Goal: Transaction & Acquisition: Purchase product/service

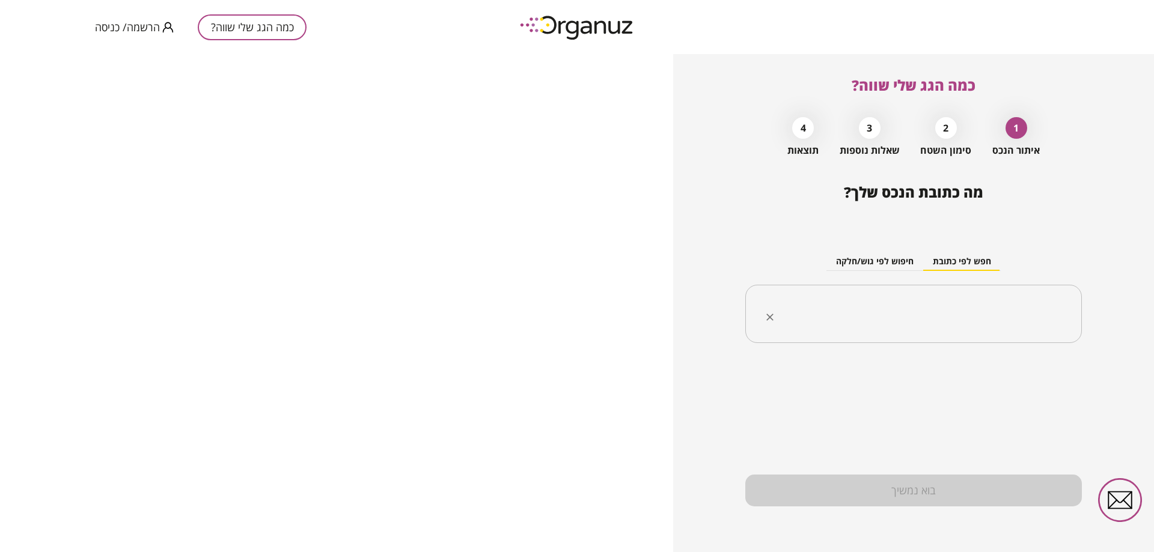
click at [963, 302] on input "text" at bounding box center [918, 314] width 299 height 30
click at [927, 270] on span at bounding box center [961, 270] width 77 height 1
click at [874, 265] on button "חיפוש לפי גוש/חלקה" at bounding box center [874, 262] width 97 height 18
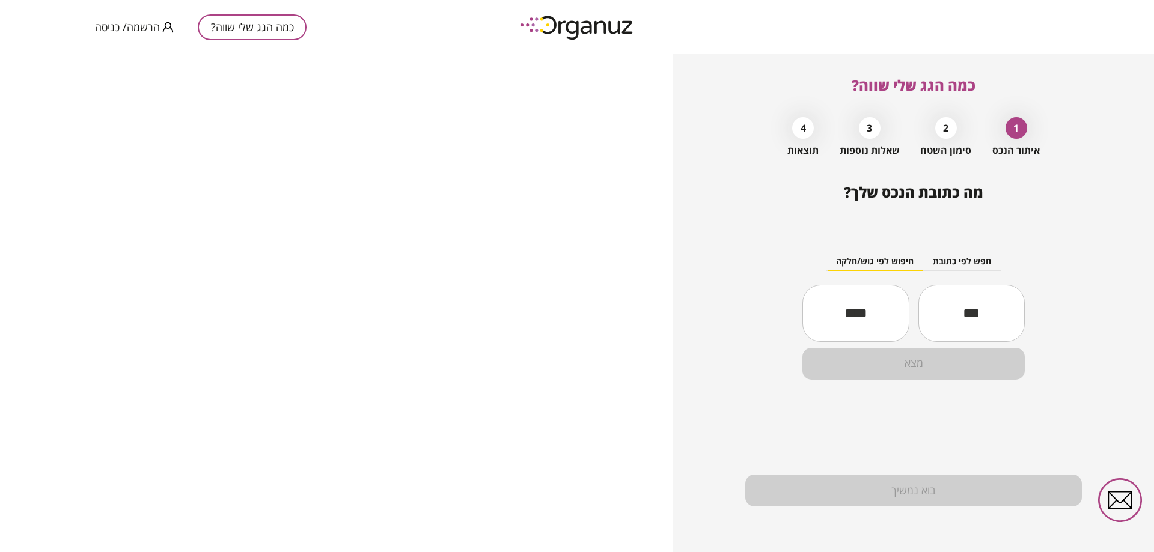
click at [927, 239] on div "חפש לפי כתובת חיפוש לפי גוש/חלקה ​ ​ מצא" at bounding box center [913, 306] width 336 height 166
click at [930, 253] on button "חפש לפי כתובת" at bounding box center [962, 262] width 78 height 18
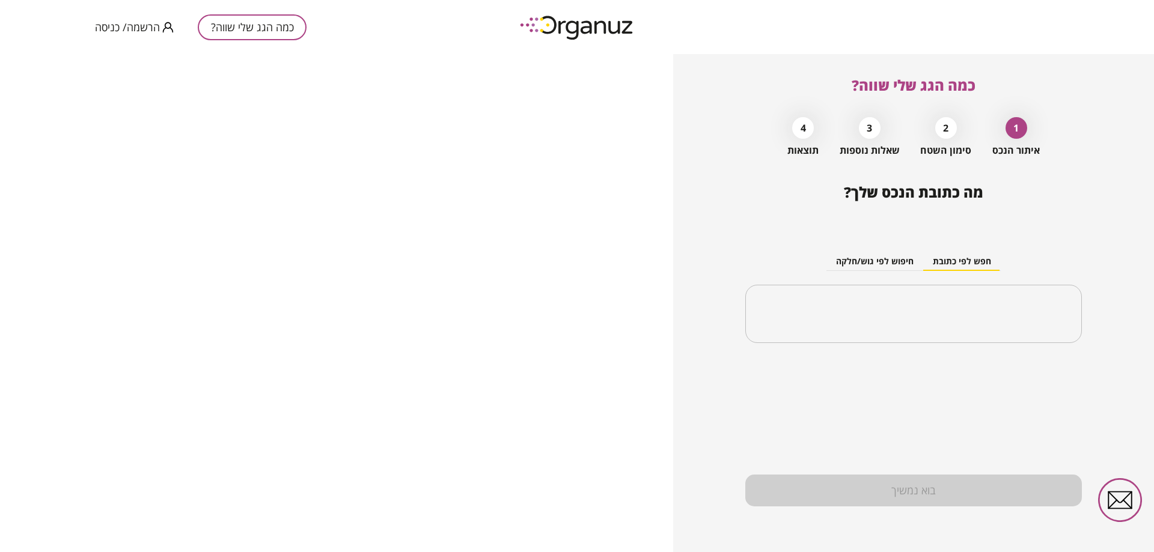
click at [954, 124] on div "2" at bounding box center [946, 128] width 22 height 22
click at [897, 267] on button "חיפוש לפי גוש/חלקה" at bounding box center [874, 262] width 97 height 18
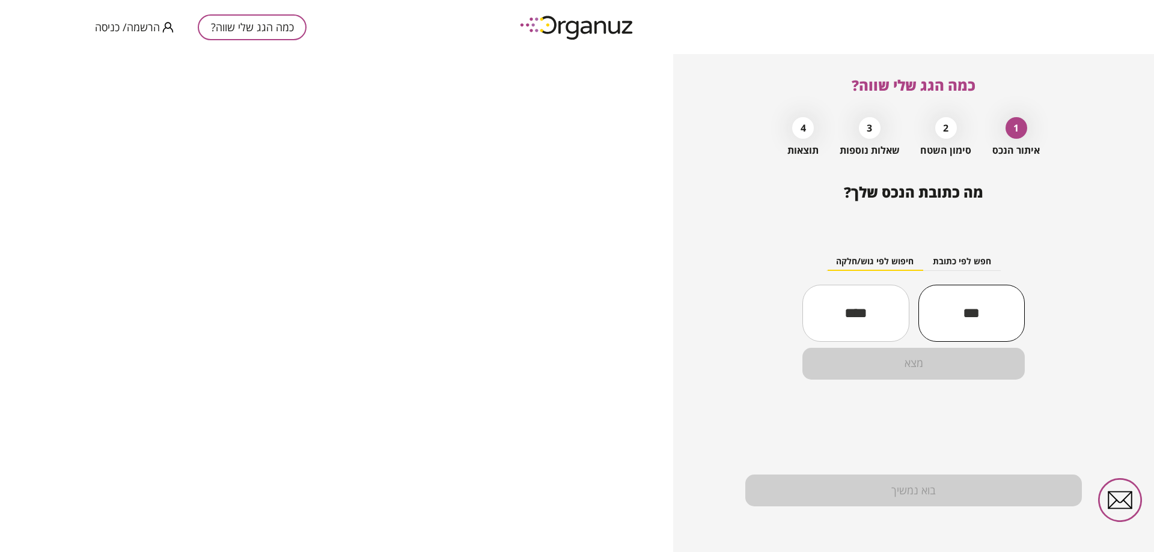
click at [938, 301] on input "text" at bounding box center [971, 313] width 106 height 41
click at [952, 292] on div "​" at bounding box center [971, 313] width 106 height 57
click at [986, 324] on input "text" at bounding box center [971, 313] width 106 height 41
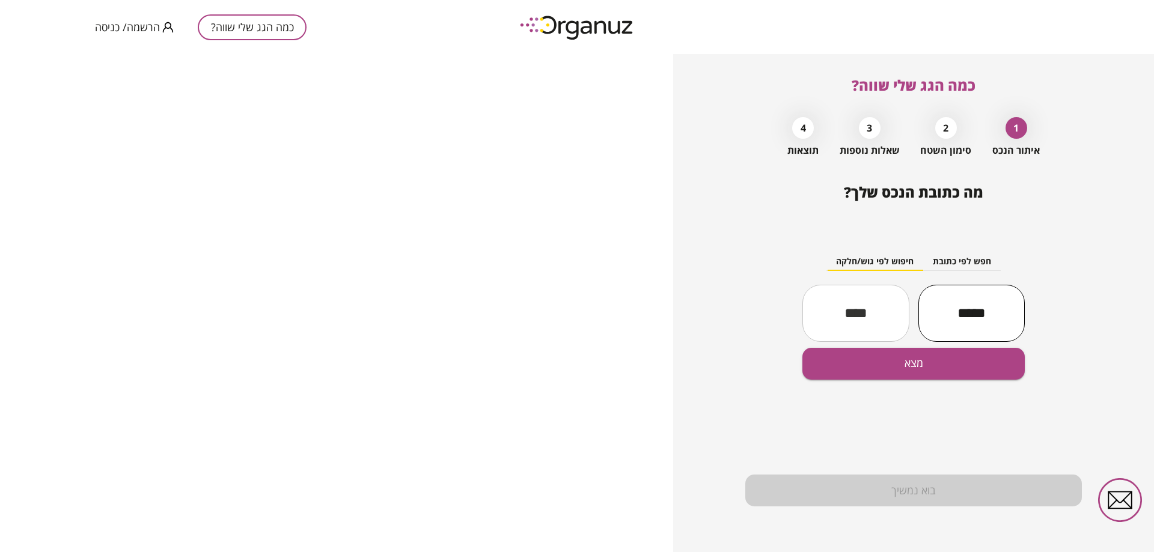
type input "*****"
click at [847, 302] on input "text" at bounding box center [855, 313] width 106 height 41
type input "**"
click at [884, 364] on button "מצא" at bounding box center [913, 364] width 222 height 32
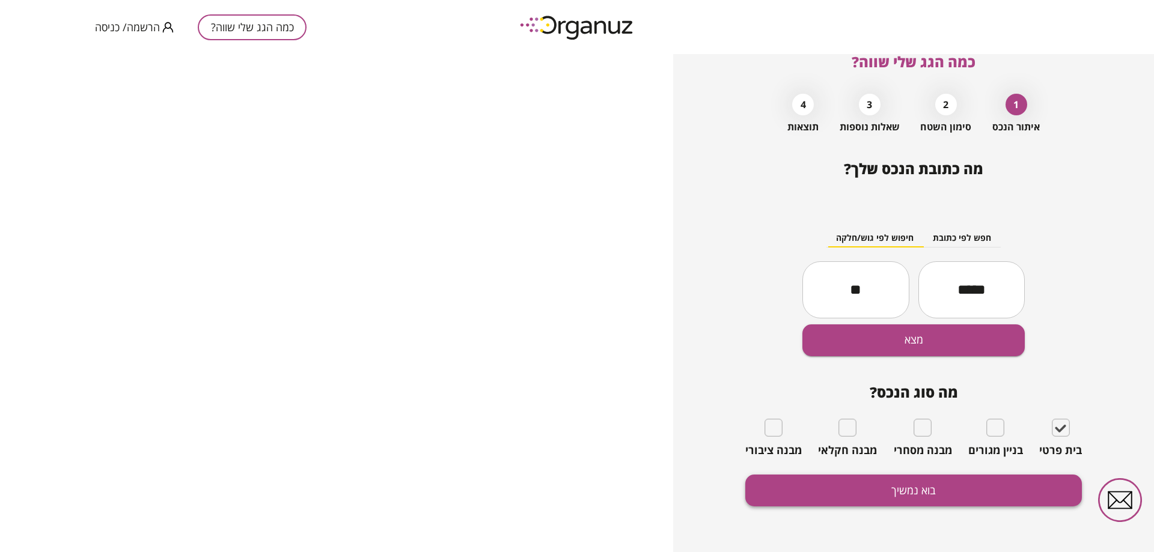
click at [916, 500] on button "בוא נמשיך" at bounding box center [913, 491] width 336 height 32
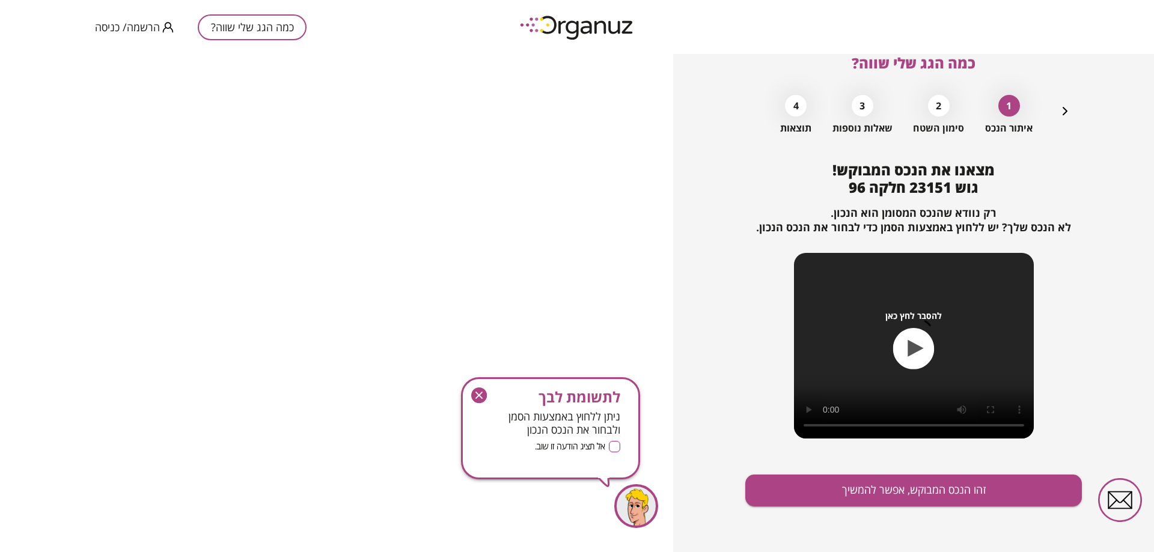
scroll to position [22, 0]
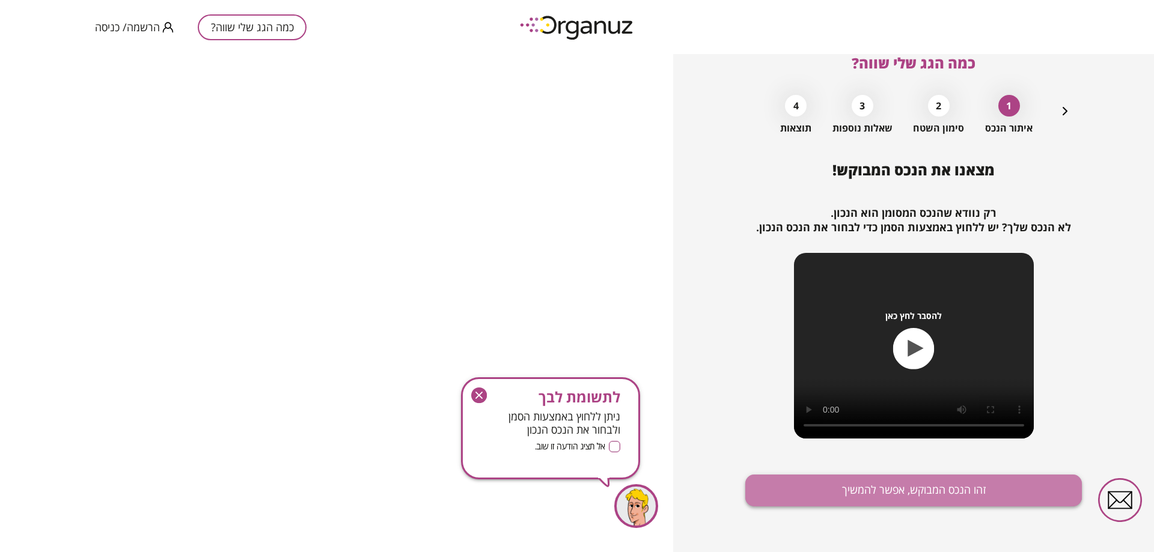
click at [903, 484] on button "זהו הנכס המבוקש, אפשר להמשיך" at bounding box center [913, 491] width 336 height 32
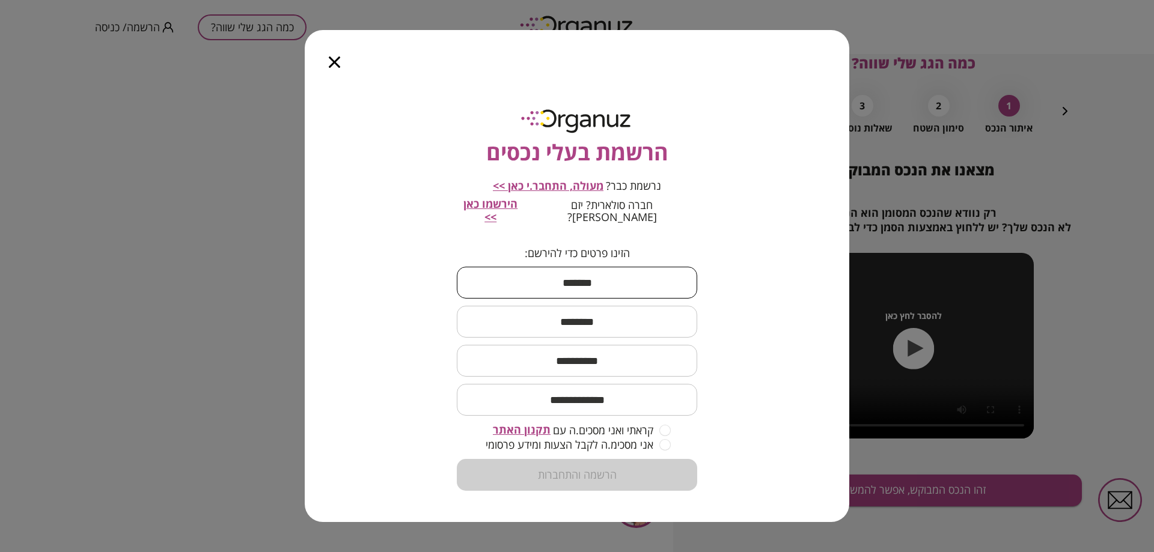
click at [559, 270] on input "text" at bounding box center [577, 282] width 240 height 35
type input "*"
type input "****"
click at [617, 315] on input "text" at bounding box center [577, 321] width 240 height 35
type input "******"
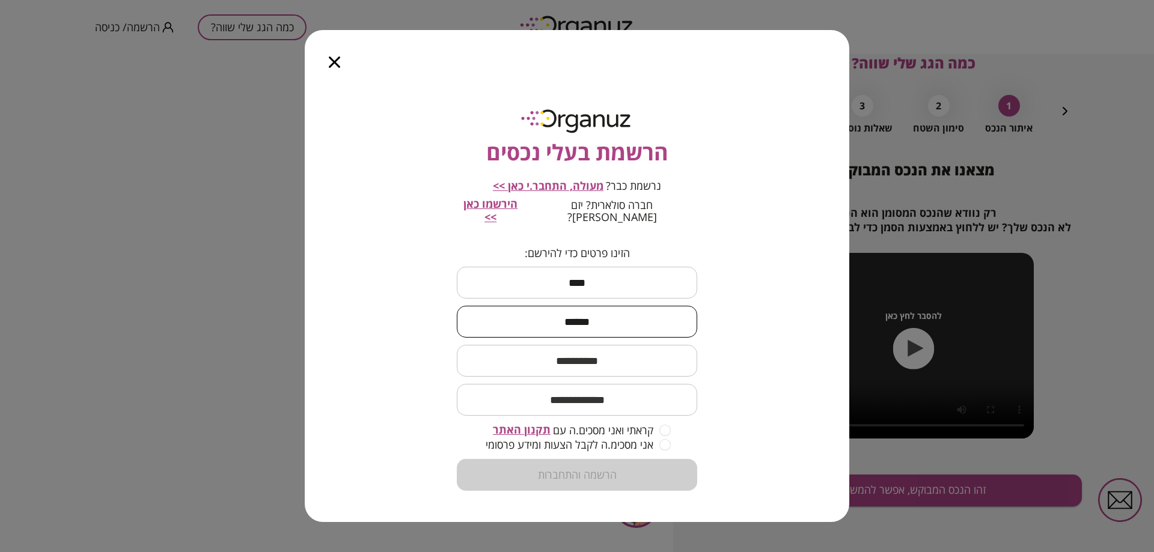
click at [580, 343] on input "text" at bounding box center [577, 360] width 240 height 35
type input "**********"
click at [586, 390] on input "email" at bounding box center [577, 399] width 240 height 35
type input "**********"
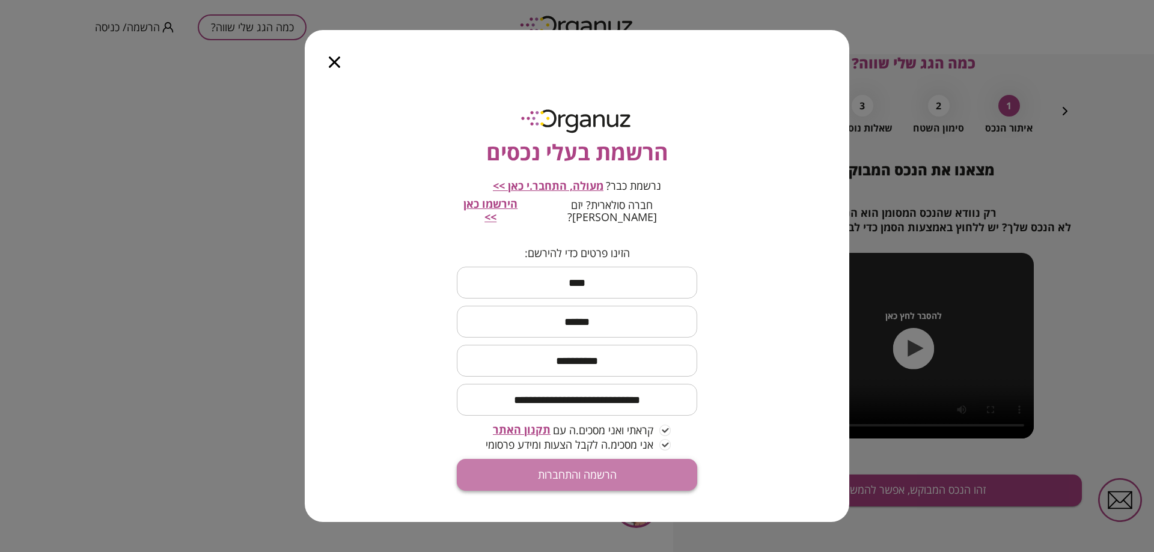
click at [659, 462] on button "הרשמה והתחברות" at bounding box center [577, 475] width 240 height 32
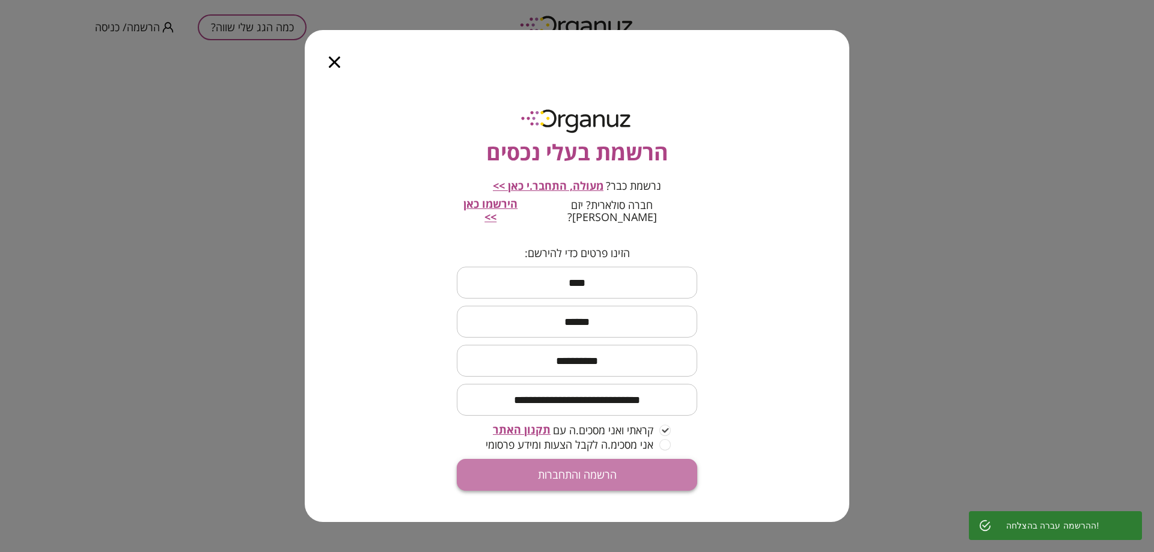
click at [632, 455] on body "**********" at bounding box center [577, 276] width 1154 height 552
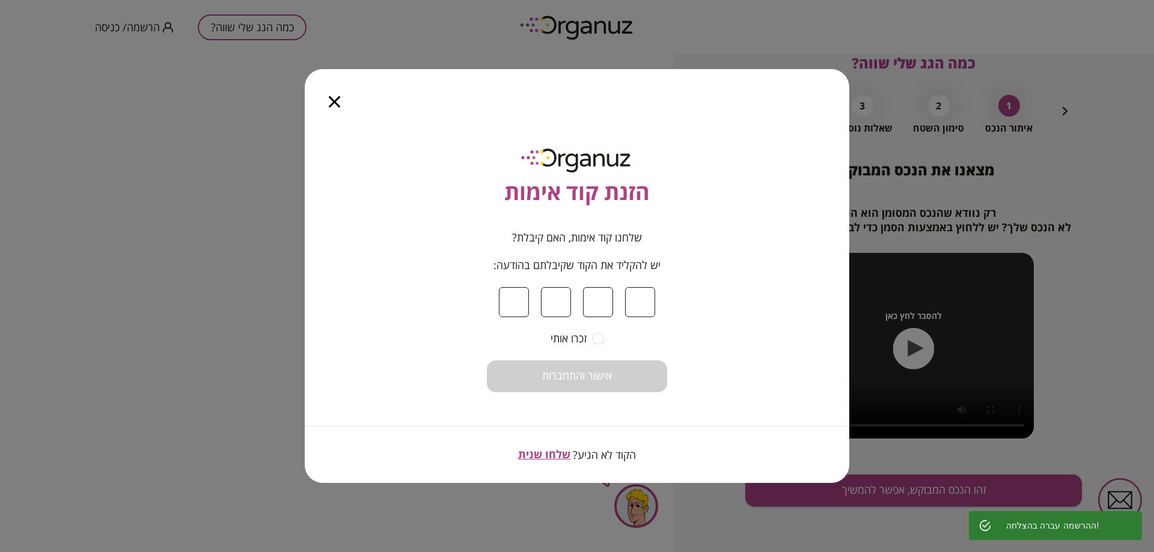
click at [523, 293] on input at bounding box center [514, 302] width 30 height 30
type input "*"
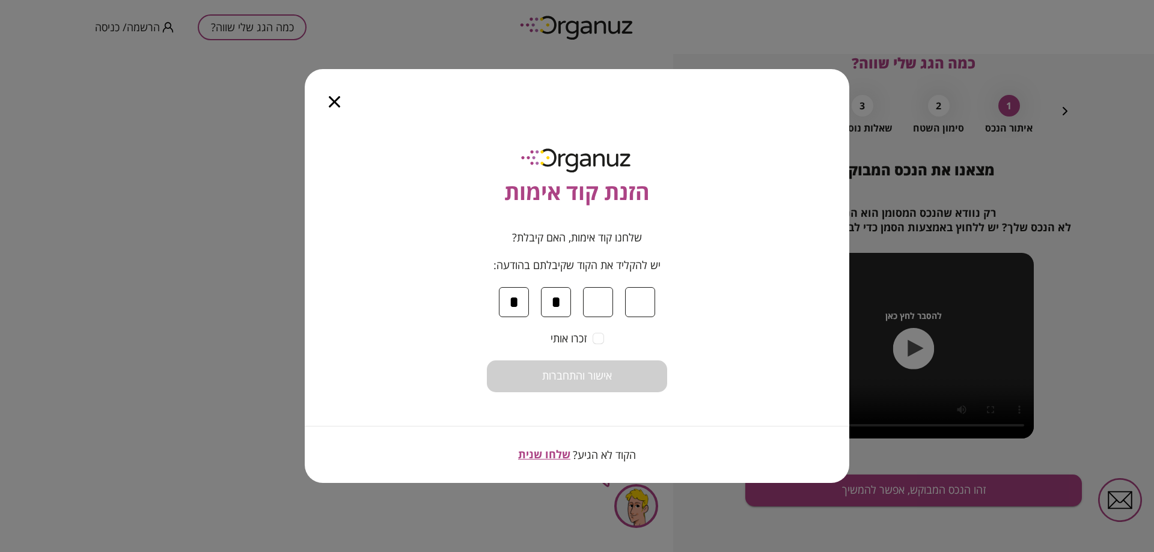
type input "*"
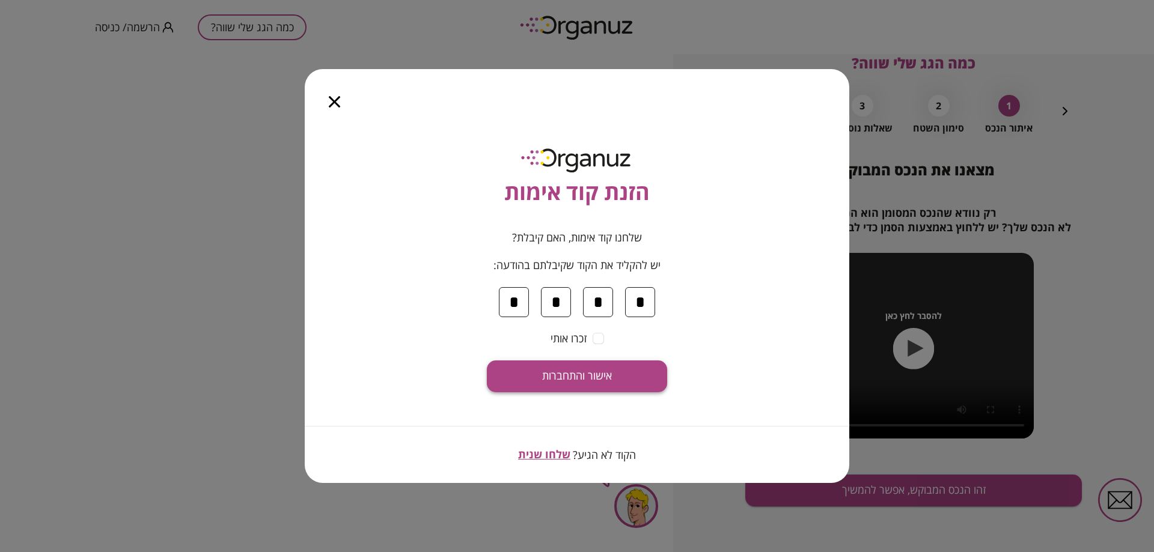
type input "*"
click at [513, 386] on button "אישור והתחברות" at bounding box center [577, 377] width 180 height 32
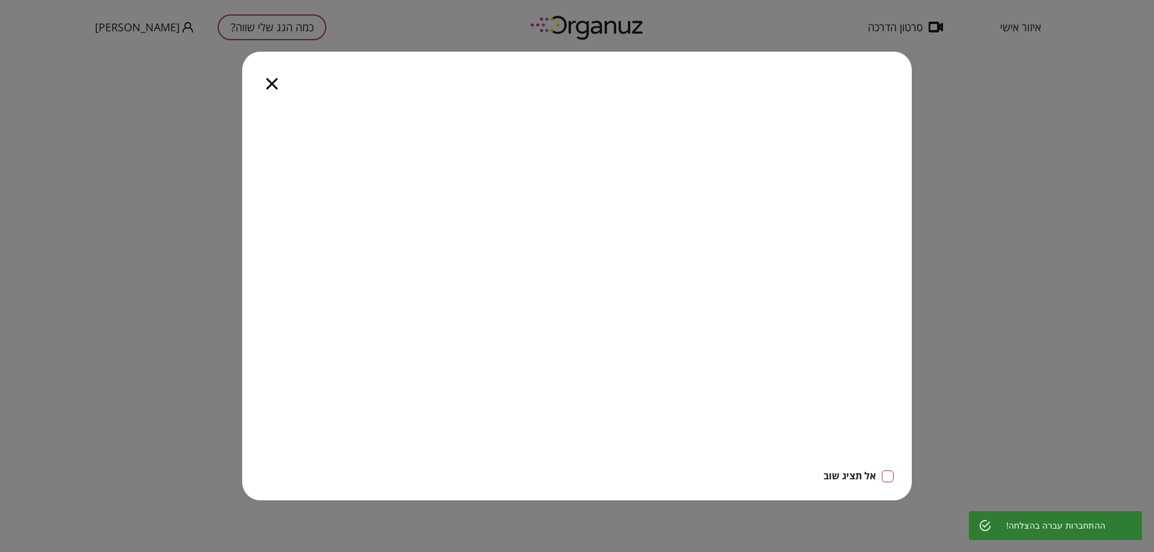
click at [256, 81] on div at bounding box center [271, 77] width 59 height 50
click at [266, 84] on div at bounding box center [271, 77] width 59 height 50
click at [268, 84] on icon "button" at bounding box center [271, 83] width 11 height 11
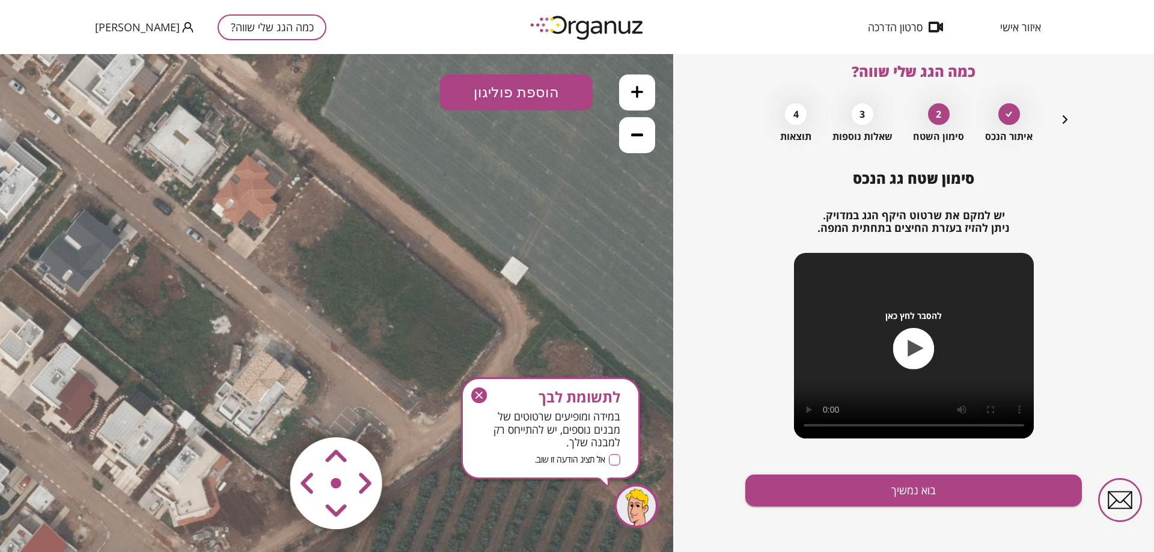
drag, startPoint x: 465, startPoint y: 347, endPoint x: 442, endPoint y: 296, distance: 55.4
click at [442, 296] on icon at bounding box center [311, 247] width 793 height 793
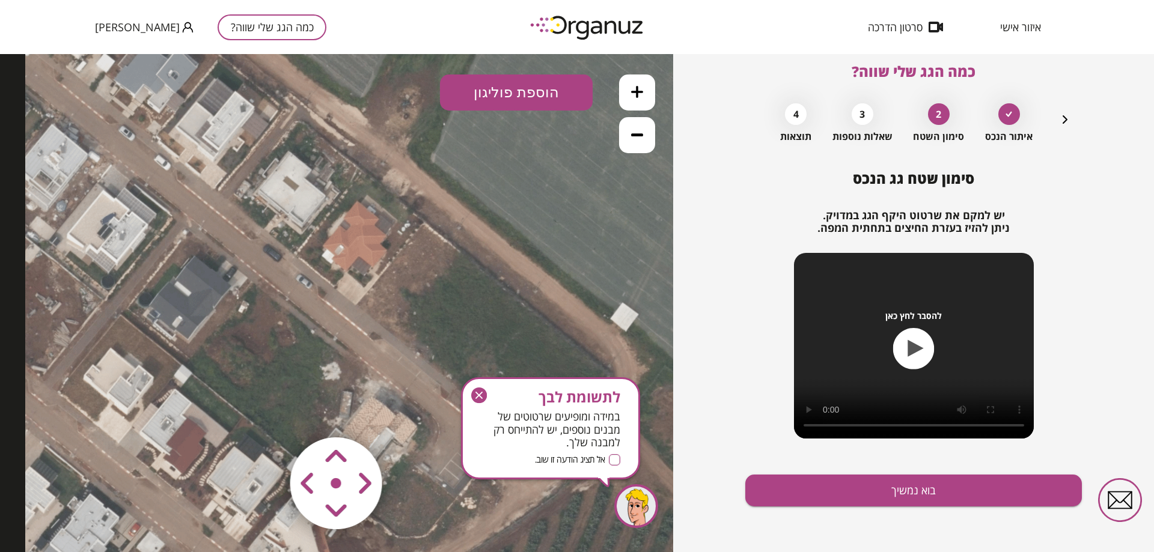
drag, startPoint x: 380, startPoint y: 204, endPoint x: 490, endPoint y: 250, distance: 119.3
click at [490, 250] on icon at bounding box center [421, 293] width 793 height 793
click at [498, 91] on button "הוספת פוליגון" at bounding box center [516, 93] width 153 height 36
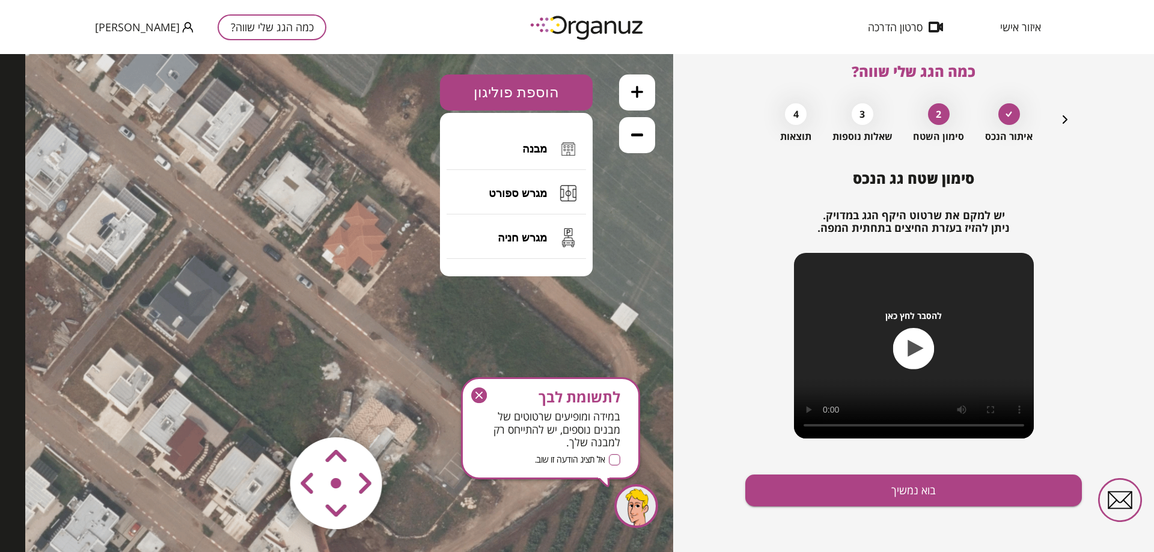
click at [501, 89] on button "הוספת פוליגון" at bounding box center [516, 93] width 153 height 36
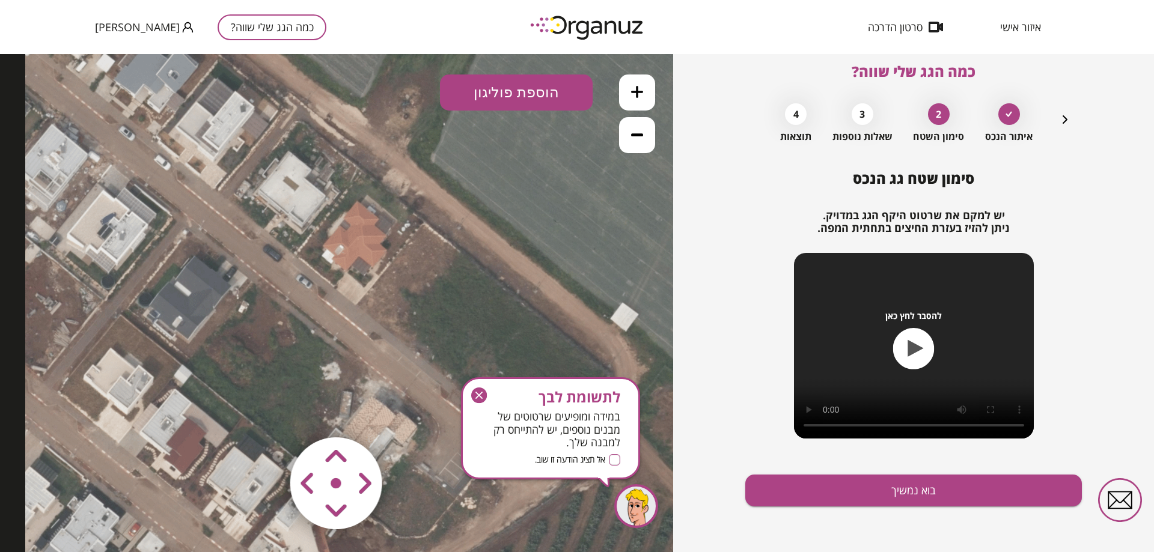
click at [531, 81] on button "הוספת פוליגון" at bounding box center [516, 93] width 153 height 36
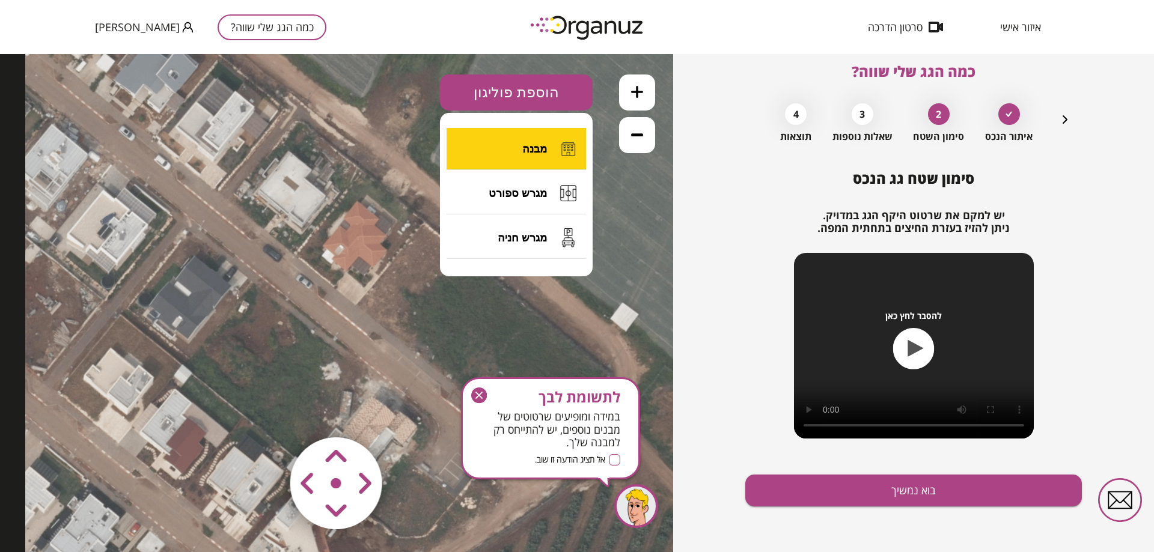
click at [543, 143] on span "מבנה" at bounding box center [534, 148] width 25 height 13
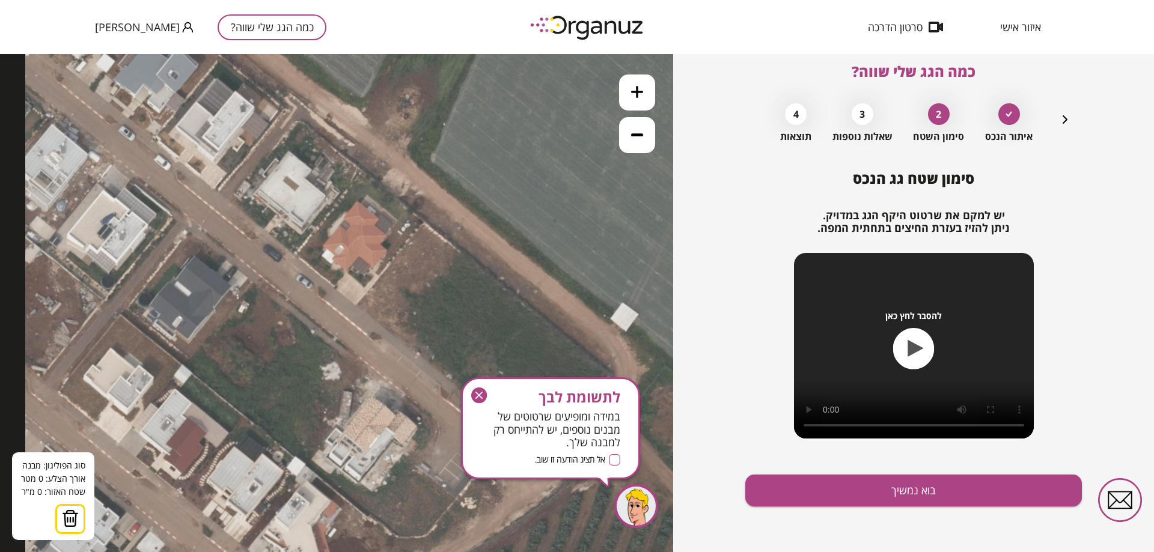
click at [421, 251] on icon at bounding box center [421, 293] width 793 height 793
click at [386, 294] on polygon at bounding box center [403, 272] width 35 height 43
click at [403, 304] on polygon at bounding box center [403, 277] width 35 height 53
click at [411, 292] on polygon at bounding box center [403, 277] width 35 height 53
click at [422, 299] on polygon at bounding box center [404, 277] width 36 height 53
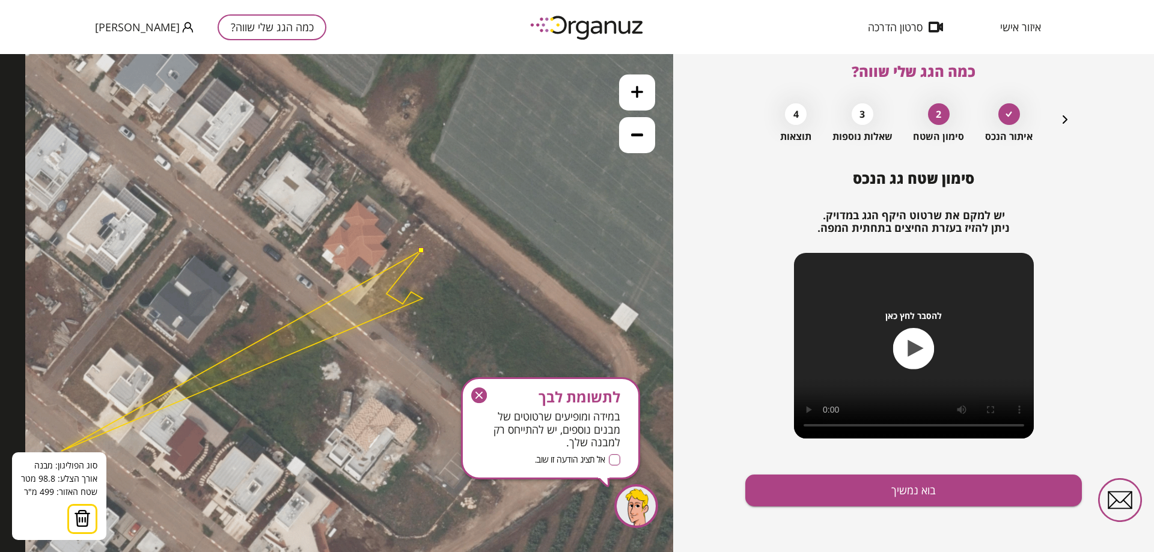
click at [85, 520] on img at bounding box center [82, 519] width 17 height 18
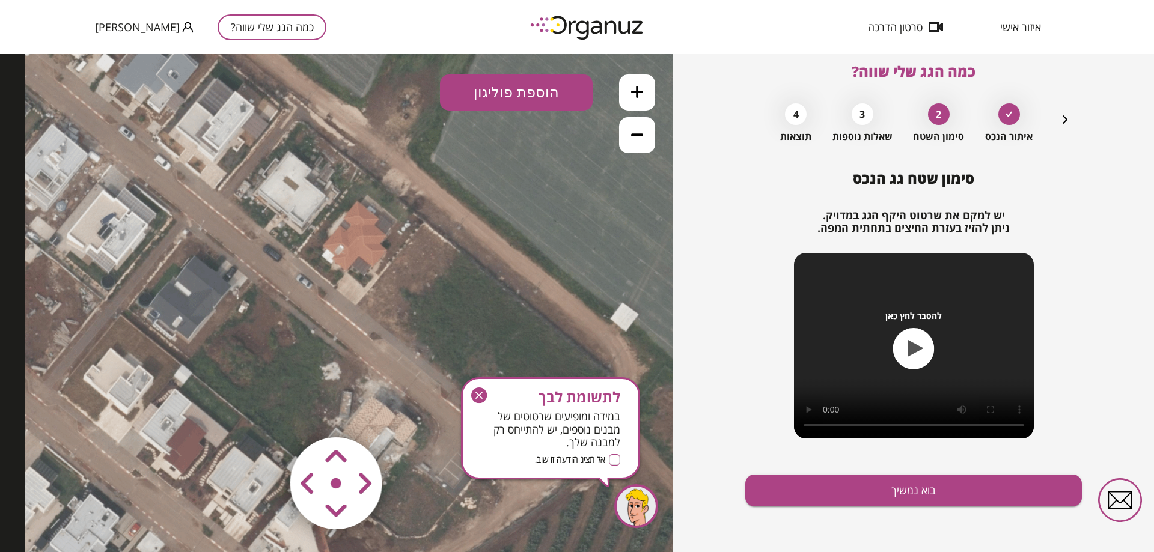
click at [645, 88] on button at bounding box center [637, 93] width 36 height 36
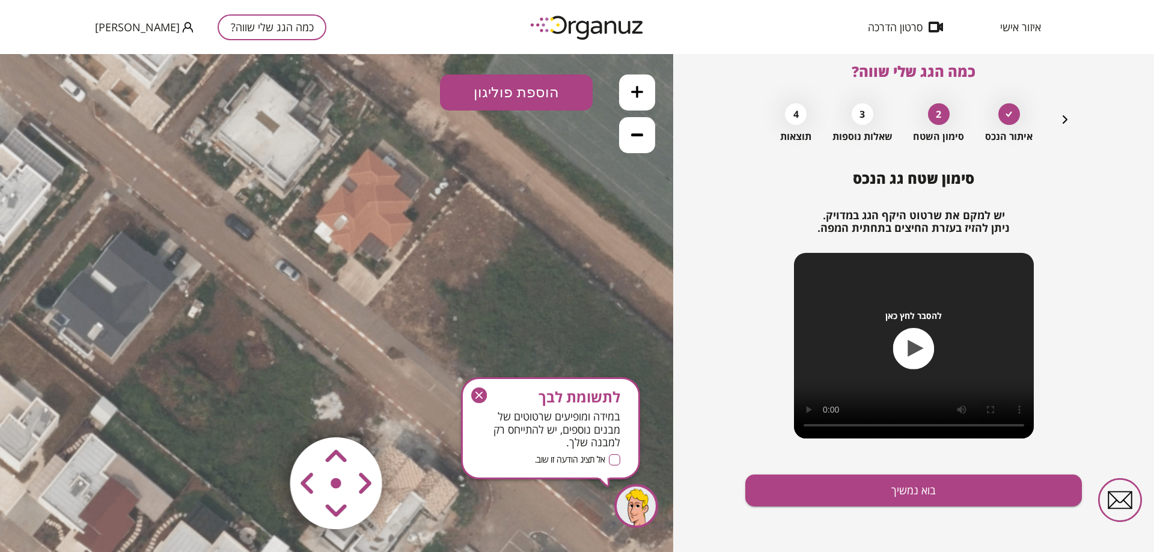
click at [645, 88] on button at bounding box center [637, 93] width 36 height 36
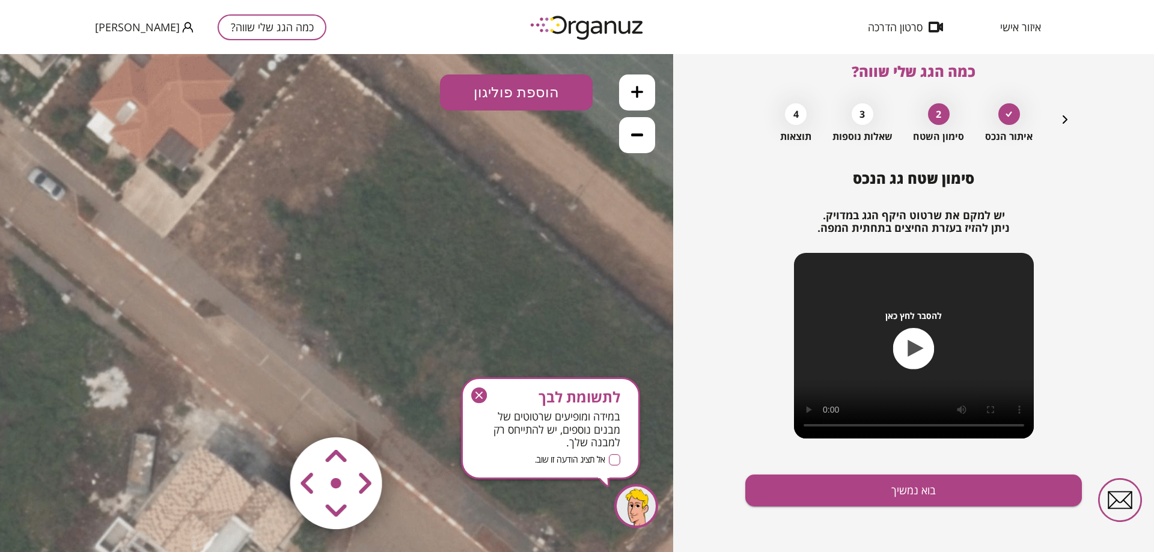
drag, startPoint x: 514, startPoint y: 179, endPoint x: 317, endPoint y: 124, distance: 205.1
click at [317, 124] on icon at bounding box center [314, 212] width 1803 height 1803
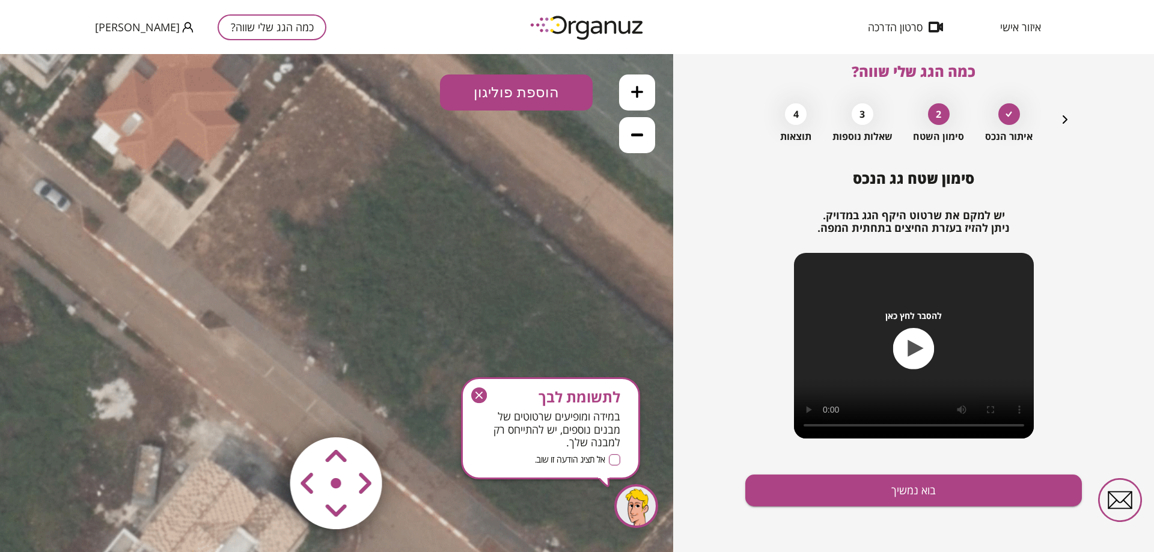
click at [638, 90] on icon at bounding box center [637, 92] width 12 height 12
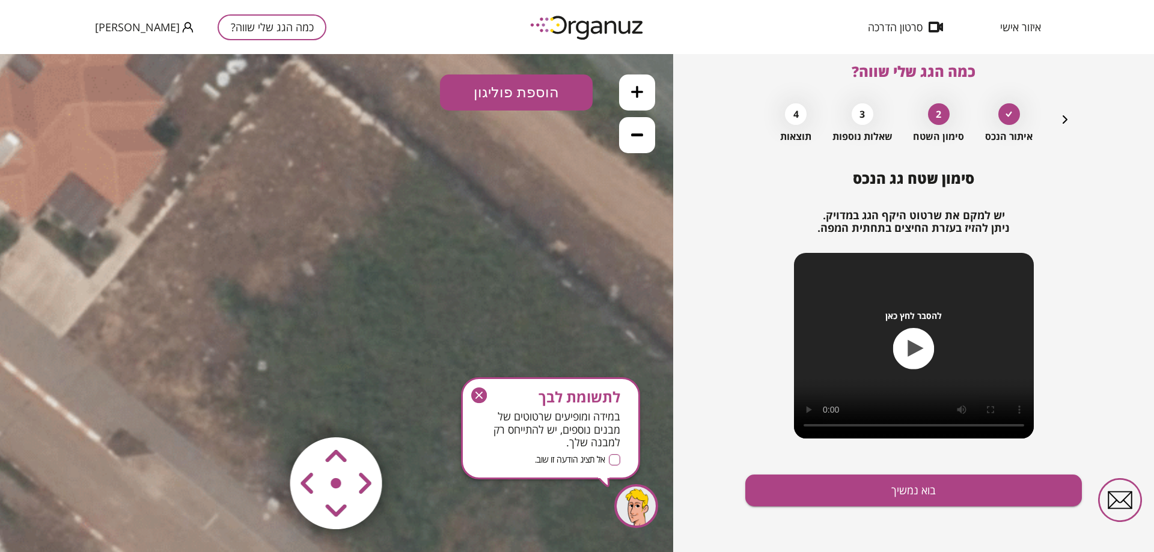
drag, startPoint x: 359, startPoint y: 203, endPoint x: 342, endPoint y: 283, distance: 81.7
click at [342, 283] on icon at bounding box center [287, 300] width 2704 height 2704
click at [549, 93] on button "הוספת פוליגון" at bounding box center [516, 93] width 153 height 36
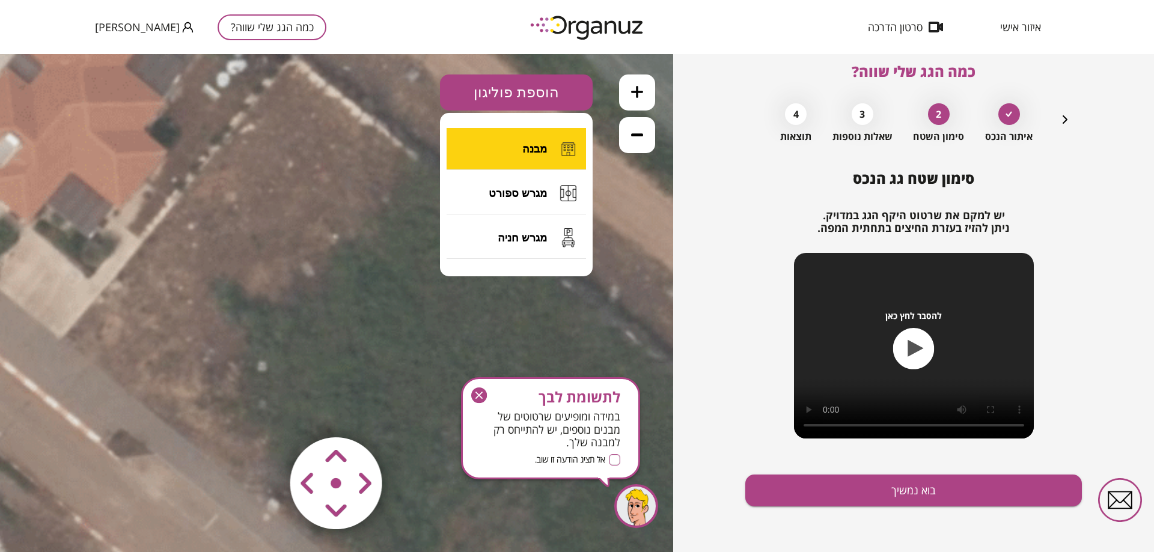
click at [552, 150] on button "מבנה" at bounding box center [515, 149] width 139 height 42
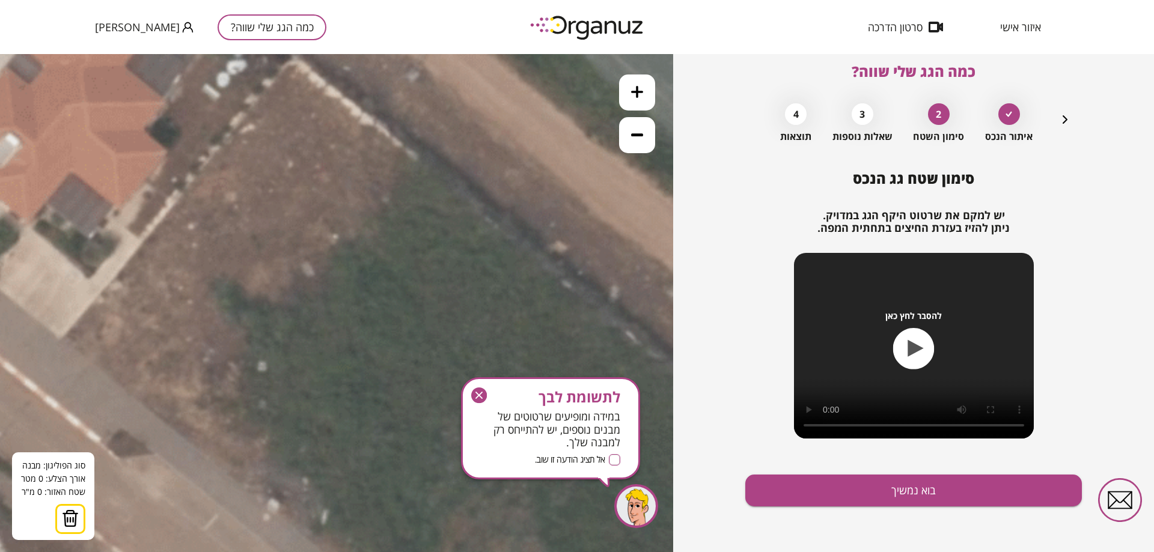
click at [260, 151] on icon at bounding box center [287, 301] width 2704 height 2704
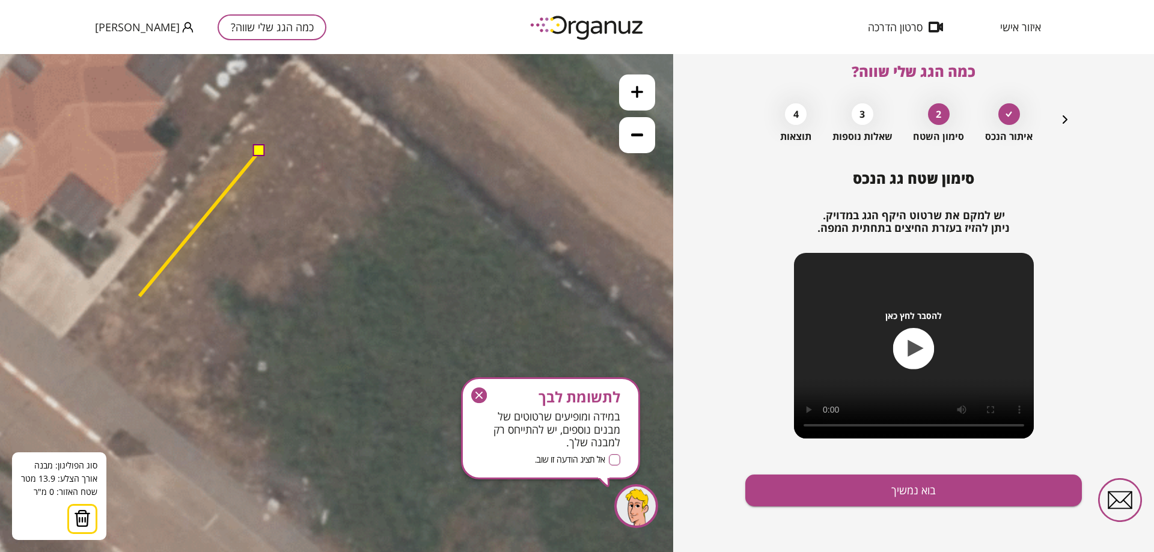
click at [139, 296] on polygon at bounding box center [199, 223] width 120 height 145
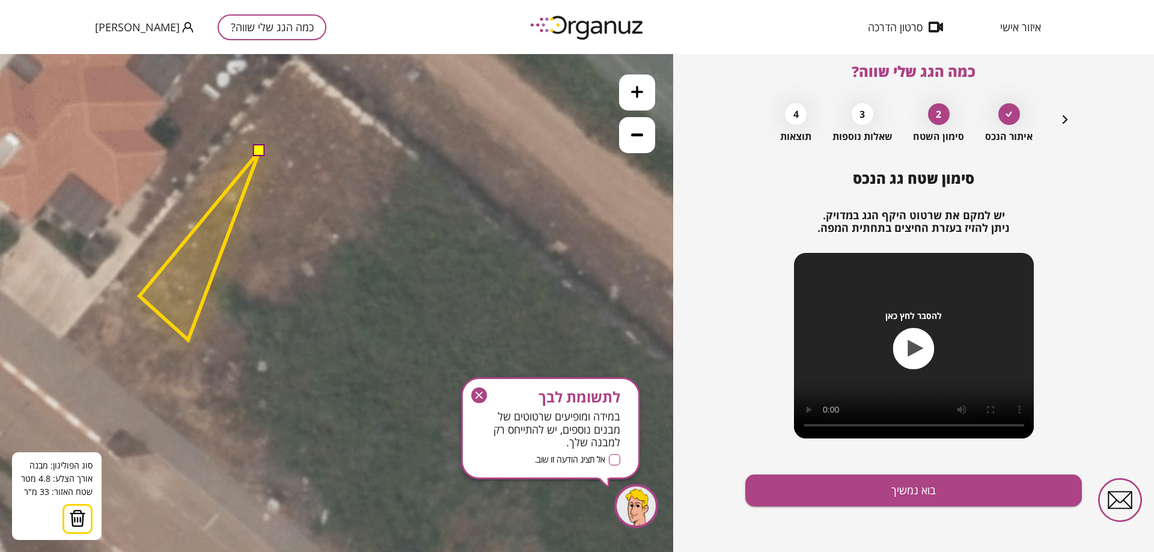
click at [188, 340] on polygon at bounding box center [199, 245] width 120 height 189
click at [214, 311] on polygon at bounding box center [199, 245] width 120 height 189
click at [248, 339] on polygon at bounding box center [199, 245] width 120 height 189
click at [225, 367] on polygon at bounding box center [199, 259] width 120 height 216
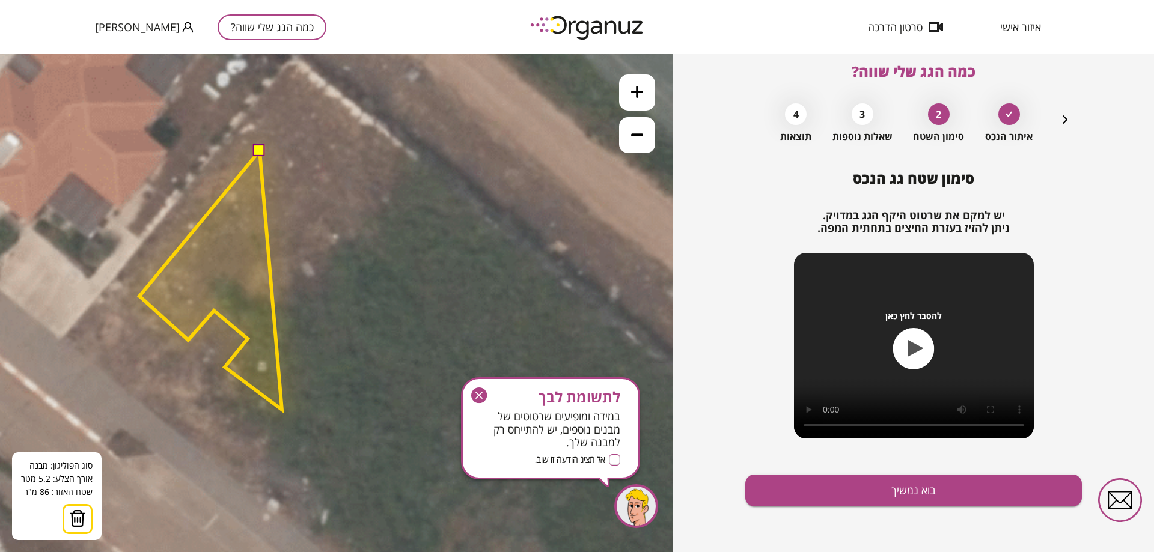
click at [282, 410] on polygon at bounding box center [210, 280] width 142 height 259
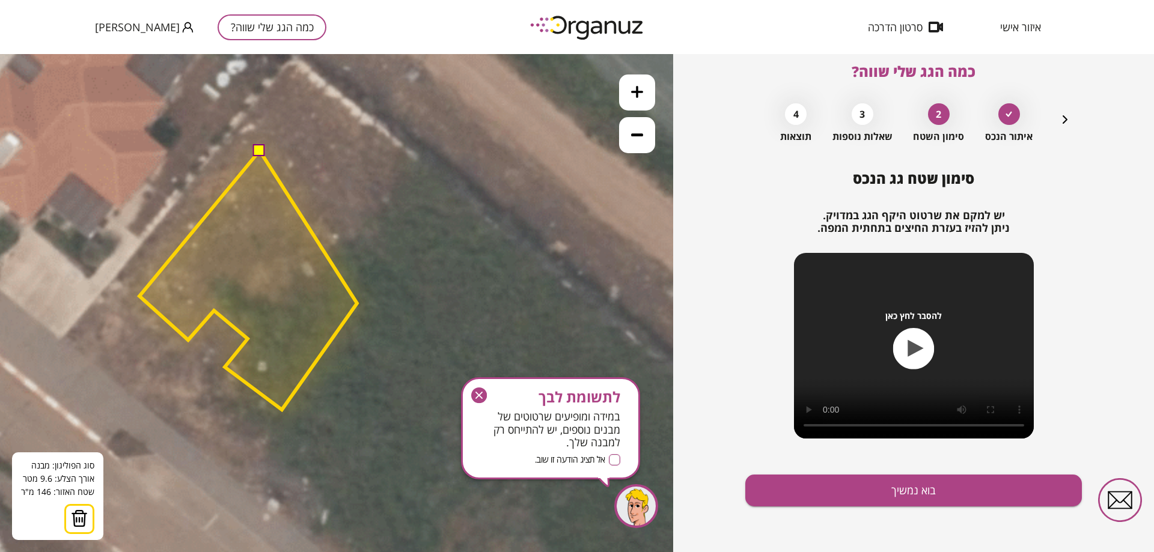
click at [357, 303] on polygon at bounding box center [248, 280] width 218 height 259
click at [297, 267] on polygon at bounding box center [248, 280] width 218 height 259
click at [264, 316] on polygon at bounding box center [248, 280] width 218 height 259
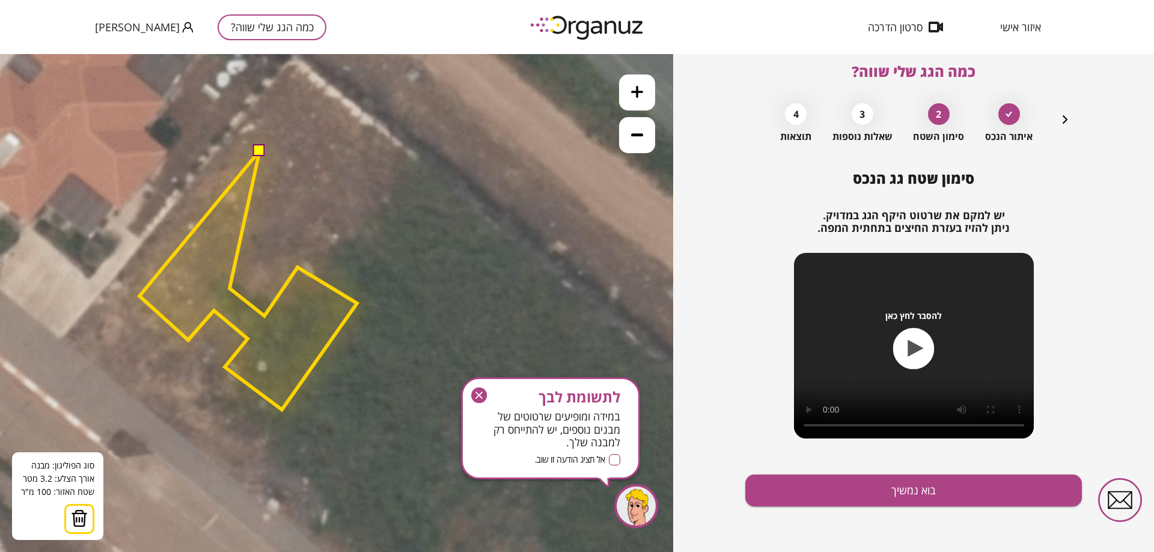
click at [230, 288] on polygon at bounding box center [248, 280] width 218 height 259
click at [311, 186] on polygon at bounding box center [248, 280] width 218 height 259
click at [256, 148] on button at bounding box center [259, 150] width 12 height 12
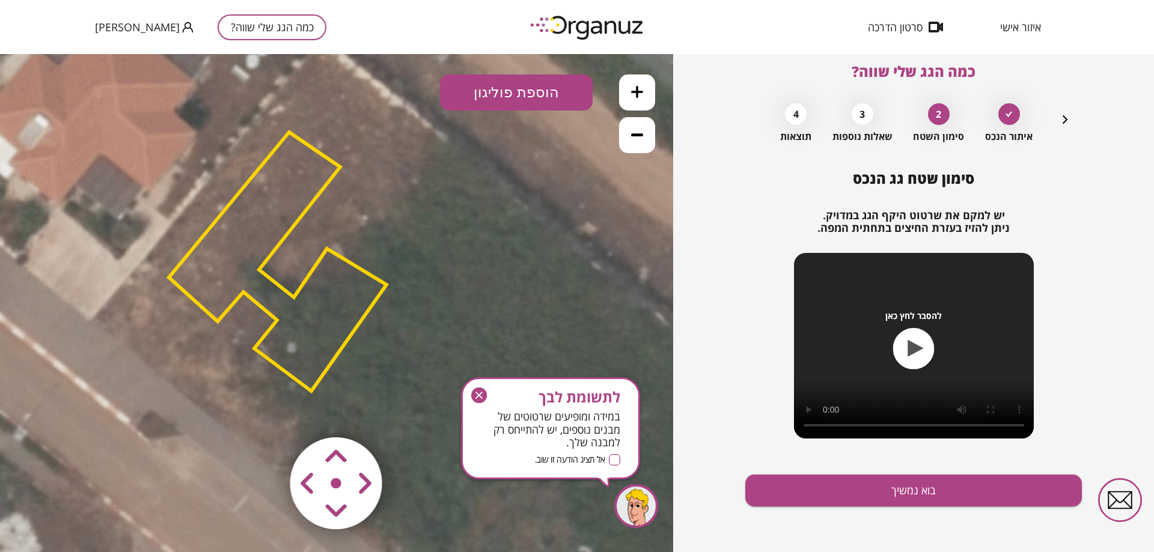
drag, startPoint x: 377, startPoint y: 377, endPoint x: 406, endPoint y: 359, distance: 34.8
click at [406, 359] on icon at bounding box center [316, 282] width 2704 height 2704
click at [317, 314] on polygon at bounding box center [278, 261] width 218 height 259
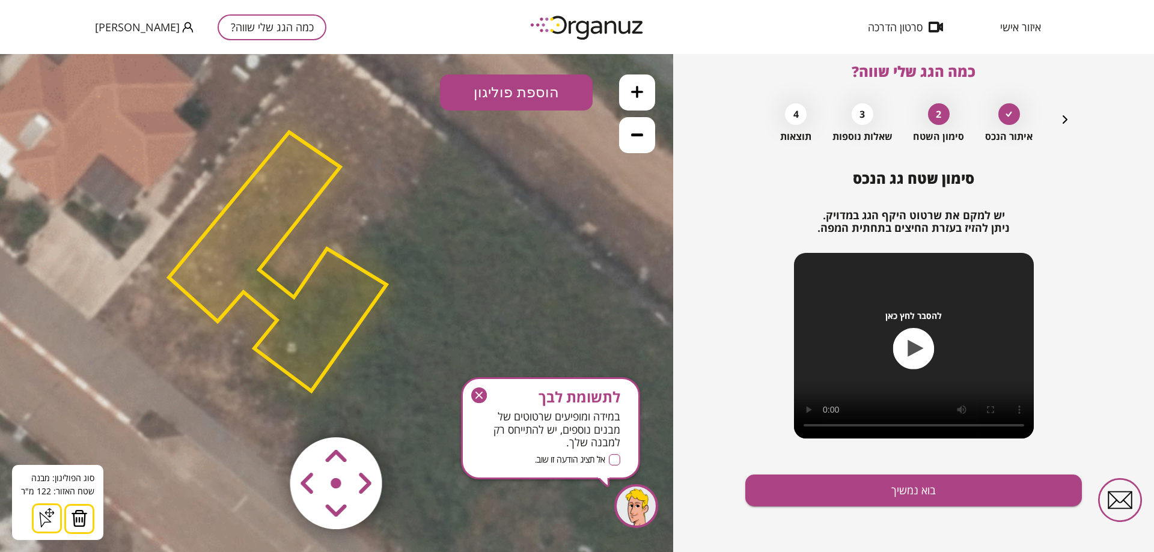
click at [40, 517] on icon at bounding box center [46, 519] width 12 height 15
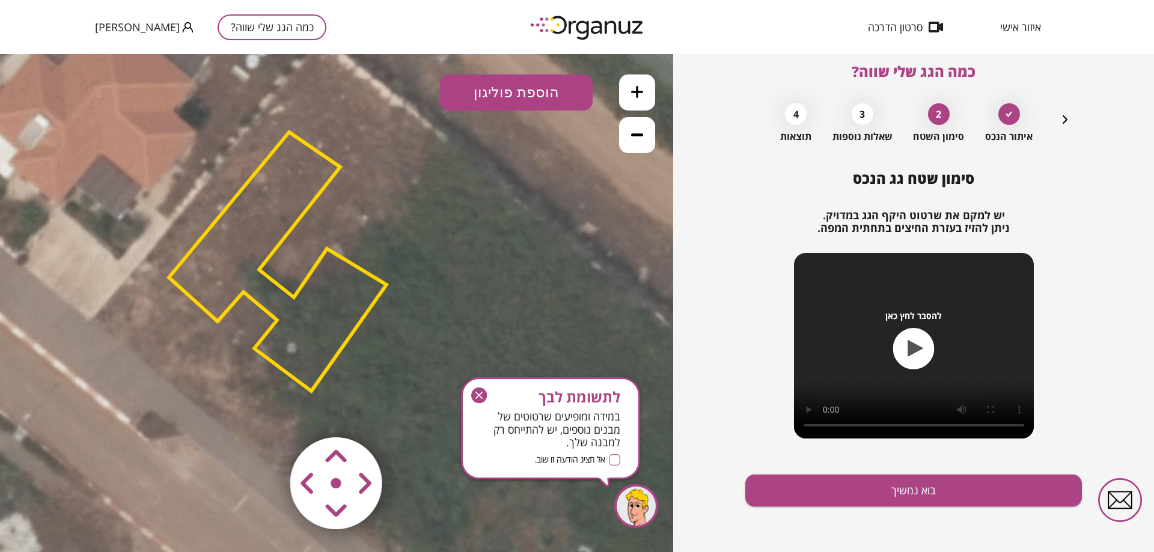
click at [265, 319] on icon at bounding box center [316, 282] width 2704 height 2704
click at [274, 312] on polygon at bounding box center [278, 261] width 218 height 259
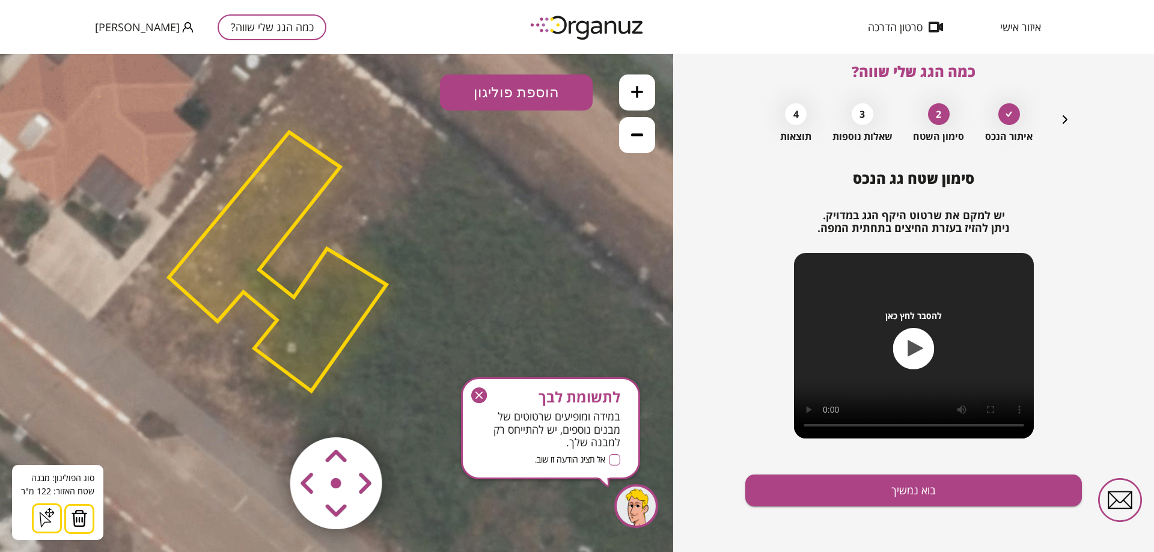
click at [388, 397] on icon at bounding box center [316, 282] width 2704 height 2704
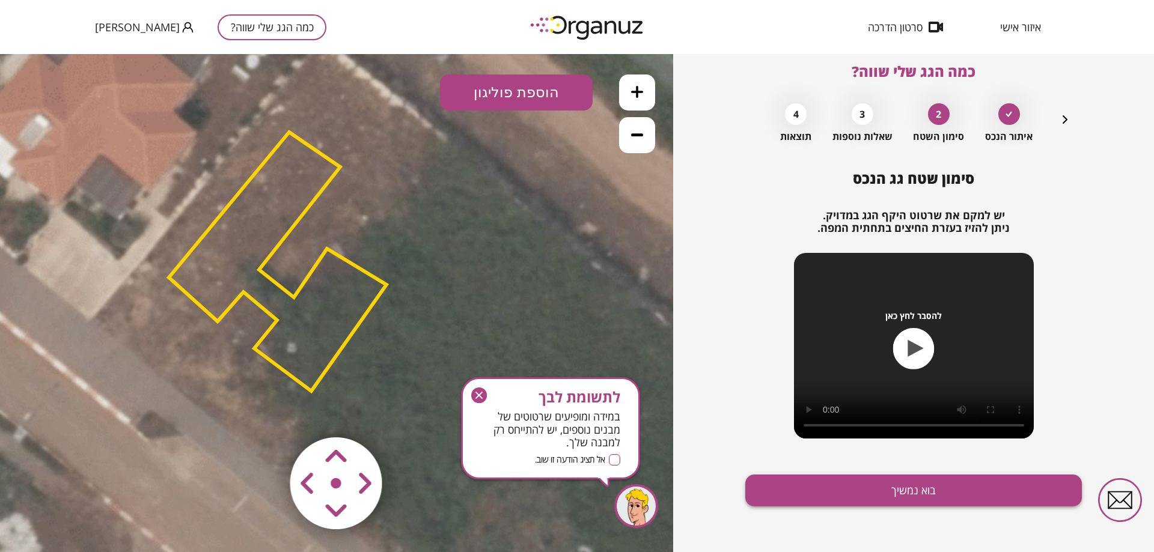
click at [856, 477] on button "בוא נמשיך" at bounding box center [913, 491] width 336 height 32
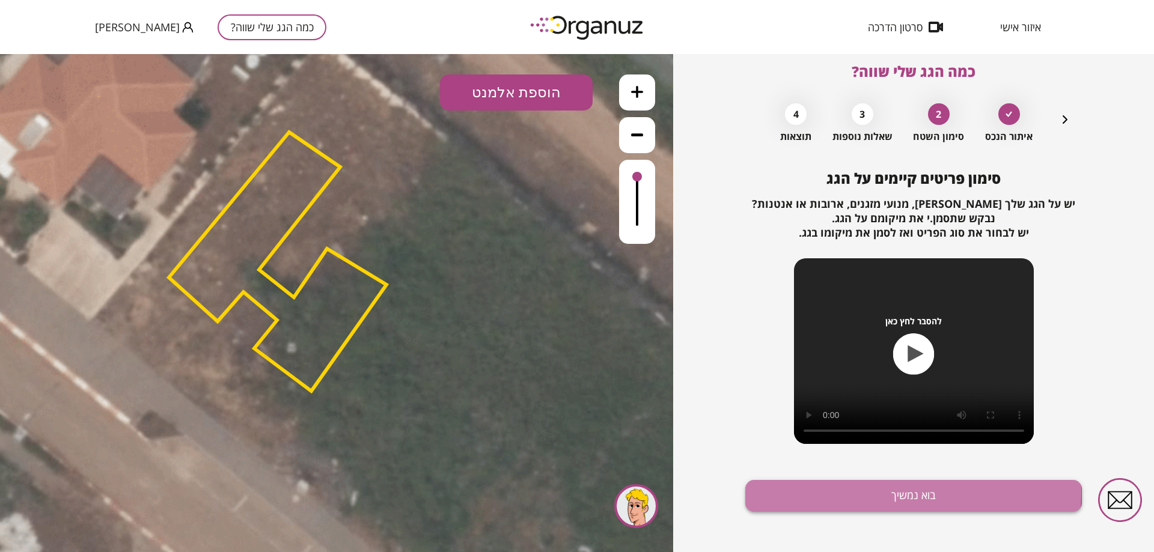
click at [842, 492] on button "בוא נמשיך" at bounding box center [913, 496] width 336 height 32
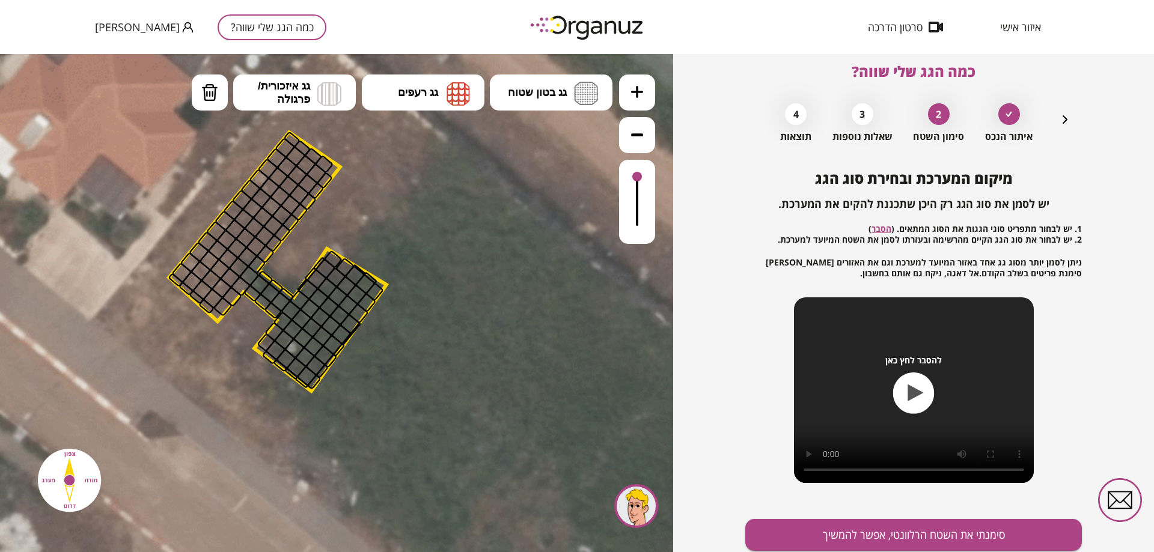
click at [283, 189] on div at bounding box center [280, 196] width 21 height 21
click at [549, 87] on span "גג בטון שטוח" at bounding box center [537, 92] width 59 height 13
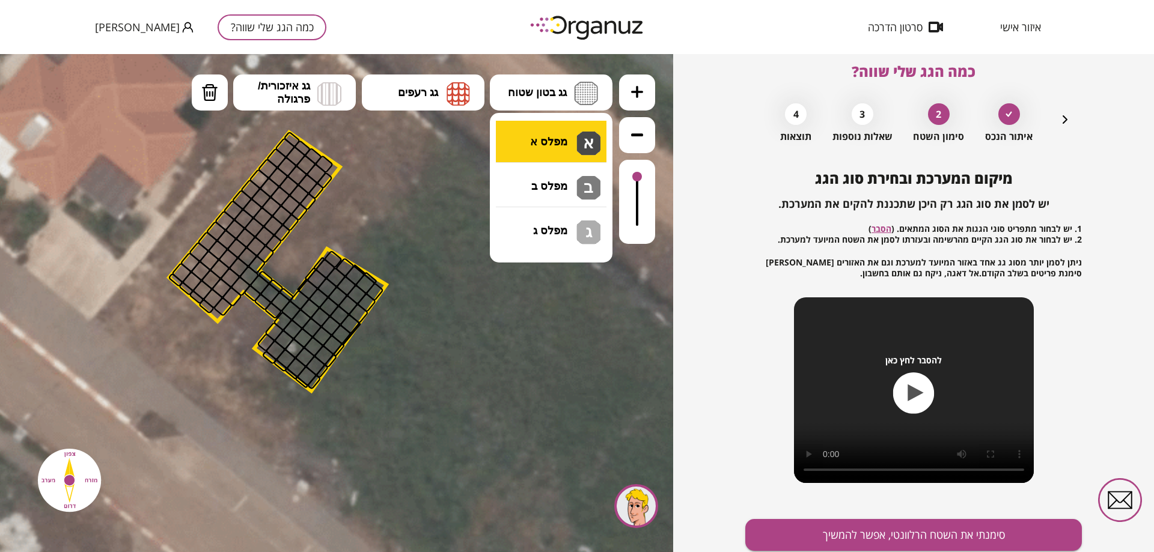
click at [557, 150] on div ".st0 { fill: #FFFFFF; } 0" at bounding box center [336, 303] width 673 height 498
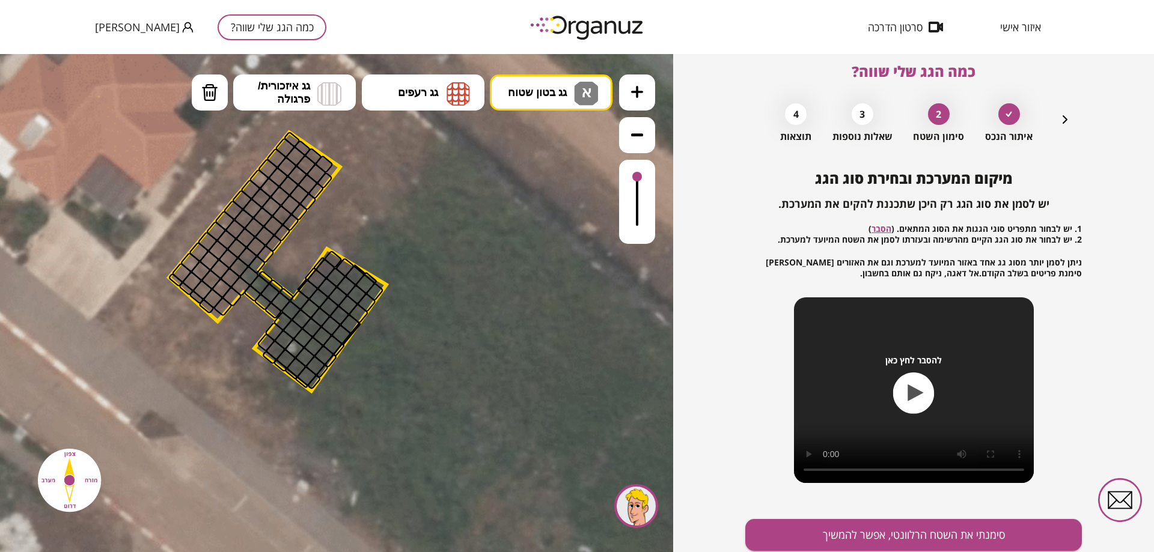
click at [324, 287] on div at bounding box center [327, 288] width 21 height 21
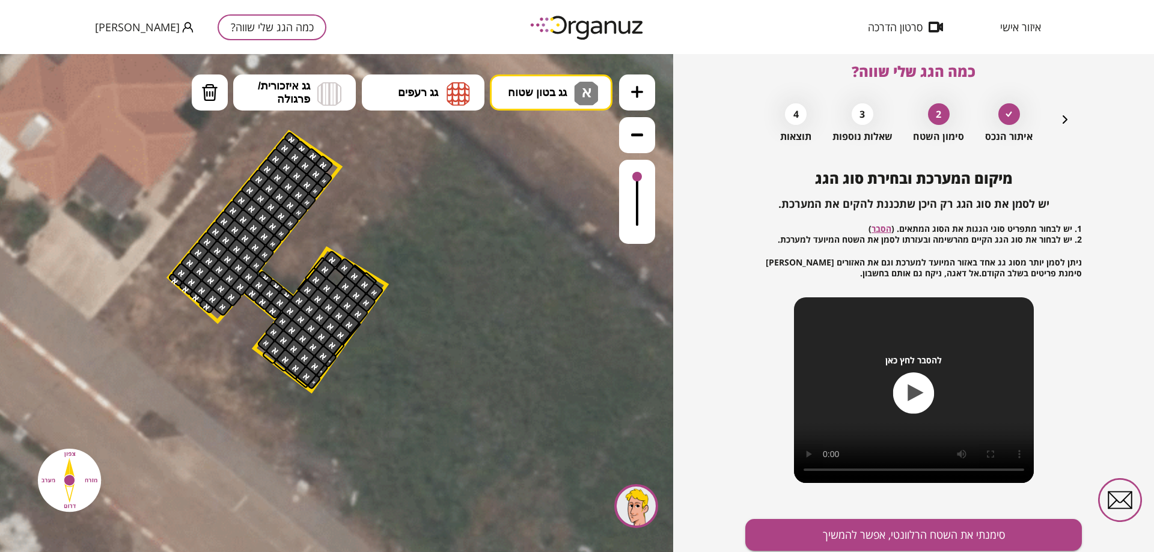
drag, startPoint x: 374, startPoint y: 289, endPoint x: 217, endPoint y: 309, distance: 158.1
click at [215, 311] on polygon at bounding box center [278, 261] width 218 height 259
click at [874, 535] on button "סימנתי את השטח הרלוונטי, אפשר להמשיך" at bounding box center [913, 535] width 336 height 32
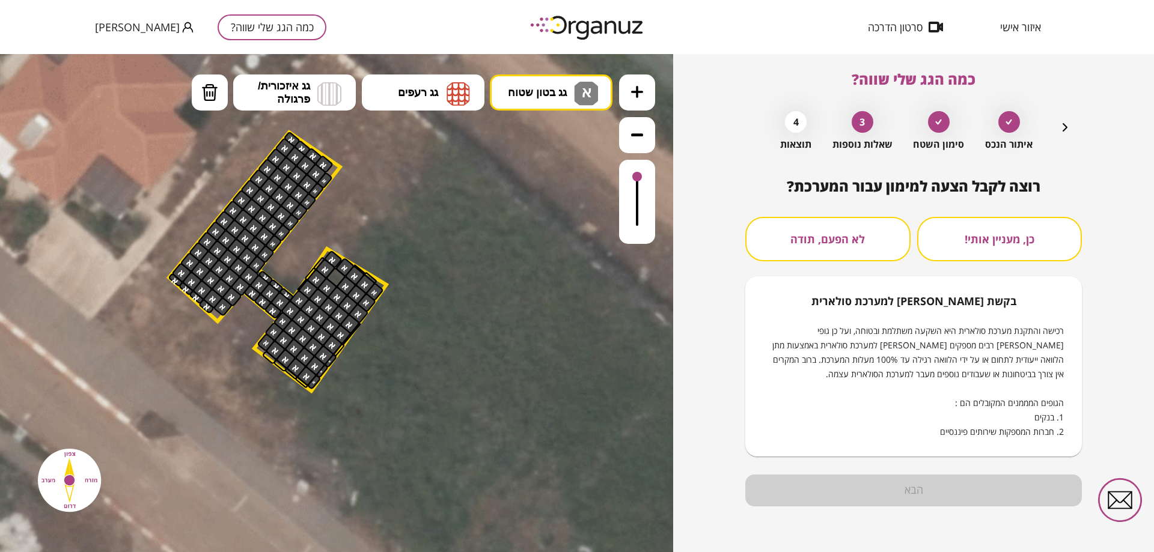
scroll to position [6, 0]
click at [860, 234] on button "לא הפעם, תודה" at bounding box center [827, 239] width 165 height 44
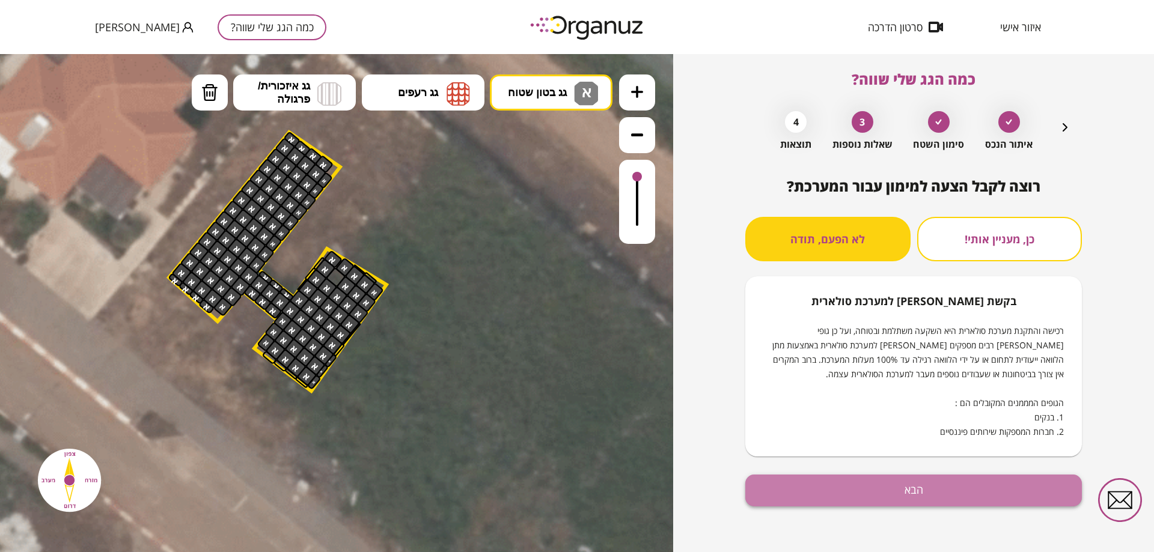
click at [918, 494] on button "הבא" at bounding box center [913, 491] width 336 height 32
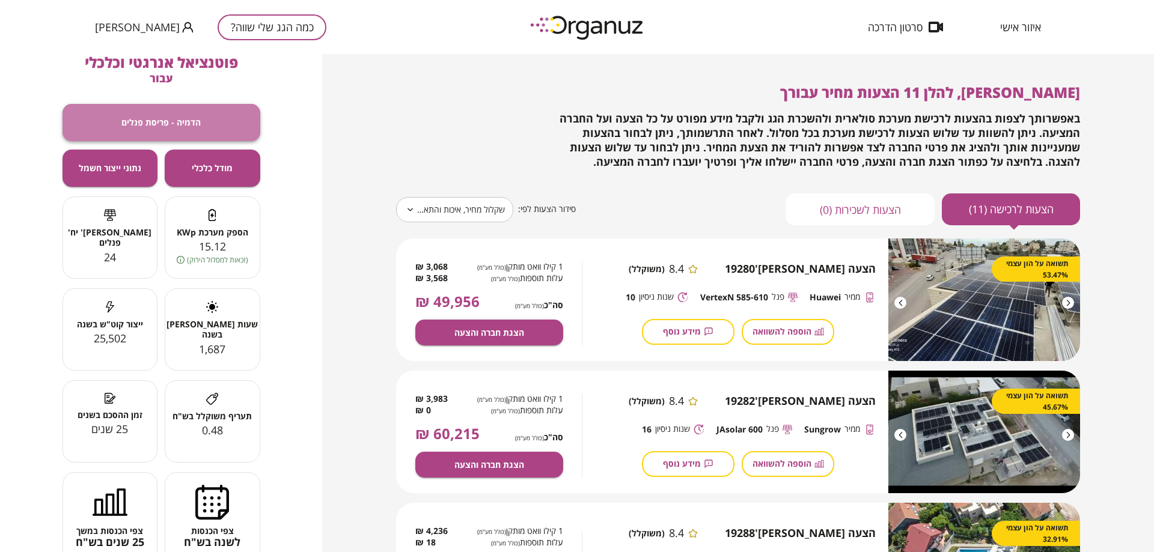
click at [199, 118] on span "הדמיה - פריסת פנלים" at bounding box center [160, 122] width 79 height 10
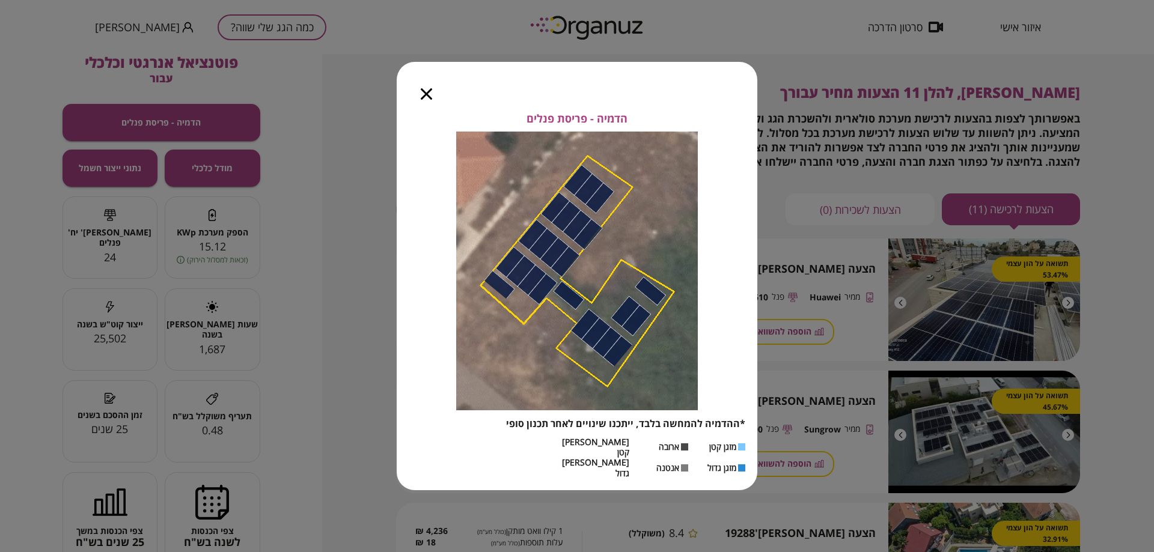
click at [425, 100] on icon "button" at bounding box center [426, 93] width 11 height 11
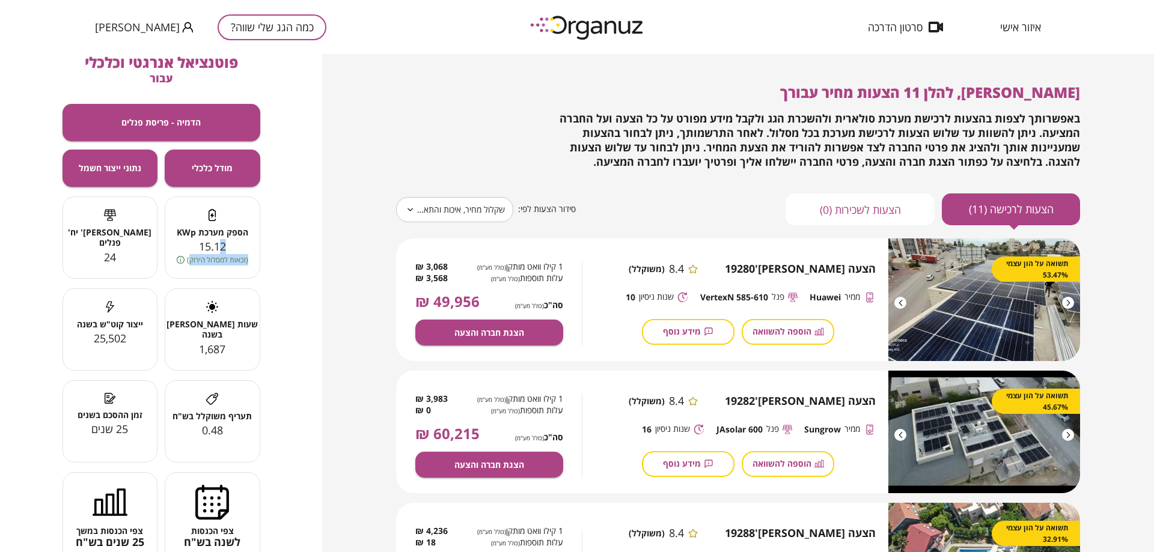
drag, startPoint x: 224, startPoint y: 249, endPoint x: 192, endPoint y: 255, distance: 32.9
click at [192, 255] on div "הספק מערכת KWp 15.12 (זכאות למסלול הירוק)" at bounding box center [213, 237] width 96 height 82
click at [191, 258] on span "(זכאות למסלול הירוק)" at bounding box center [217, 259] width 61 height 11
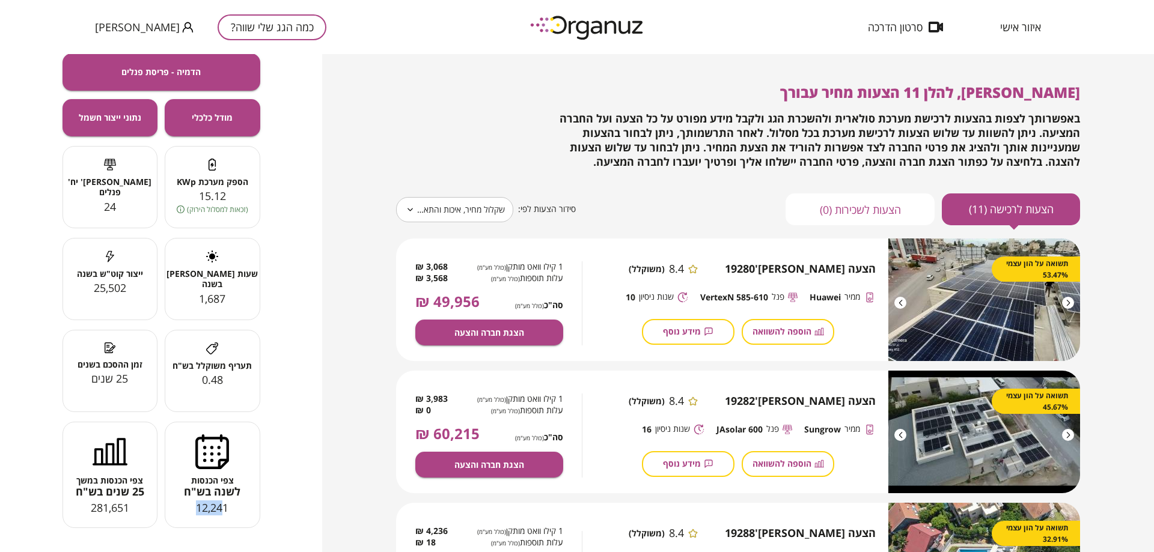
drag, startPoint x: 221, startPoint y: 510, endPoint x: 178, endPoint y: 507, distance: 43.4
click at [178, 507] on div "12,241" at bounding box center [212, 508] width 94 height 14
drag, startPoint x: 197, startPoint y: 511, endPoint x: 261, endPoint y: 516, distance: 64.5
click at [261, 516] on div "צפי הכנסות לשנה בש"ח 12,241" at bounding box center [216, 470] width 103 height 116
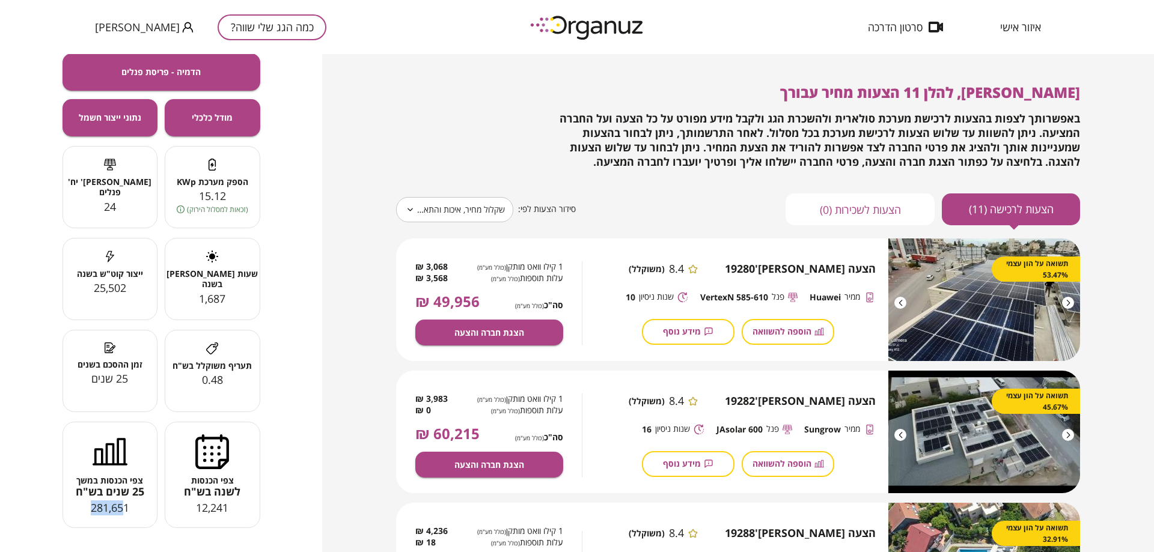
drag, startPoint x: 123, startPoint y: 508, endPoint x: 77, endPoint y: 504, distance: 45.8
click at [77, 504] on div "281,651" at bounding box center [110, 508] width 94 height 14
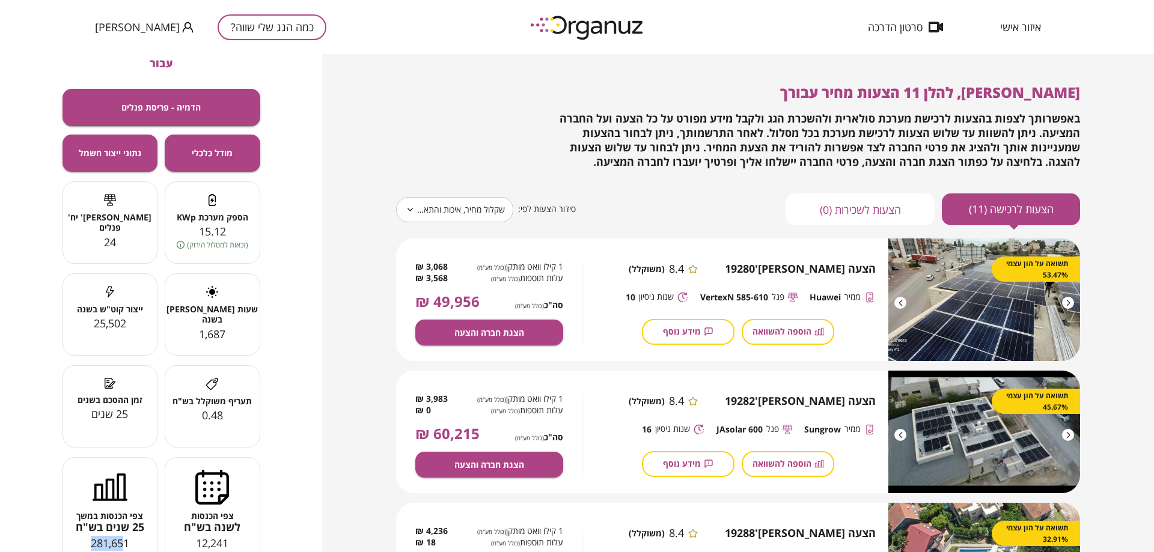
scroll to position [0, 0]
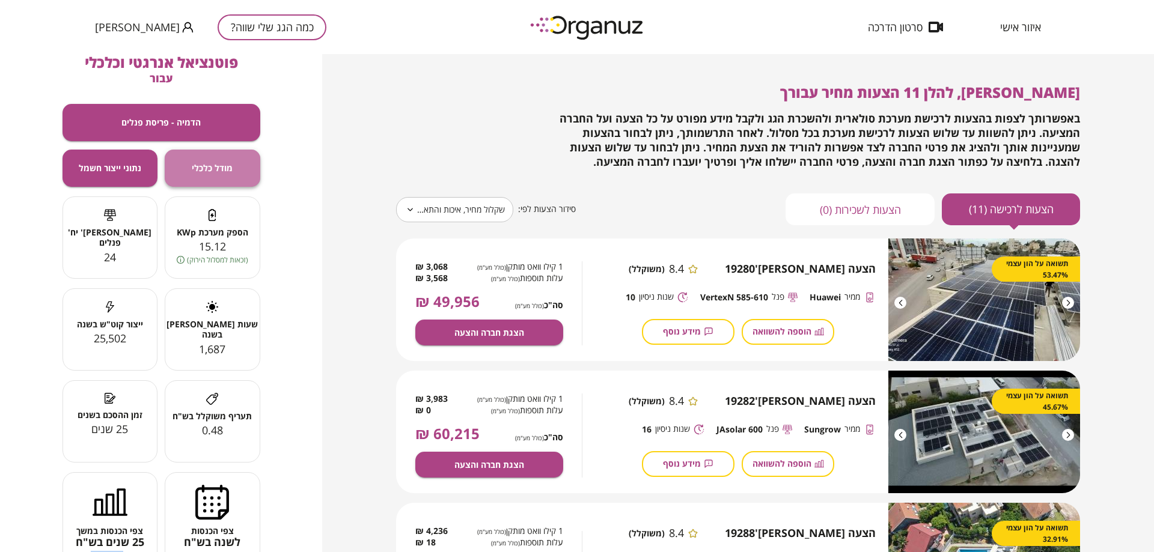
click at [205, 156] on button "מודל כלכלי" at bounding box center [213, 168] width 96 height 37
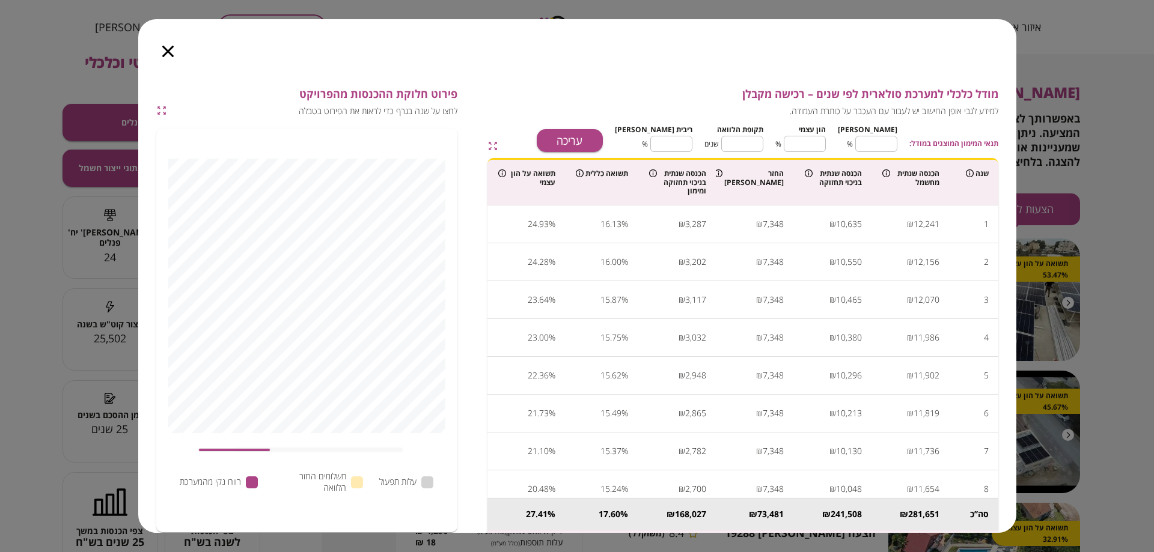
click at [714, 141] on span "שנים" at bounding box center [711, 143] width 14 height 11
click at [162, 46] on icon "button" at bounding box center [167, 51] width 11 height 11
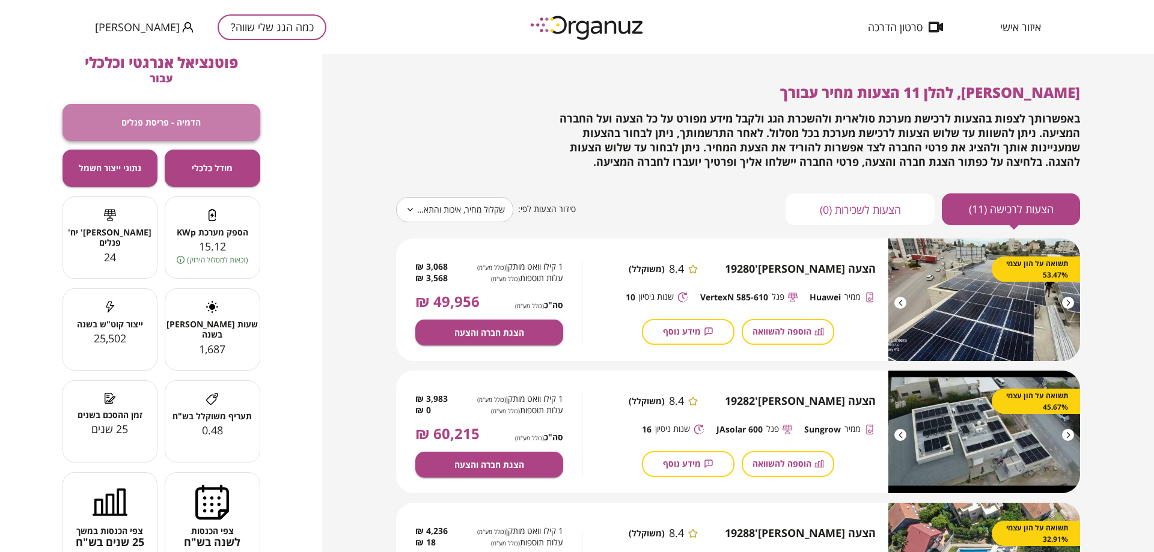
click at [169, 118] on span "הדמיה - פריסת פנלים" at bounding box center [160, 122] width 79 height 10
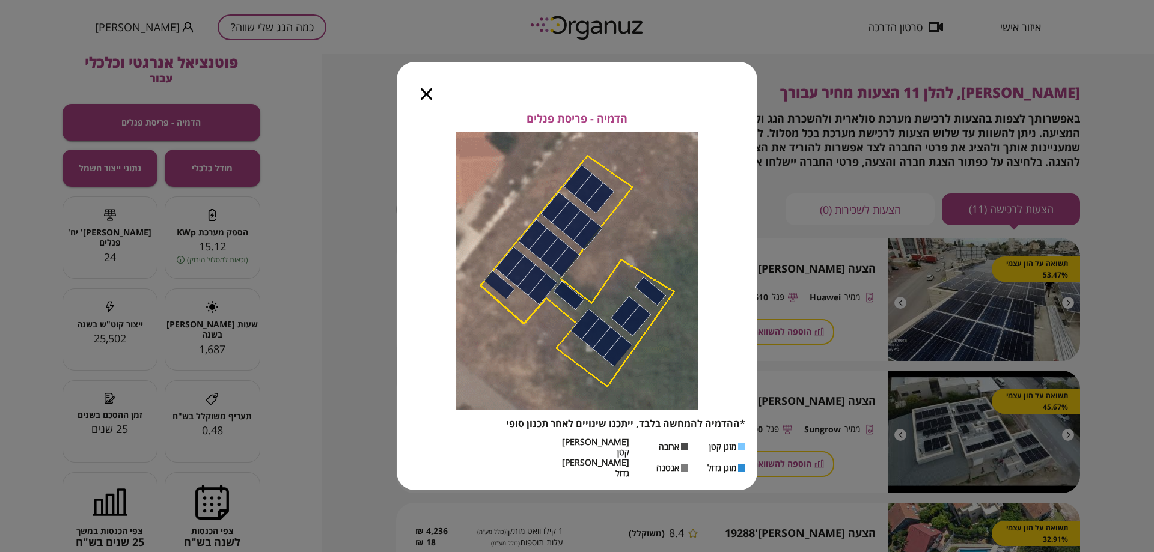
click at [559, 382] on img at bounding box center [577, 271] width 242 height 279
click at [424, 112] on div at bounding box center [426, 87] width 59 height 50
click at [429, 100] on icon "button" at bounding box center [426, 93] width 11 height 11
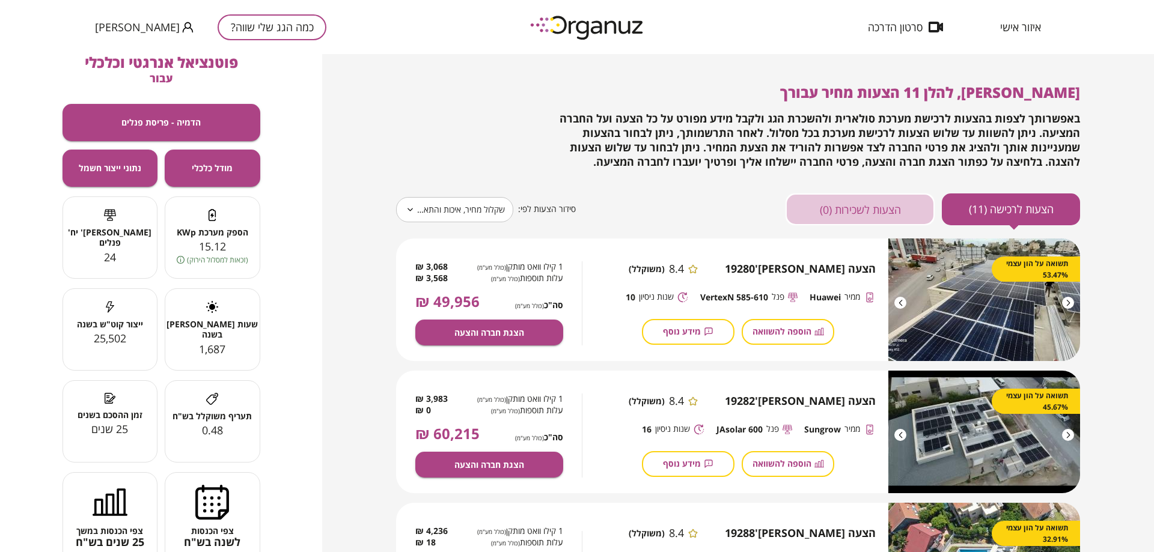
click at [899, 207] on button "הצעות לשכירות (0)" at bounding box center [859, 209] width 149 height 32
type input "*****"
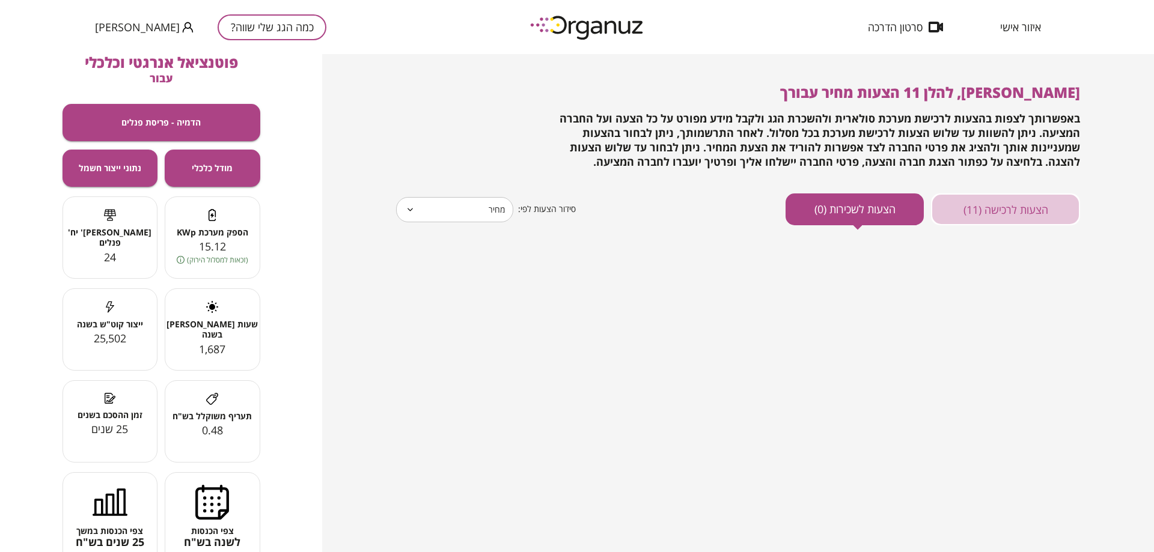
click at [963, 206] on button "הצעות לרכישה (11)" at bounding box center [1005, 209] width 149 height 32
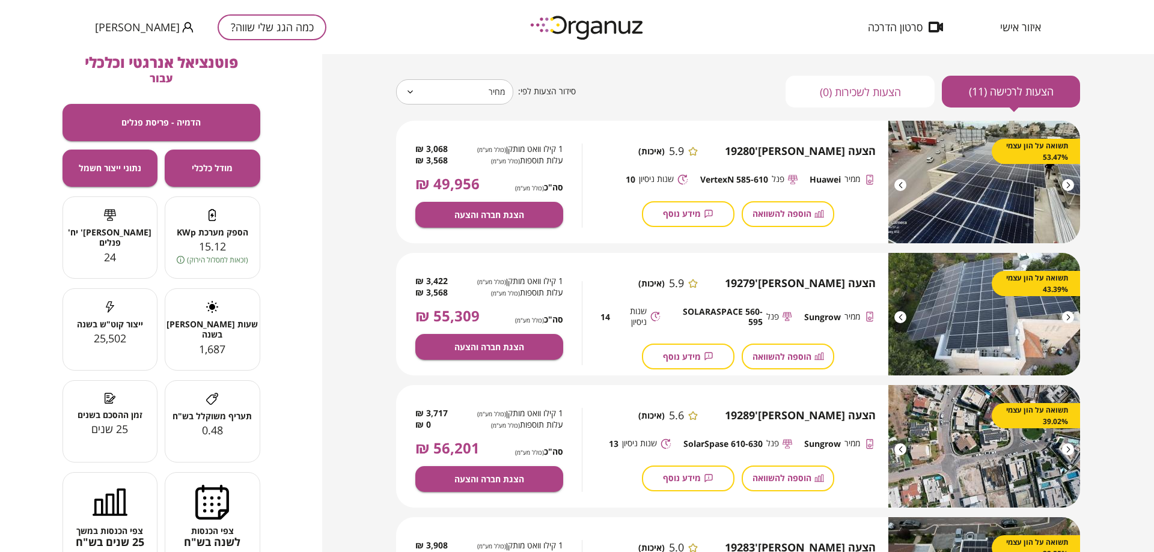
scroll to position [120, 0]
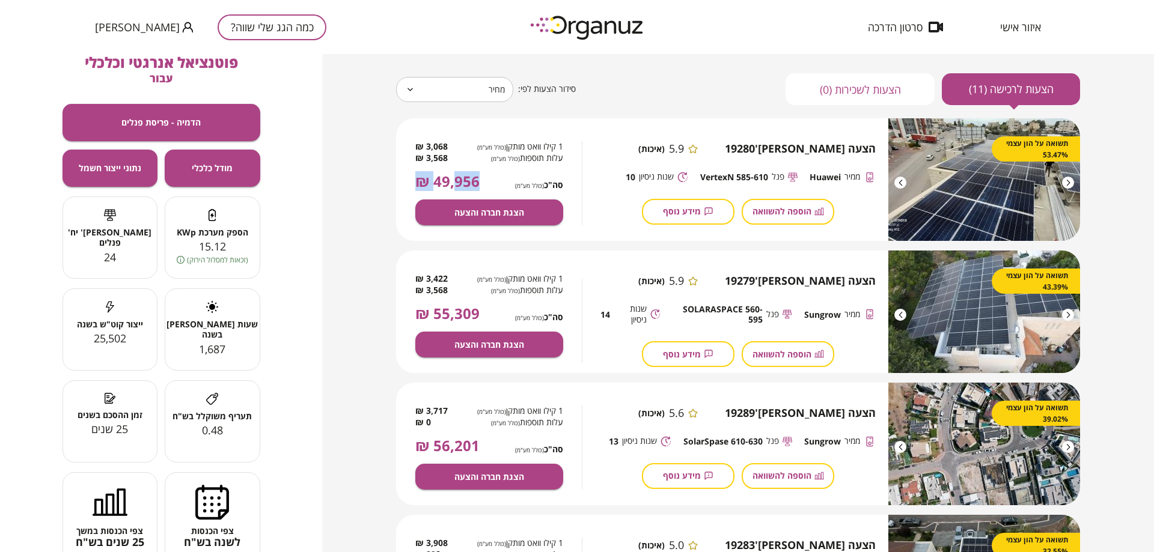
drag, startPoint x: 456, startPoint y: 181, endPoint x: 421, endPoint y: 187, distance: 36.0
click at [421, 187] on span "49,956 ₪" at bounding box center [447, 181] width 64 height 17
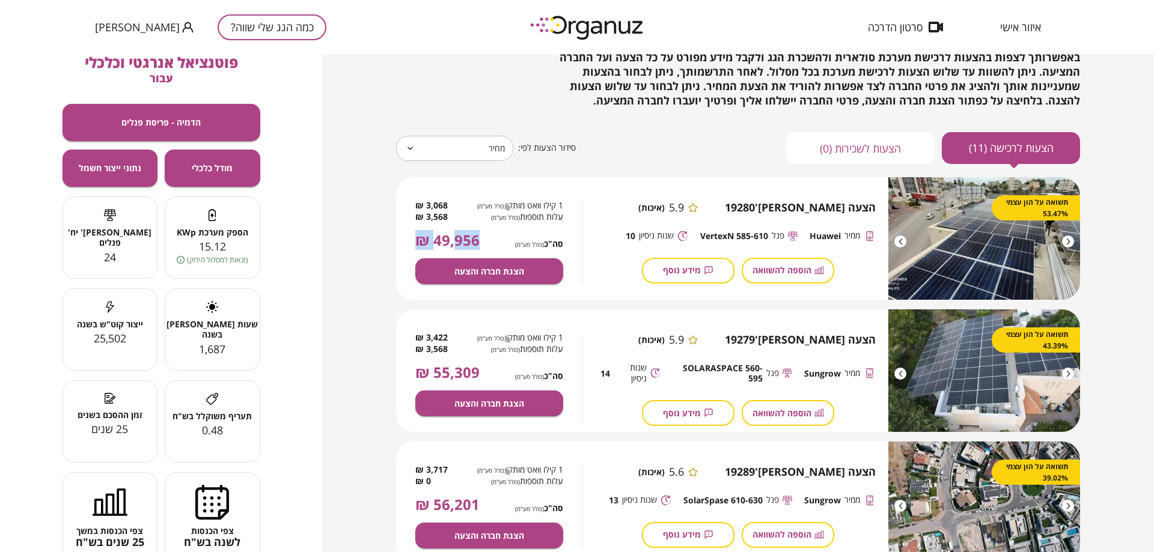
scroll to position [60, 0]
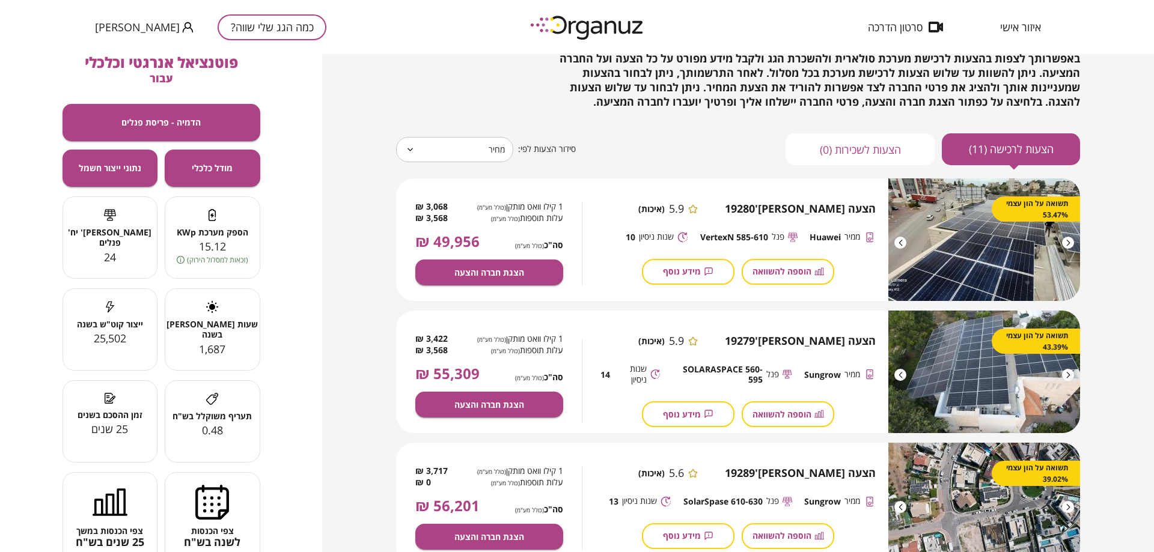
click at [534, 213] on span "עלות תוספות (כולל מע"מ)" at bounding box center [515, 218] width 96 height 11
click at [517, 276] on span "הצגת חברה והצעה" at bounding box center [489, 272] width 70 height 10
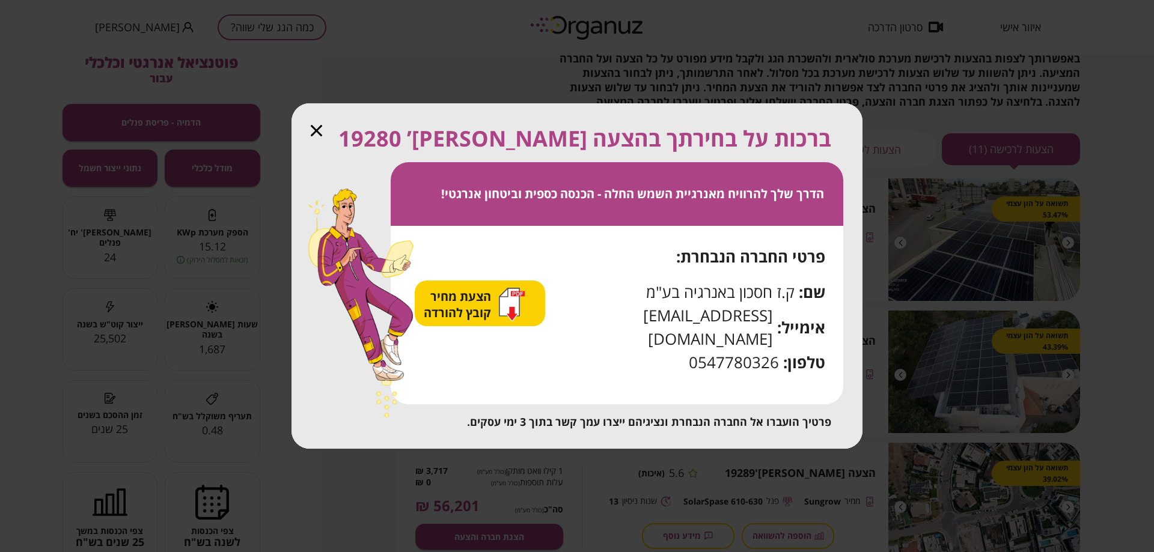
click at [505, 320] on div "הצעת מחיר קובץ להורדה" at bounding box center [474, 305] width 101 height 34
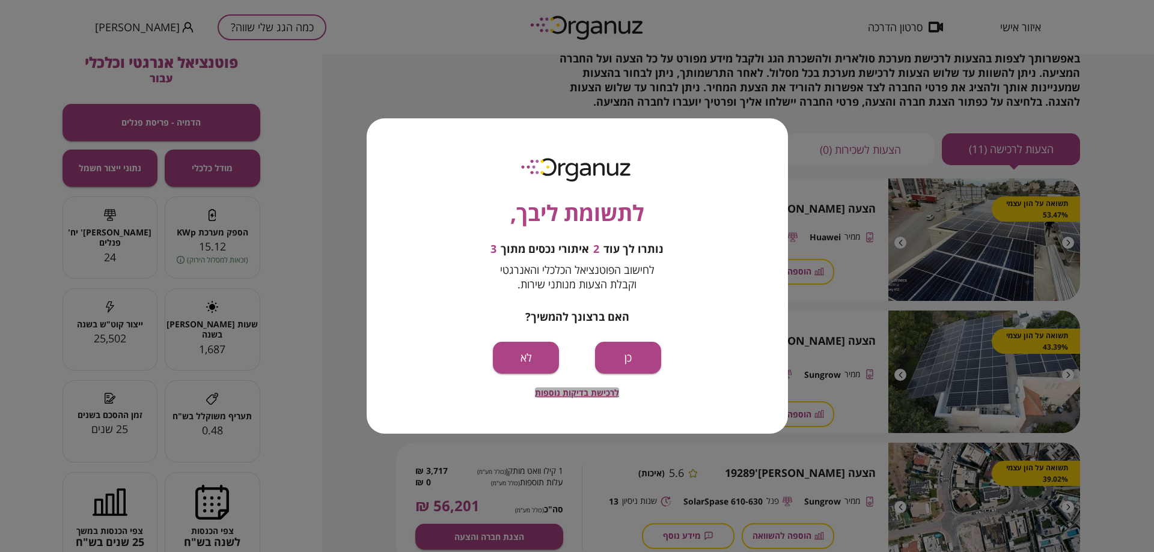
click at [602, 395] on span "לרכישת בדיקות נוספות" at bounding box center [577, 393] width 84 height 10
click at [525, 357] on button "לא" at bounding box center [526, 358] width 66 height 32
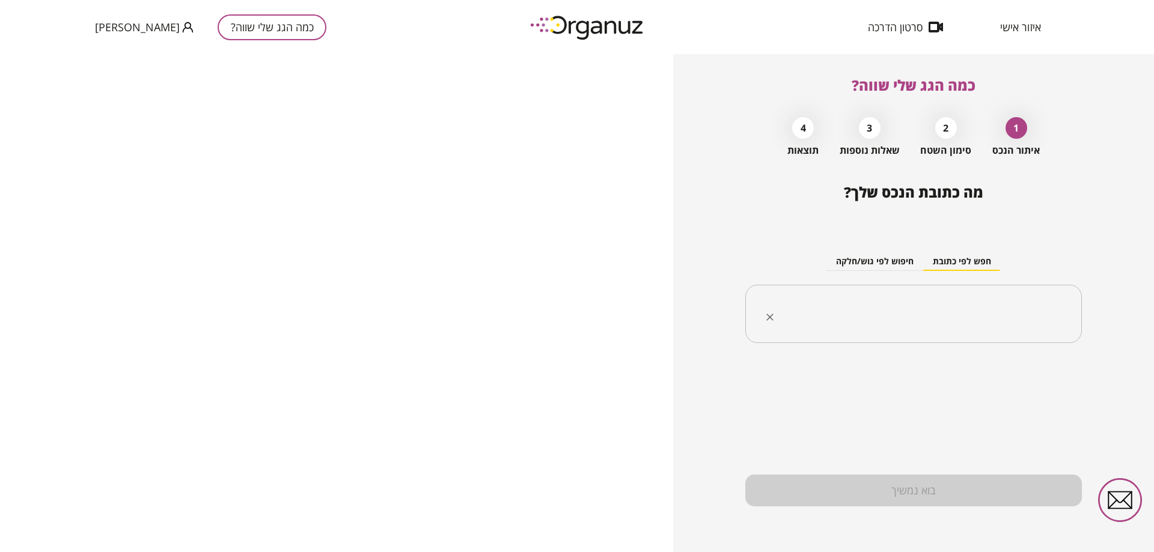
click at [903, 295] on div "​" at bounding box center [913, 314] width 336 height 59
click at [894, 260] on button "חיפוש לפי גוש/חלקה" at bounding box center [874, 262] width 97 height 18
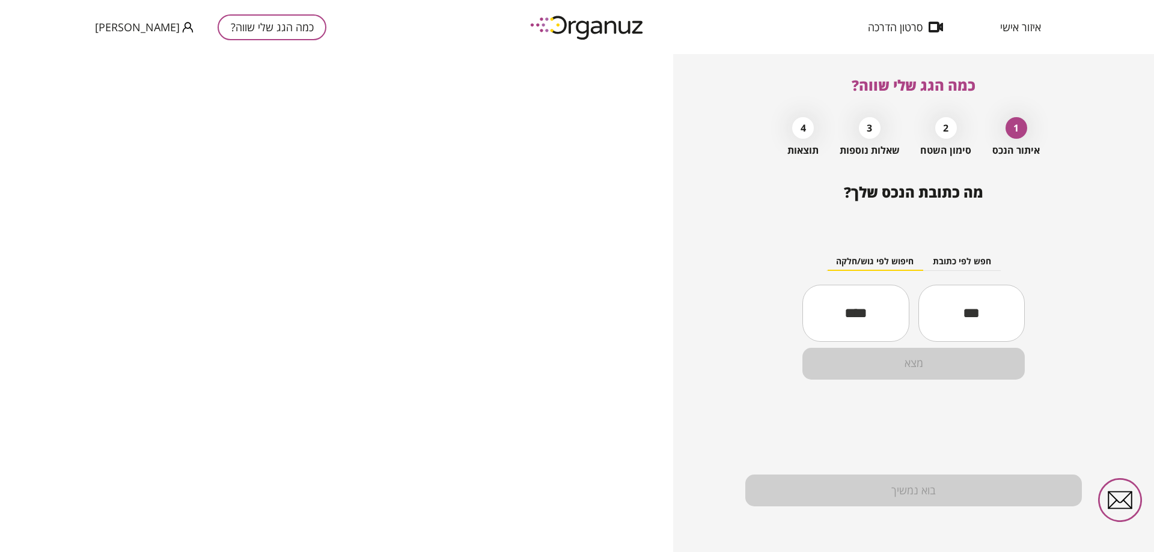
click at [954, 312] on input "text" at bounding box center [971, 313] width 106 height 41
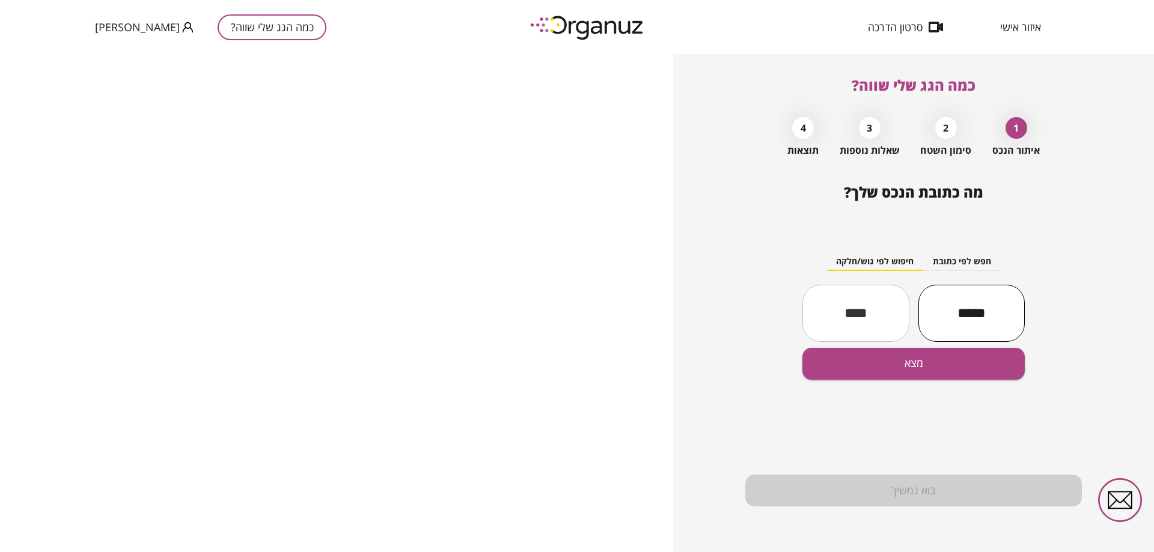
type input "*****"
click at [880, 322] on input "text" at bounding box center [855, 313] width 106 height 41
type input "**"
click at [865, 373] on button "מצא" at bounding box center [913, 364] width 222 height 32
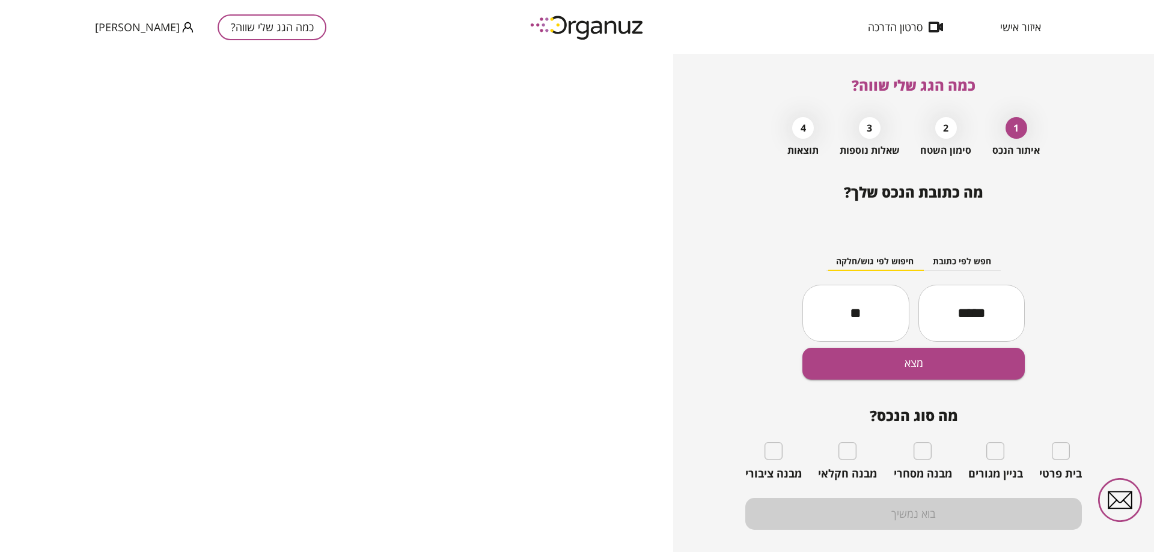
click at [1053, 440] on div "מה סוג הנכס? בית פרטי בניין מגורים מבנה מסחרי מבנה חקלאי מבנה ציבורי" at bounding box center [913, 443] width 336 height 73
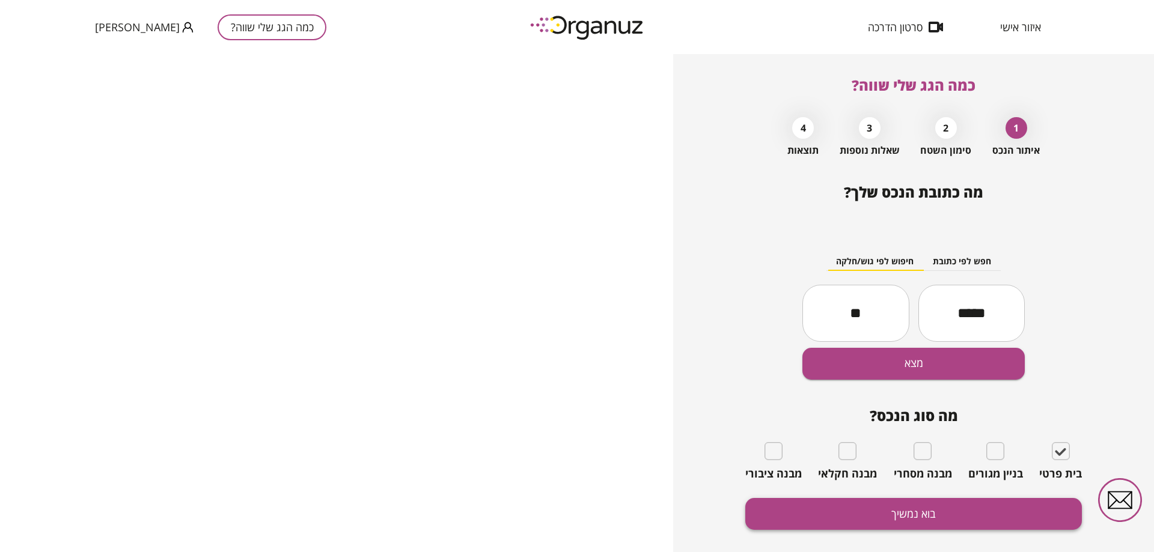
click at [1014, 516] on button "בוא נמשיך" at bounding box center [913, 514] width 336 height 32
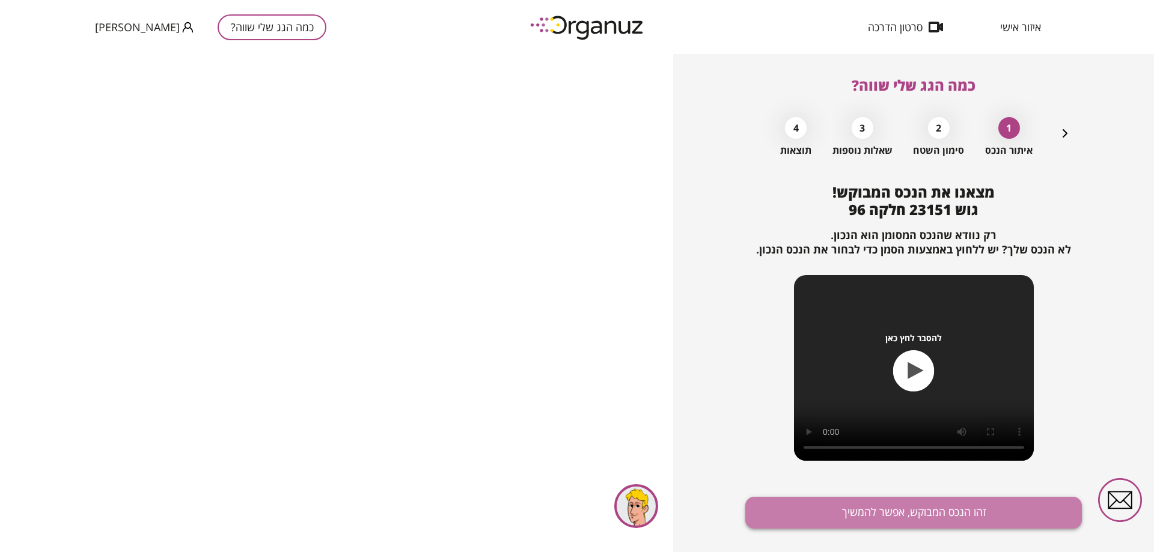
click at [927, 502] on button "זהו הנכס המבוקש, אפשר להמשיך" at bounding box center [913, 513] width 336 height 32
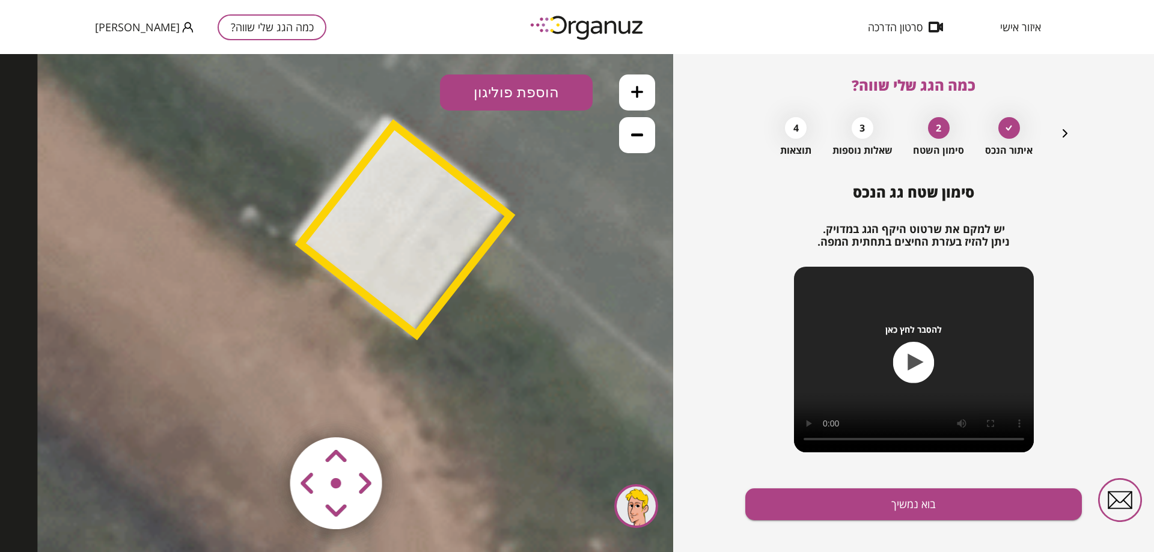
drag, startPoint x: 213, startPoint y: 374, endPoint x: 312, endPoint y: 269, distance: 144.1
click at [312, 269] on icon at bounding box center [397, 231] width 721 height 721
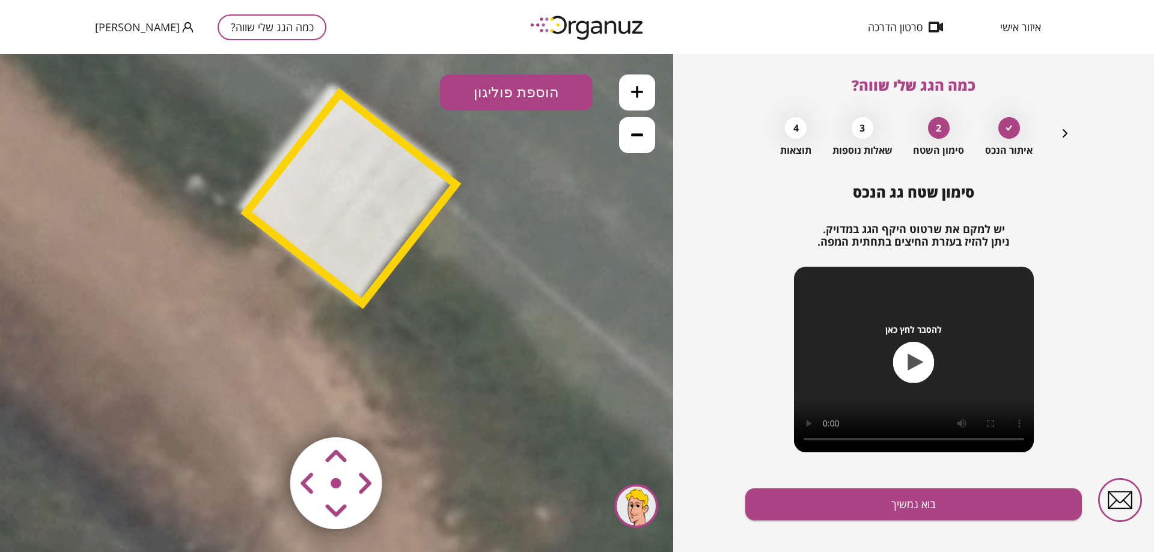
drag, startPoint x: 446, startPoint y: 301, endPoint x: 361, endPoint y: 301, distance: 84.7
click at [361, 301] on polygon at bounding box center [351, 199] width 210 height 210
click at [1068, 126] on icon "button" at bounding box center [1065, 133] width 14 height 14
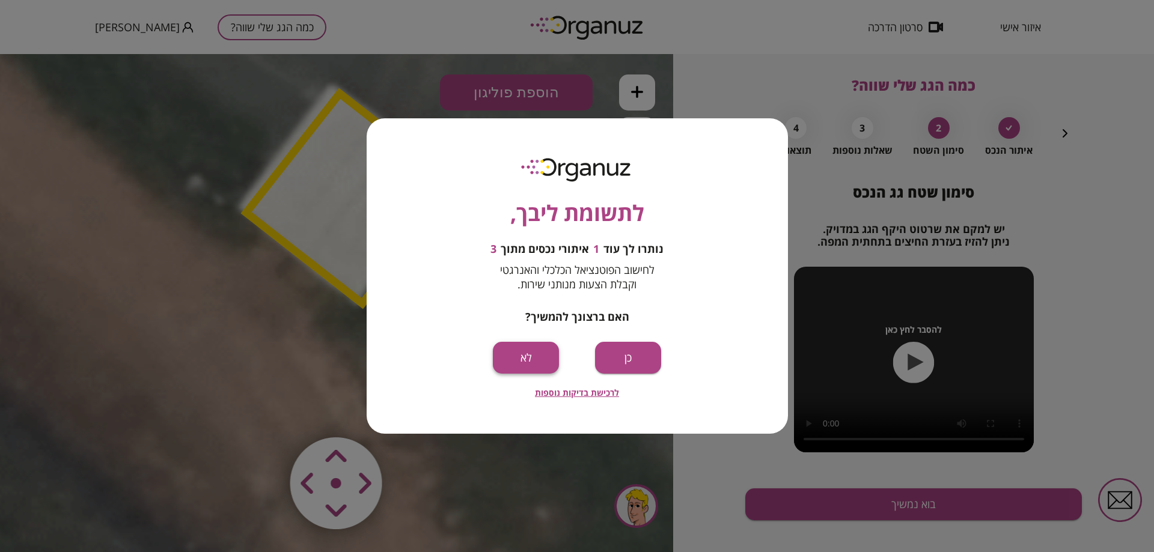
click at [541, 353] on button "לא" at bounding box center [526, 358] width 66 height 32
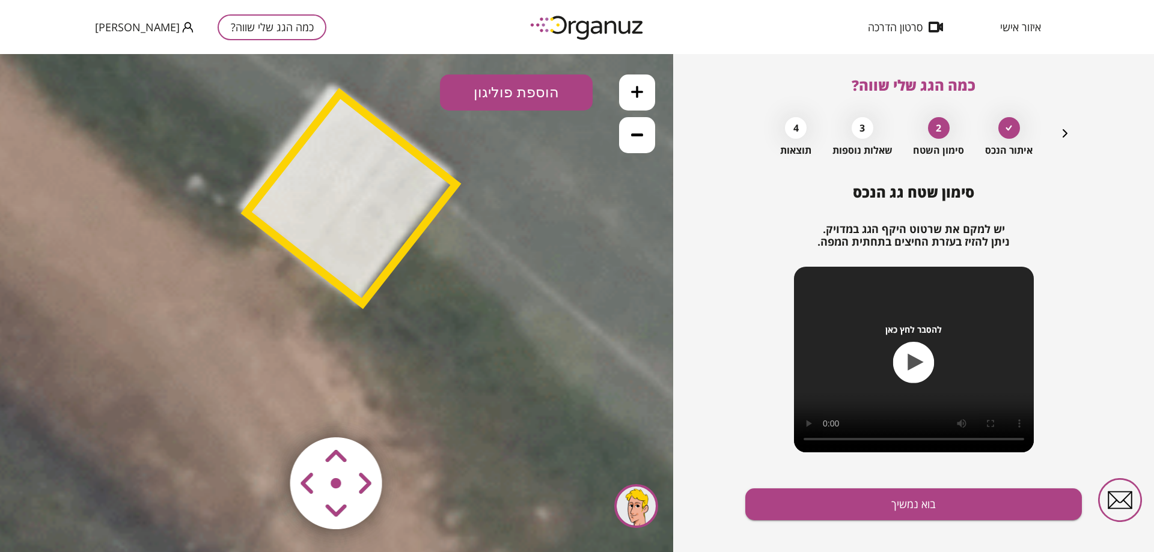
click at [1030, 13] on div "איזור אישי סרטון הדרכה" at bounding box center [953, 27] width 210 height 54
click at [1026, 19] on div "איזור אישי סרטון הדרכה" at bounding box center [953, 27] width 210 height 54
click at [1025, 25] on span "איזור אישי" at bounding box center [1020, 27] width 41 height 12
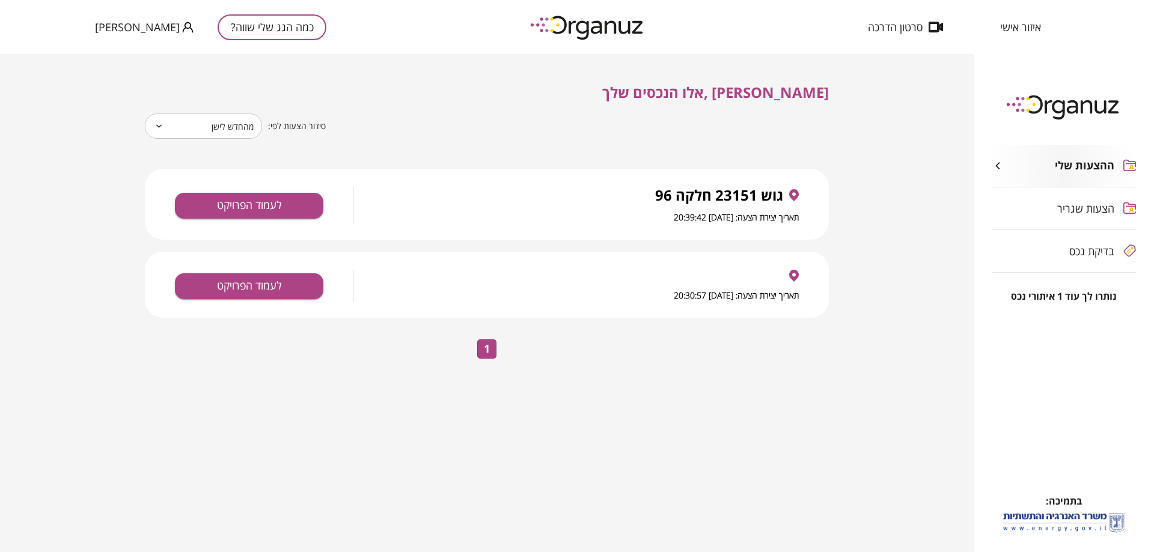
click at [1000, 26] on span "איזור אישי" at bounding box center [1020, 27] width 41 height 12
click at [632, 21] on img at bounding box center [588, 27] width 132 height 33
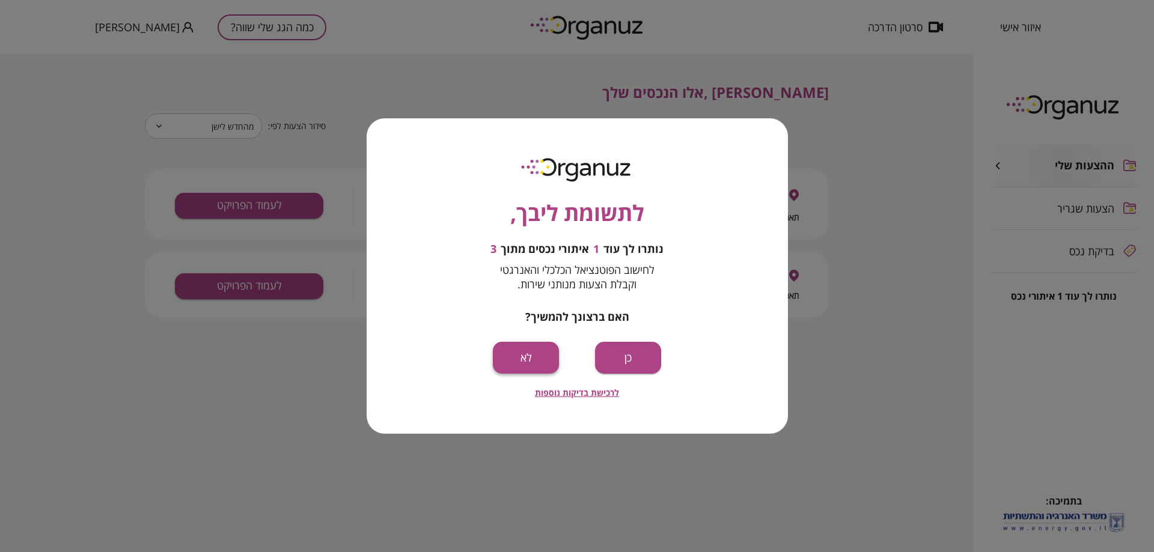
click at [550, 361] on button "לא" at bounding box center [526, 358] width 66 height 32
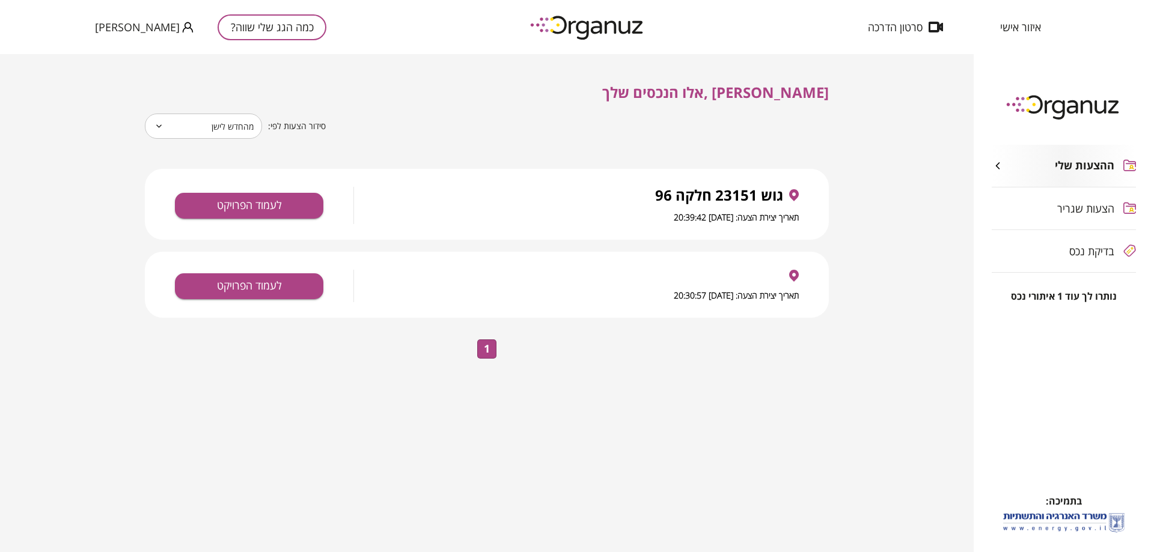
click at [1011, 16] on div "איזור אישי סרטון הדרכה" at bounding box center [953, 27] width 210 height 54
click at [1043, 111] on img at bounding box center [1063, 106] width 132 height 33
click at [1052, 102] on img at bounding box center [1063, 106] width 132 height 33
click at [1086, 83] on div "ההצעות שלי הצעות שגריר בדיקת נכס נותרו לך עוד 1 איתורי נכס בתמיכה:" at bounding box center [1063, 303] width 180 height 498
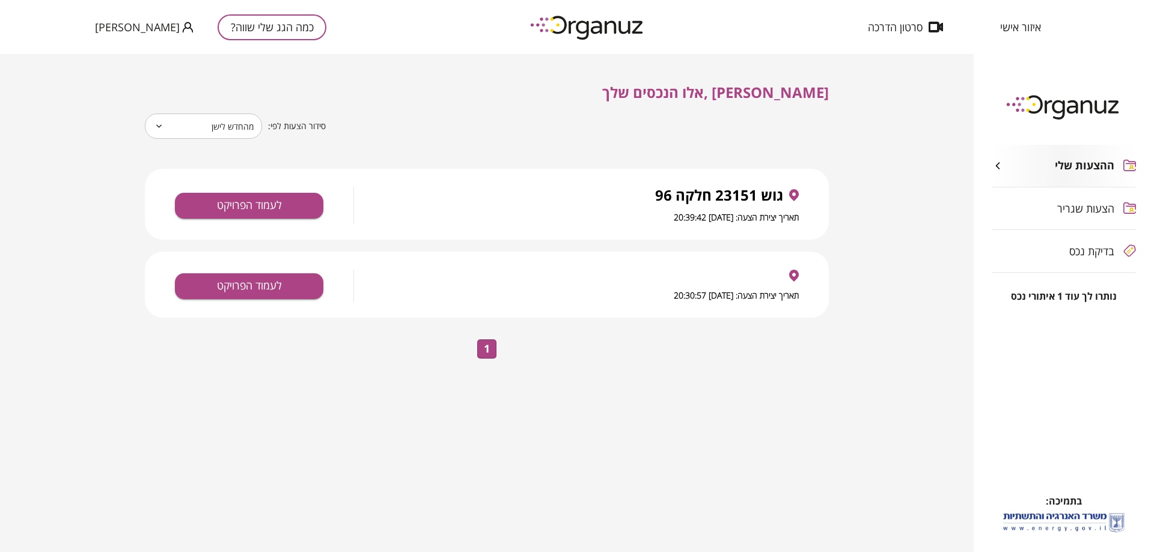
click at [1079, 112] on img at bounding box center [1063, 106] width 132 height 33
click at [1080, 111] on img at bounding box center [1063, 106] width 132 height 33
click at [1083, 107] on img at bounding box center [1063, 106] width 132 height 33
click at [1072, 88] on div "ההצעות שלי הצעות שגריר בדיקת נכס נותרו לך עוד 1 איתורי נכס בתמיכה:" at bounding box center [1063, 303] width 180 height 498
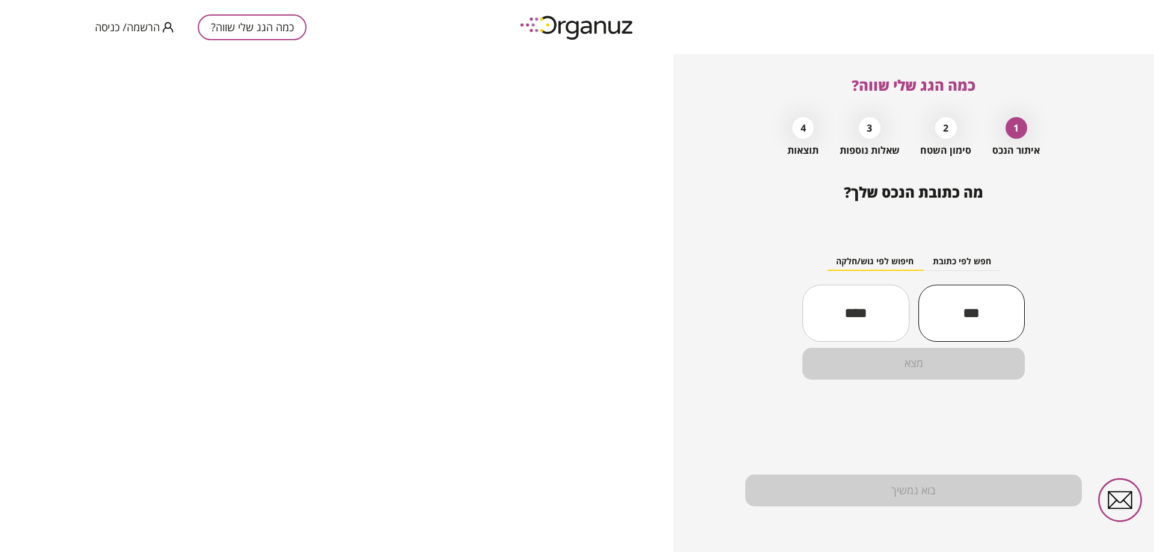
drag, startPoint x: 962, startPoint y: 314, endPoint x: 1153, endPoint y: 176, distance: 235.8
click at [963, 312] on input "text" at bounding box center [971, 313] width 106 height 41
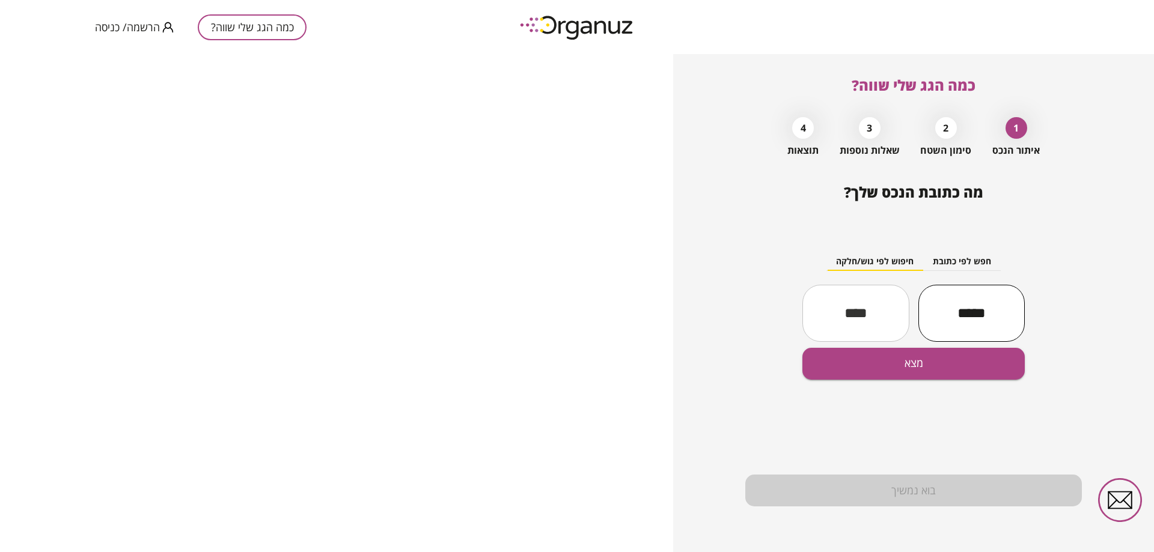
type input "*****"
drag, startPoint x: 824, startPoint y: 313, endPoint x: 815, endPoint y: 303, distance: 13.6
click at [824, 313] on input "text" at bounding box center [855, 313] width 106 height 41
type input "**"
click at [900, 366] on button "מצא" at bounding box center [913, 364] width 222 height 32
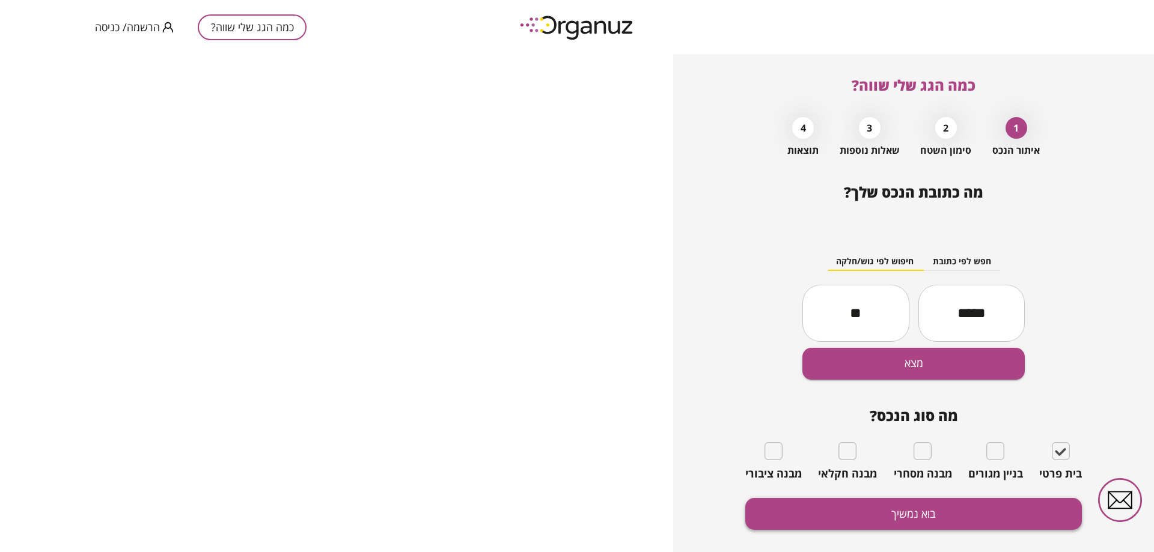
click at [930, 514] on button "בוא נמשיך" at bounding box center [913, 514] width 336 height 32
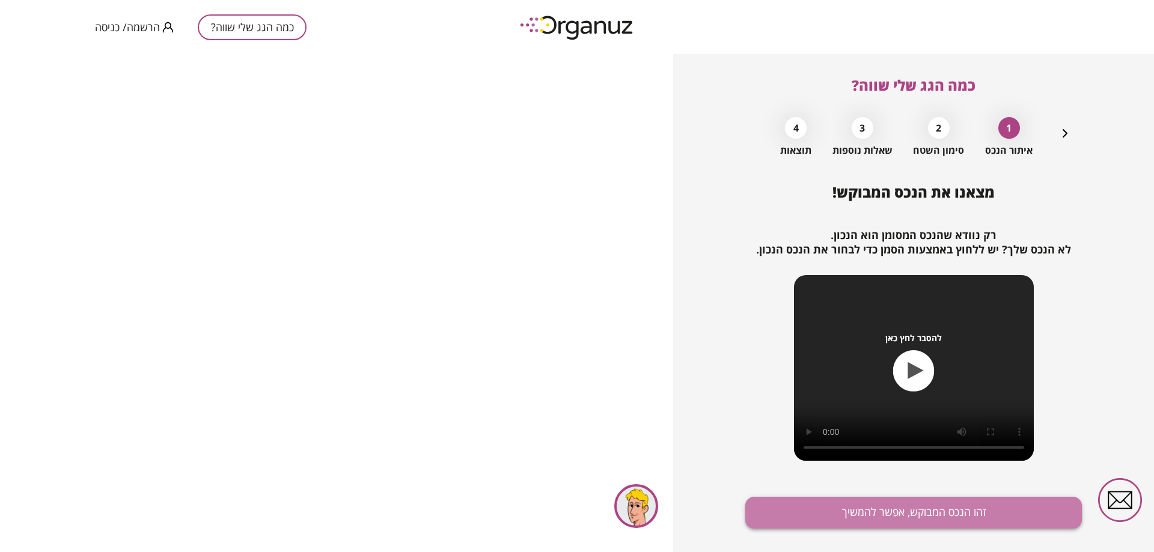
click at [918, 512] on button "זהו הנכס המבוקש, אפשר להמשיך" at bounding box center [913, 513] width 336 height 32
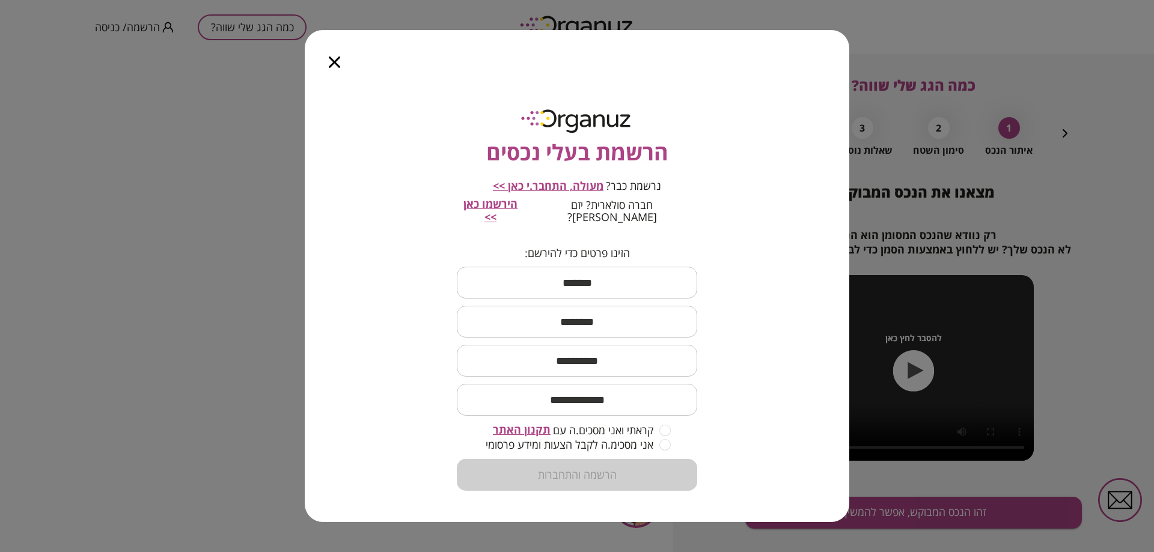
click at [589, 265] on input "text" at bounding box center [577, 282] width 240 height 35
type input "****"
type input "******"
type input "**********"
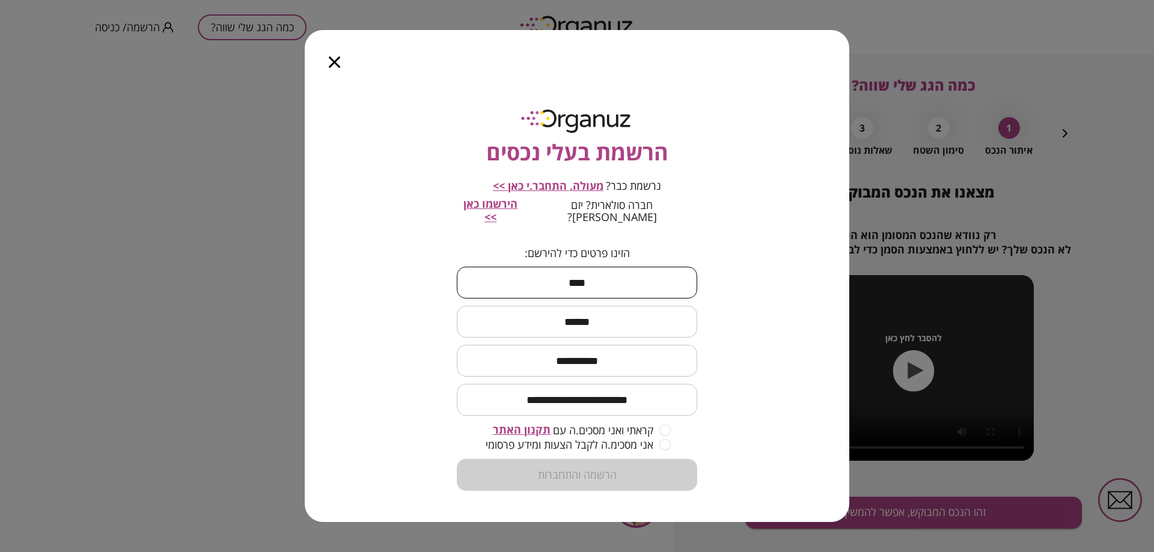
type input "****"
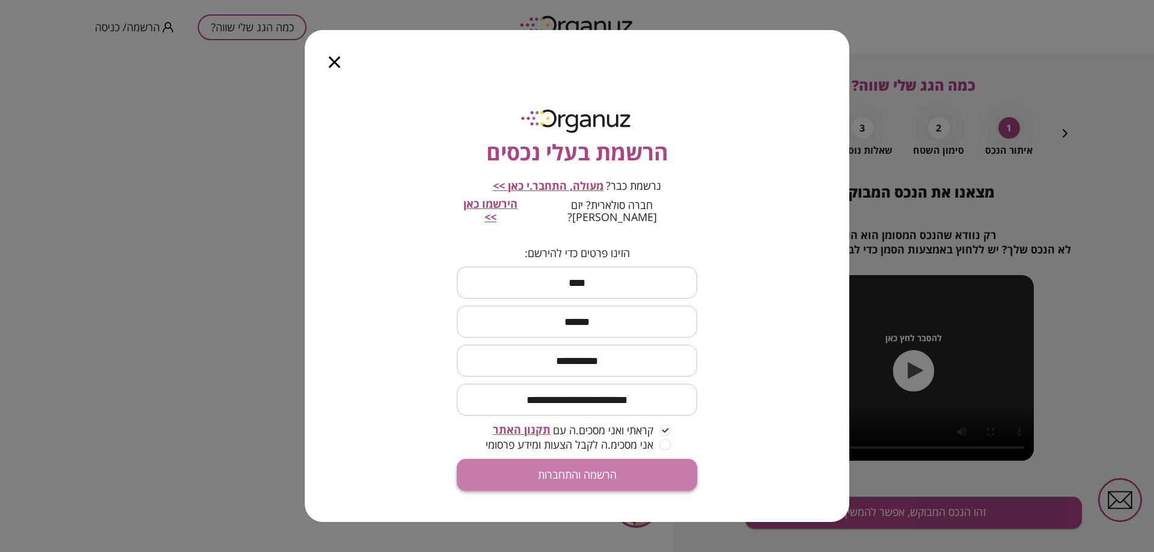
click at [604, 466] on button "הרשמה והתחברות" at bounding box center [577, 475] width 240 height 32
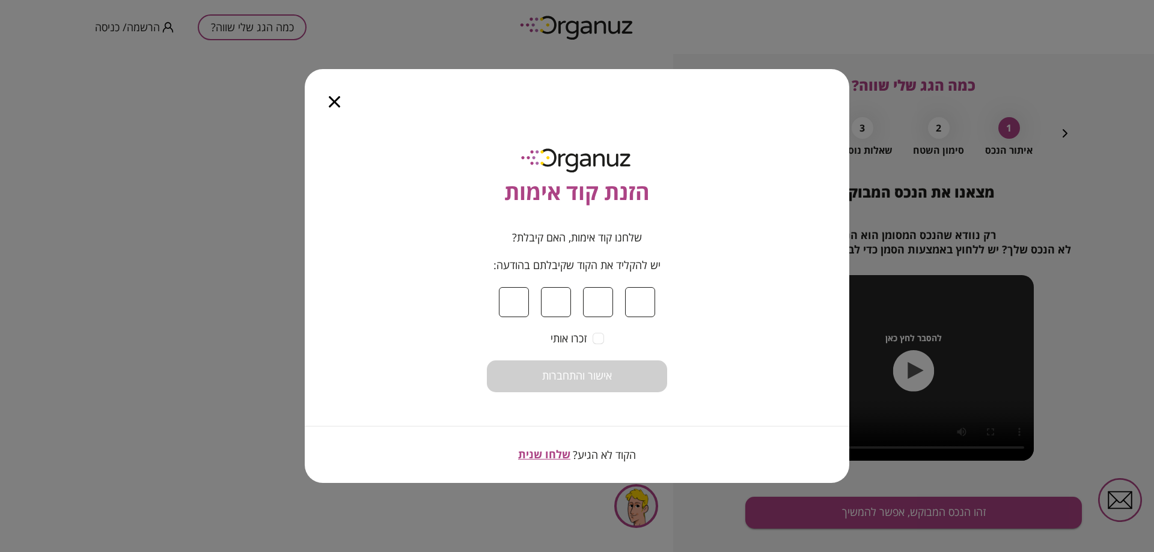
type input "*"
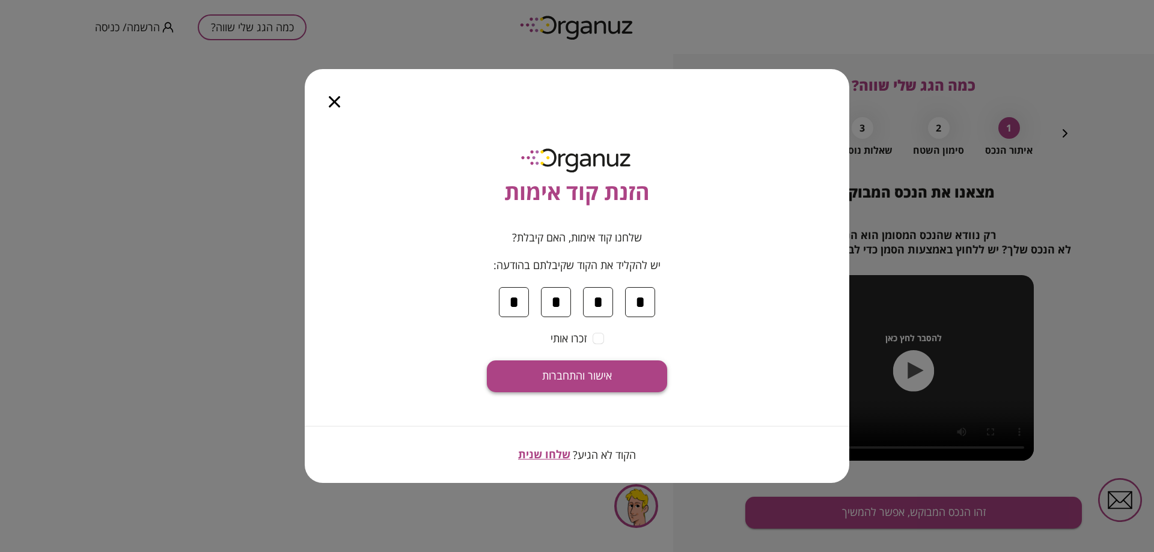
type input "*"
click at [551, 380] on span "אישור והתחברות" at bounding box center [577, 376] width 70 height 13
click at [513, 297] on input "*" at bounding box center [514, 302] width 30 height 30
click at [545, 453] on span "שלחו שנית" at bounding box center [544, 454] width 52 height 14
click at [510, 303] on input "*" at bounding box center [514, 302] width 30 height 30
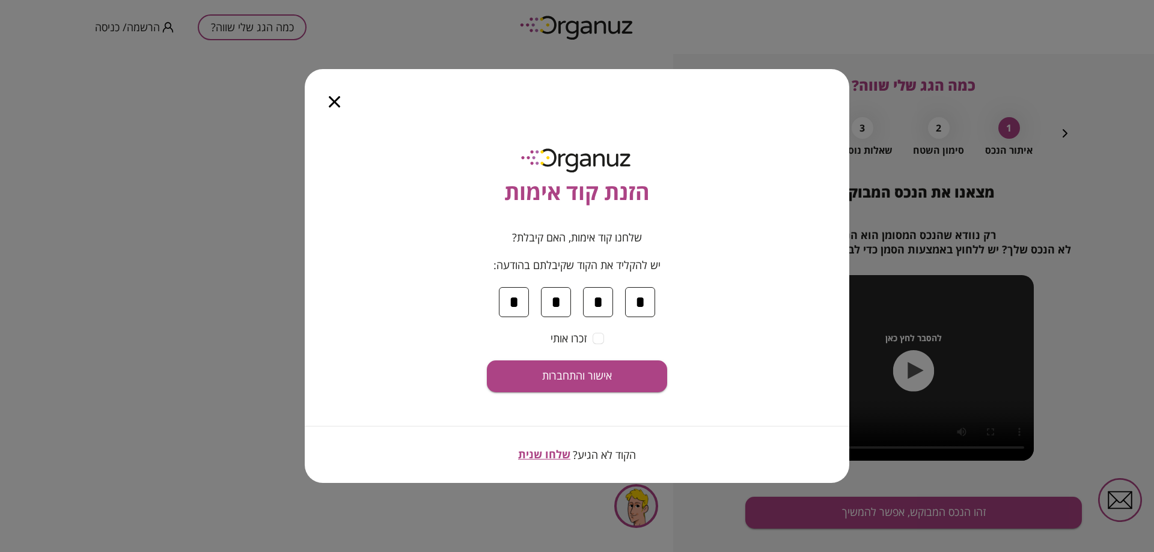
click at [627, 292] on input "*" at bounding box center [640, 302] width 30 height 30
drag, startPoint x: 653, startPoint y: 299, endPoint x: 714, endPoint y: 282, distance: 63.7
click at [652, 297] on input "*" at bounding box center [640, 302] width 30 height 30
click at [609, 304] on input "*" at bounding box center [598, 302] width 30 height 30
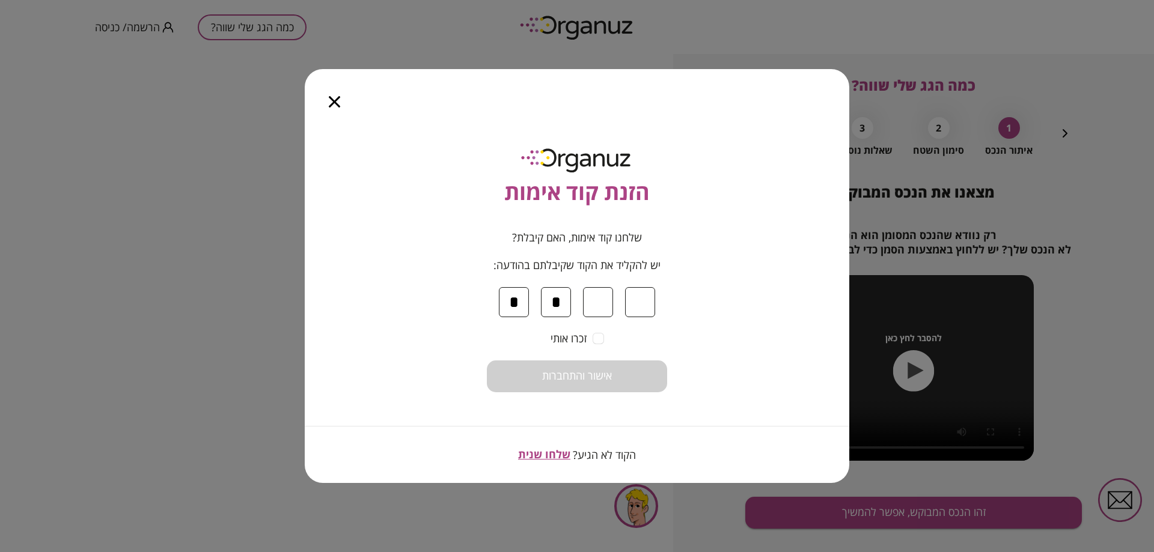
click at [570, 299] on input "*" at bounding box center [556, 302] width 30 height 30
drag, startPoint x: 516, startPoint y: 299, endPoint x: 518, endPoint y: 292, distance: 7.0
click at [518, 296] on input "*" at bounding box center [514, 302] width 30 height 30
click at [545, 455] on span "שלחו שנית" at bounding box center [544, 454] width 52 height 14
click at [322, 100] on div at bounding box center [334, 94] width 59 height 50
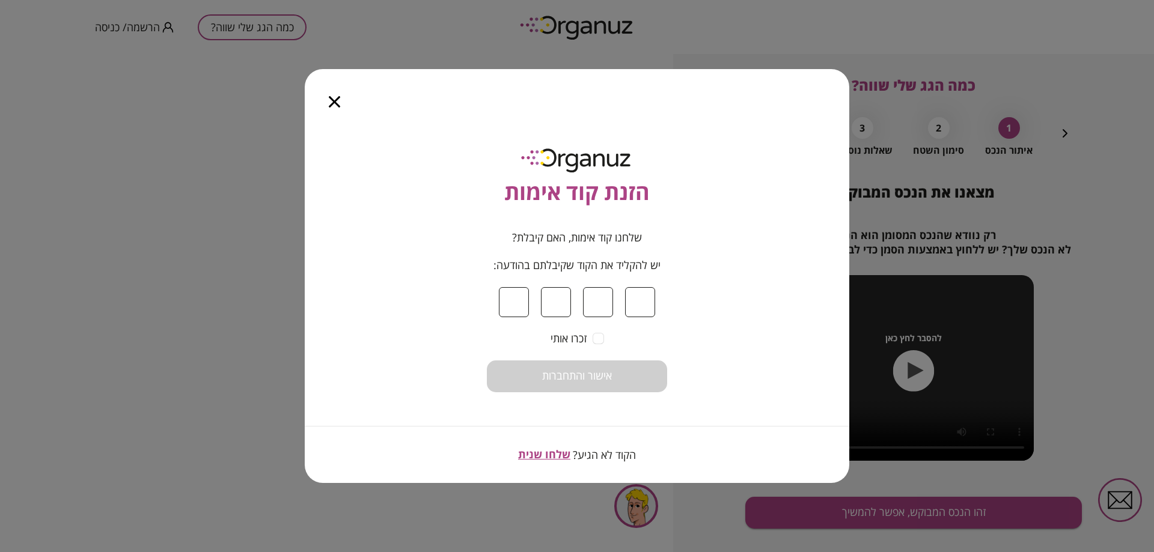
click at [331, 103] on icon "button" at bounding box center [334, 101] width 11 height 11
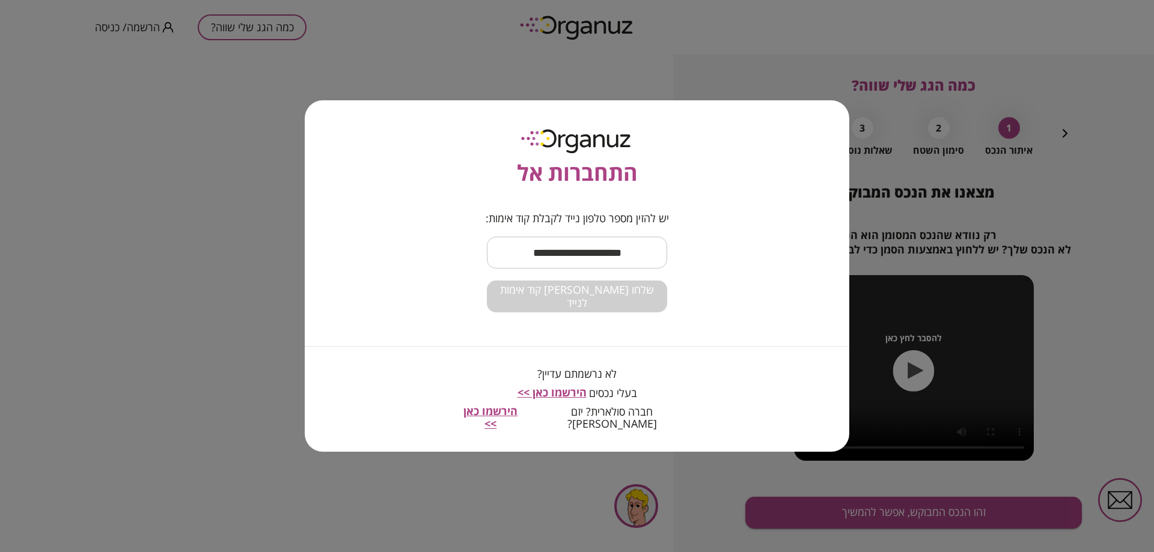
click at [308, 110] on div "התחברות אל יש להזין מספר טלפון נייד לקבלת קוד אימות: ​ שלחו לי קוד אימות לנייד …" at bounding box center [577, 276] width 1154 height 552
click at [636, 240] on form "יש להזין מספר טלפון נייד לקבלת קוד אימות: ​ שלחו לי קוד אימות לנייד" at bounding box center [577, 262] width 240 height 101
click at [532, 246] on input "text" at bounding box center [577, 252] width 180 height 35
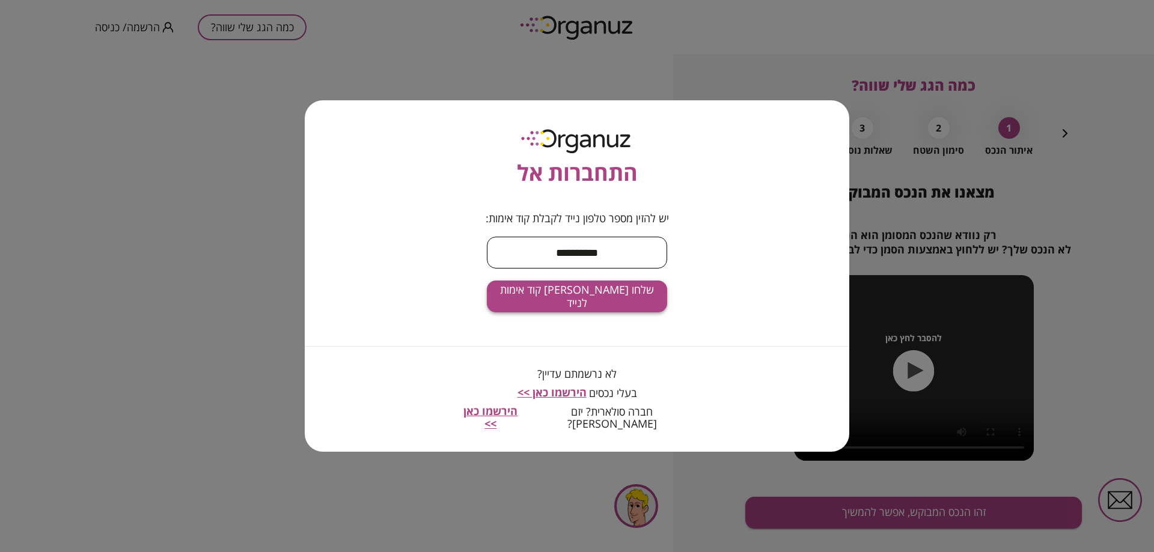
type input "**********"
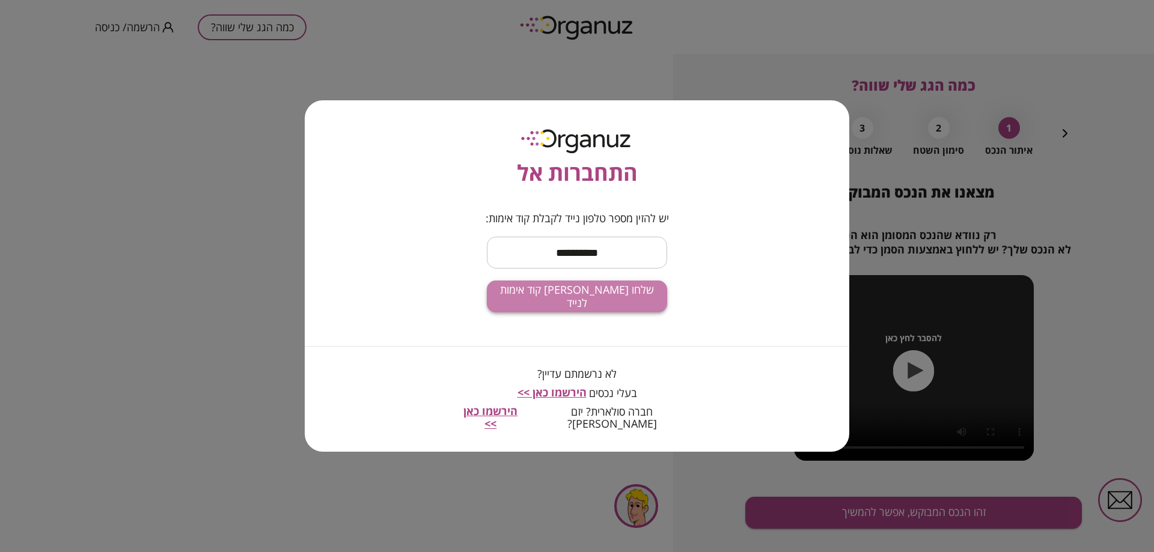
click at [580, 304] on span "שלחו לי קוד אימות לנייד" at bounding box center [576, 297] width 161 height 26
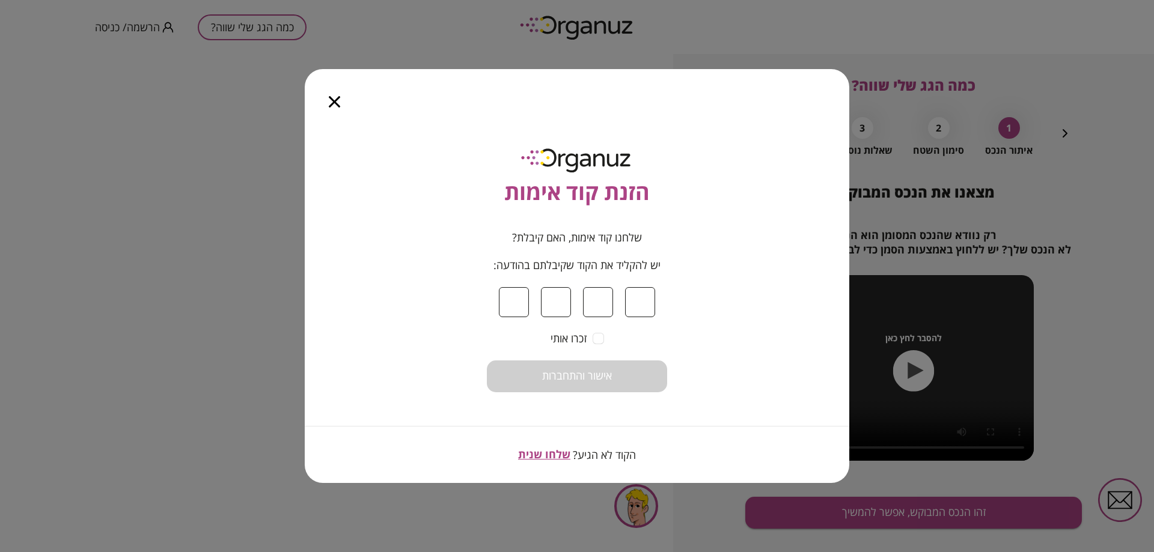
type input "*"
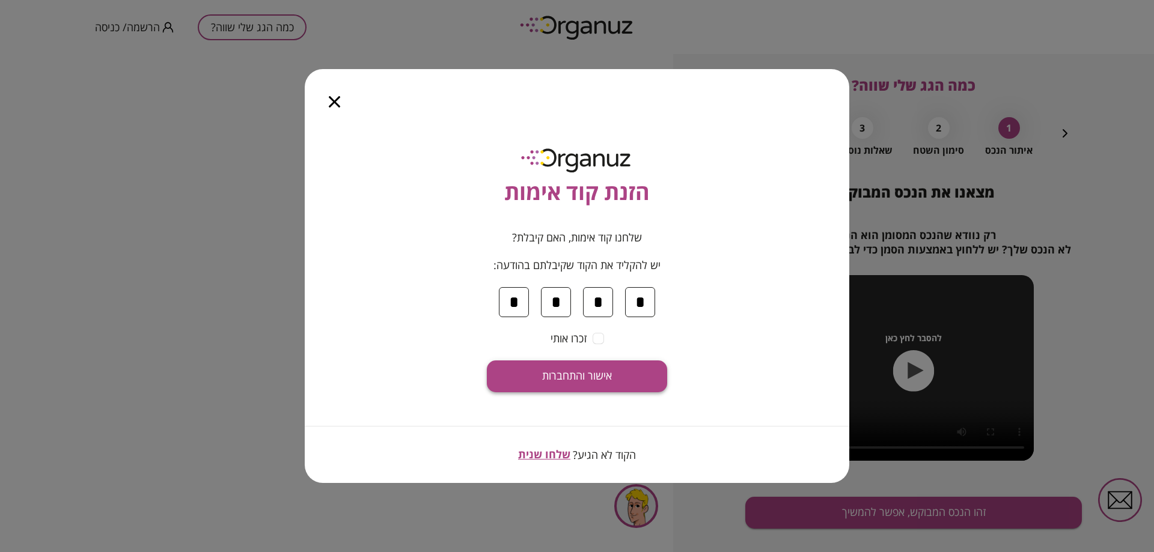
type input "*"
click at [573, 380] on span "אישור והתחברות" at bounding box center [577, 376] width 70 height 13
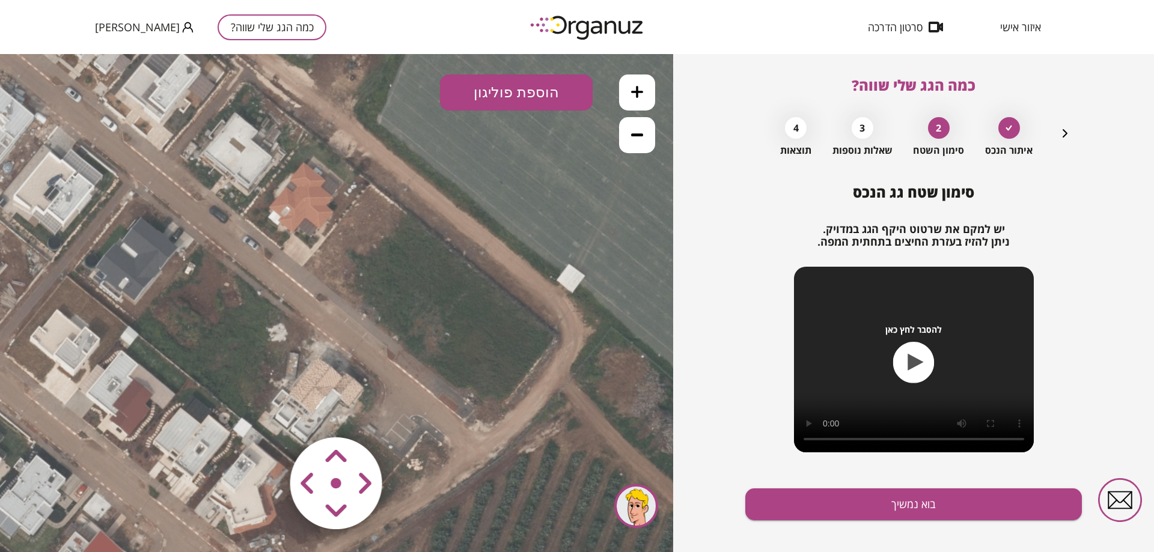
click at [505, 100] on button "הוספת פוליגון" at bounding box center [516, 93] width 153 height 36
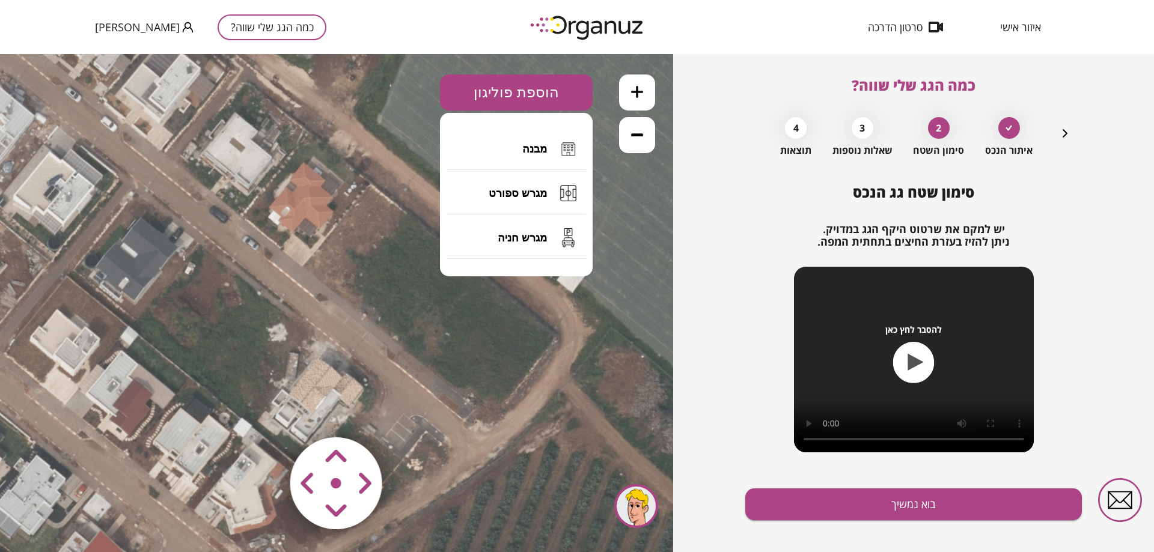
click at [528, 144] on span "מבנה" at bounding box center [534, 148] width 25 height 13
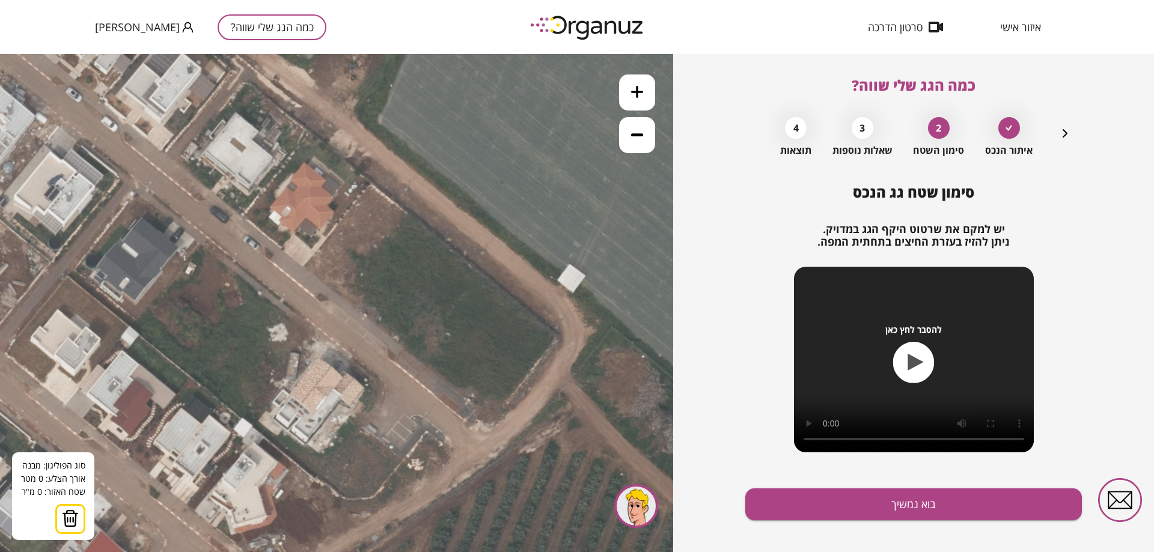
click at [643, 90] on button at bounding box center [637, 93] width 36 height 36
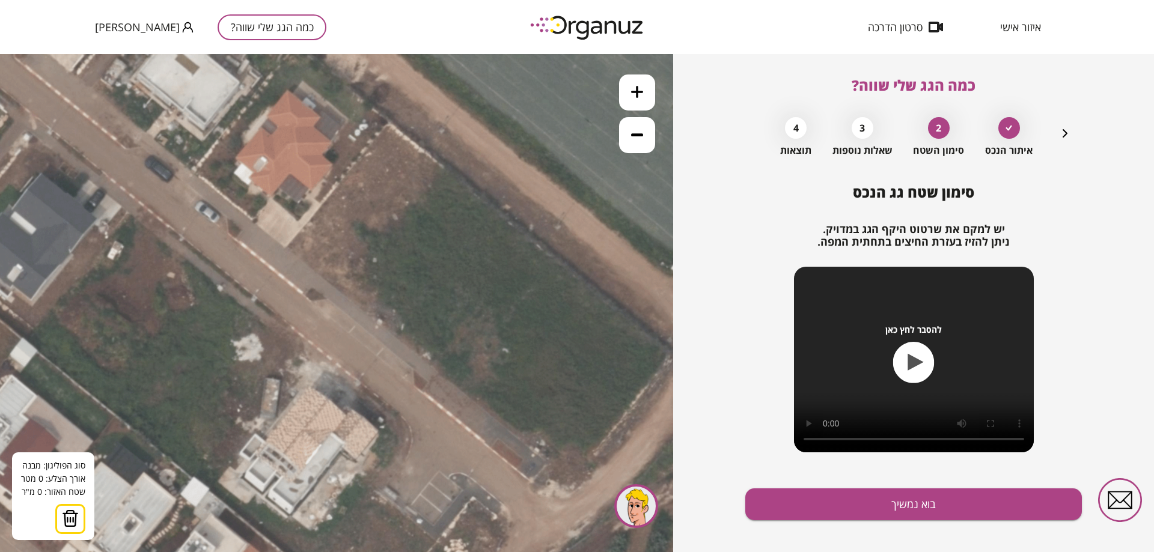
click at [643, 90] on button at bounding box center [637, 93] width 36 height 36
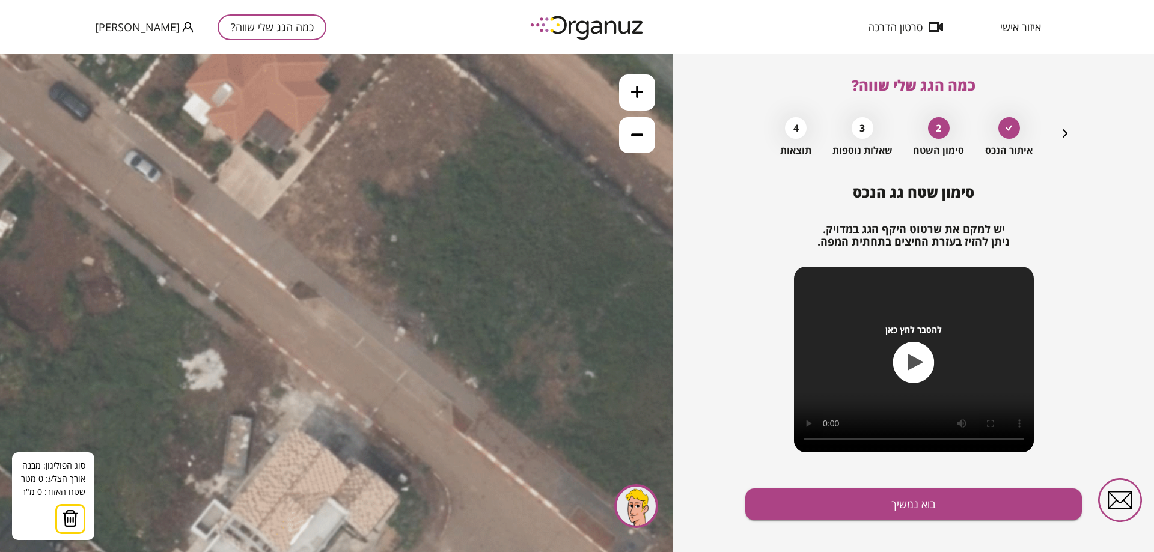
click at [643, 90] on button at bounding box center [637, 93] width 36 height 36
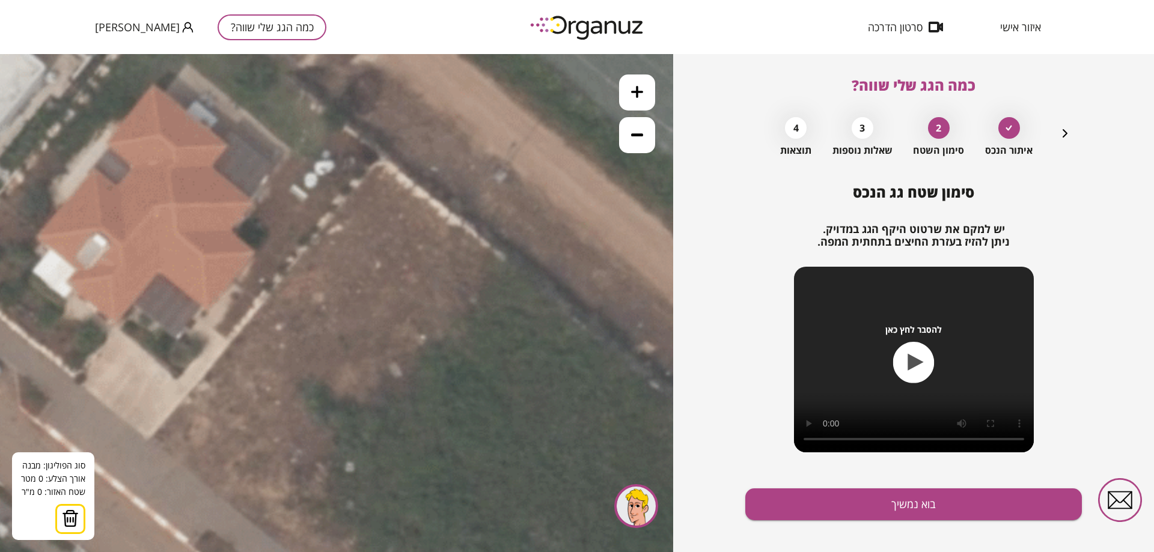
drag, startPoint x: 443, startPoint y: 138, endPoint x: 371, endPoint y: 397, distance: 269.4
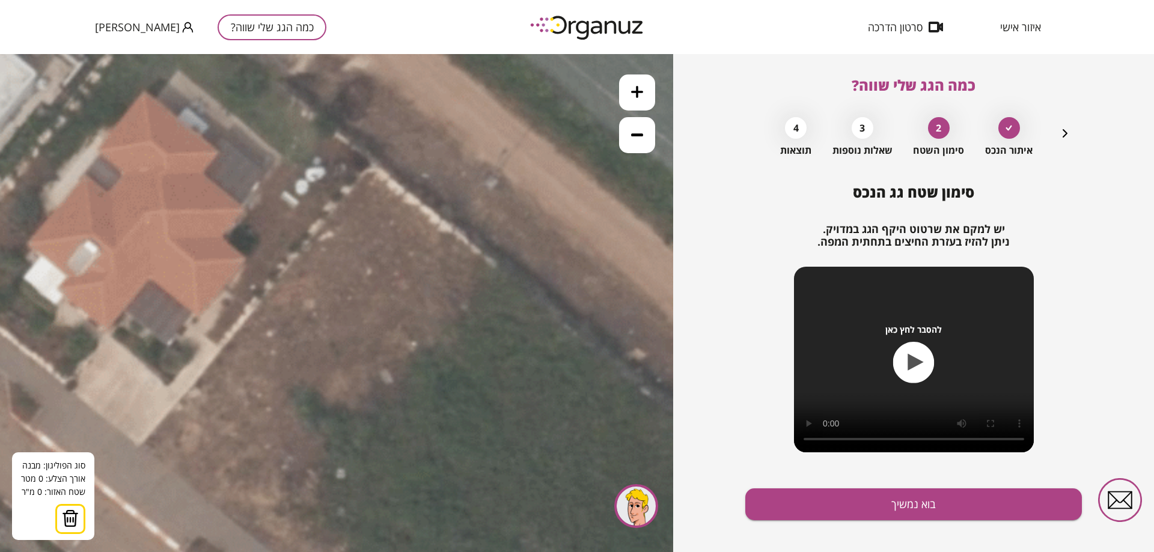
drag, startPoint x: 387, startPoint y: 248, endPoint x: 377, endPoint y: 255, distance: 12.4
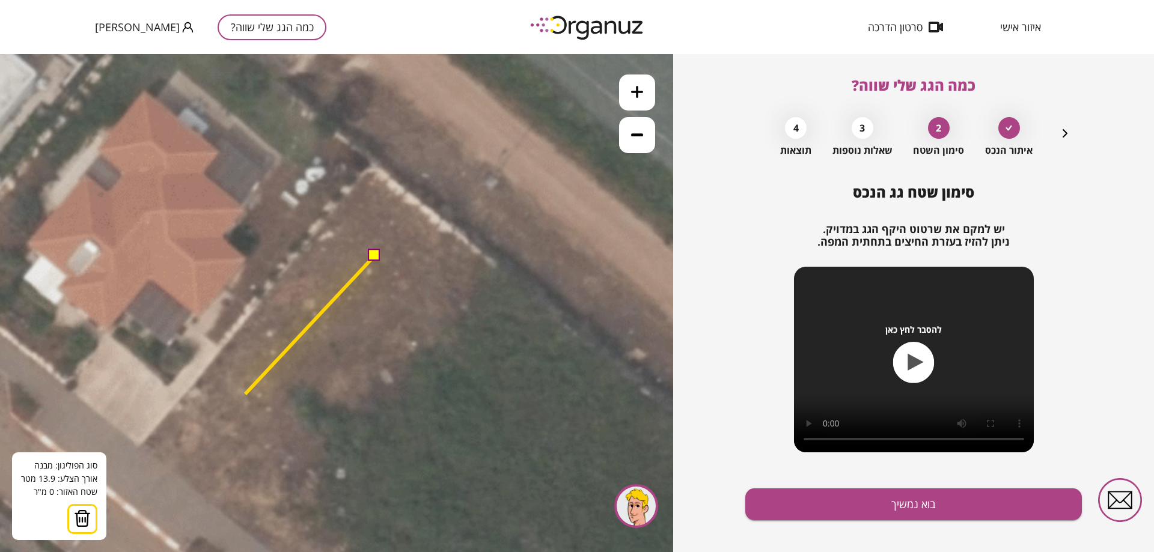
click at [245, 394] on polygon at bounding box center [309, 325] width 129 height 138
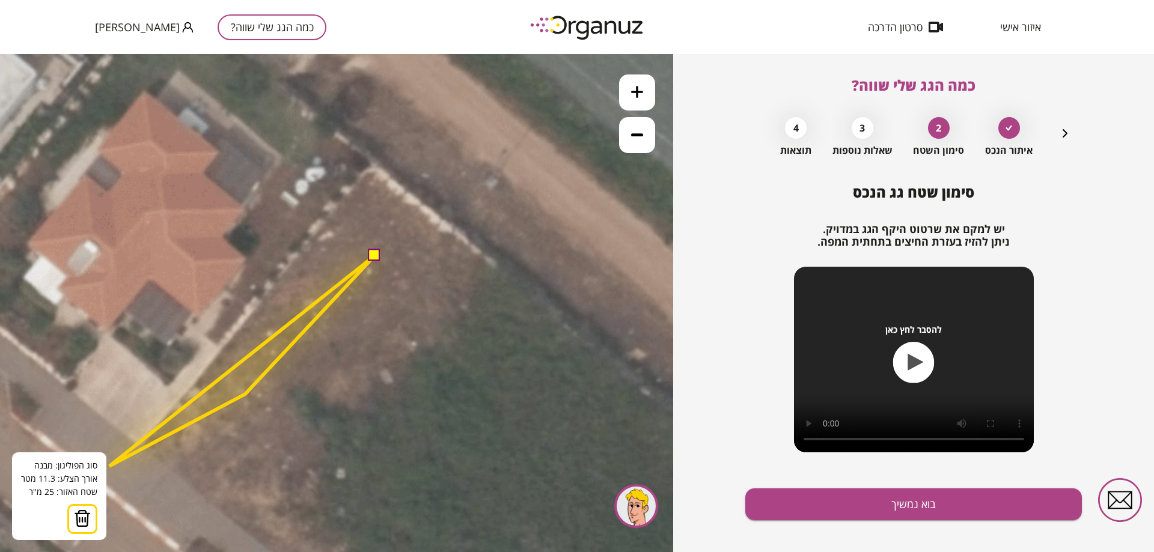
click at [84, 516] on img at bounding box center [82, 519] width 17 height 18
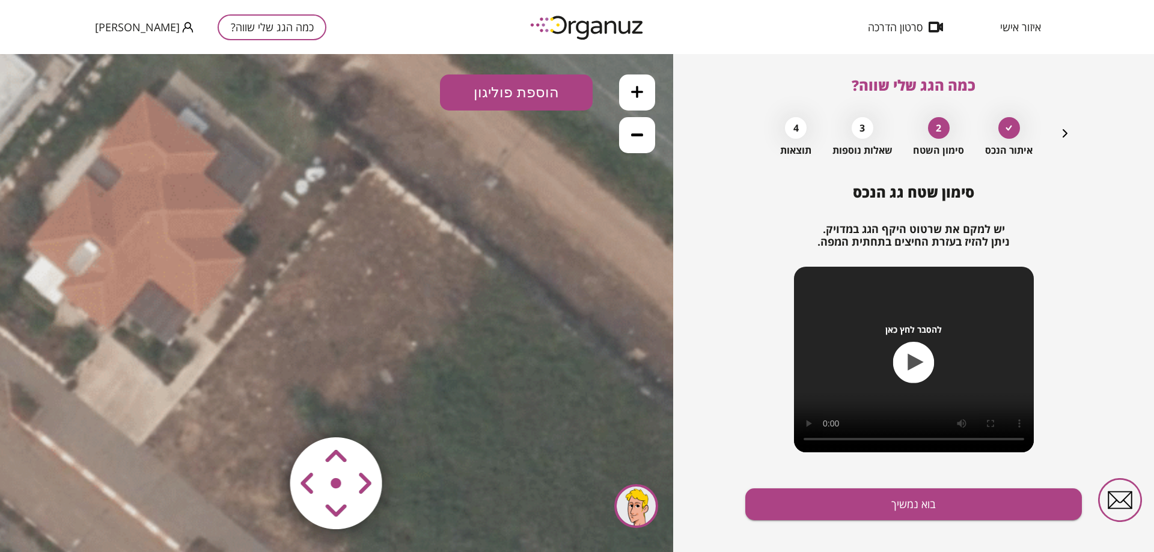
click at [507, 91] on button "הוספת פוליגון" at bounding box center [516, 93] width 153 height 36
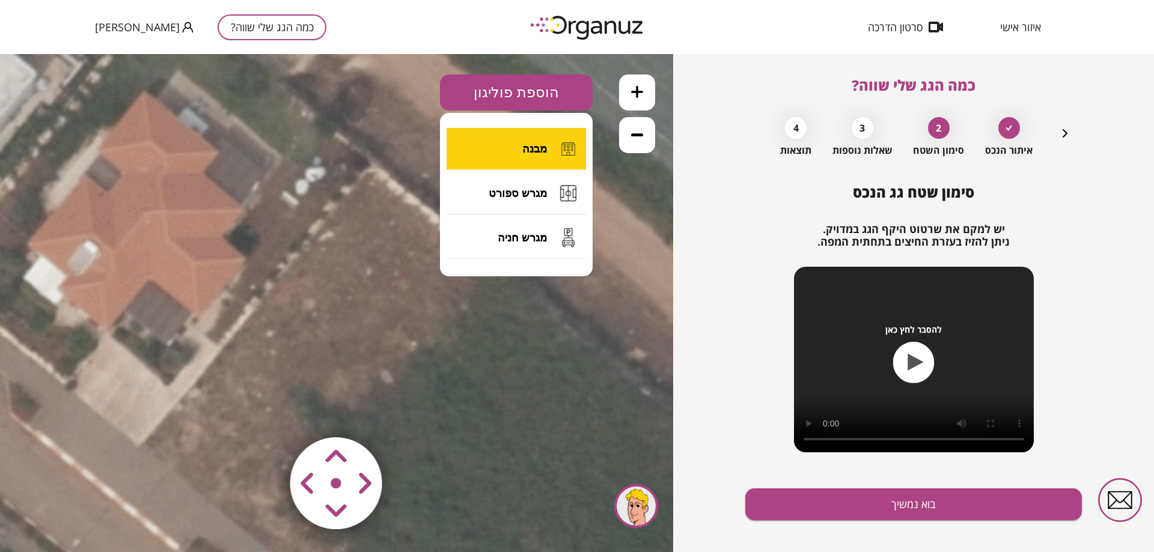
click at [514, 149] on button "מבנה" at bounding box center [515, 149] width 139 height 42
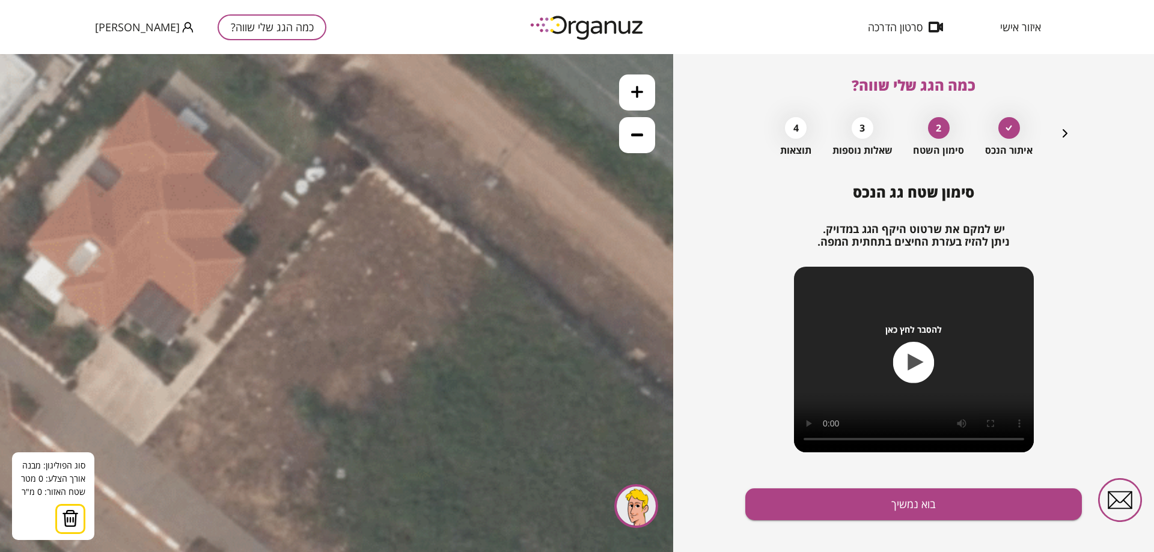
click at [242, 403] on polygon at bounding box center [303, 330] width 123 height 144
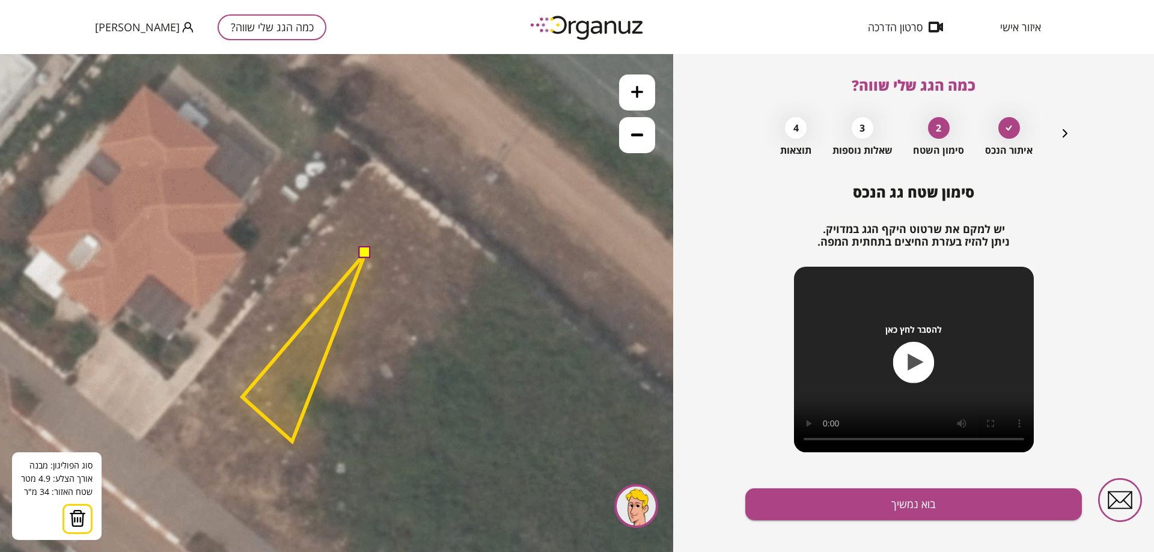
click at [292, 442] on polygon at bounding box center [303, 347] width 123 height 189
click at [293, 439] on polygon at bounding box center [303, 346] width 123 height 186
click at [320, 410] on polygon at bounding box center [303, 346] width 123 height 186
click at [353, 439] on polygon at bounding box center [303, 346] width 123 height 186
click at [329, 469] on polygon at bounding box center [303, 361] width 123 height 216
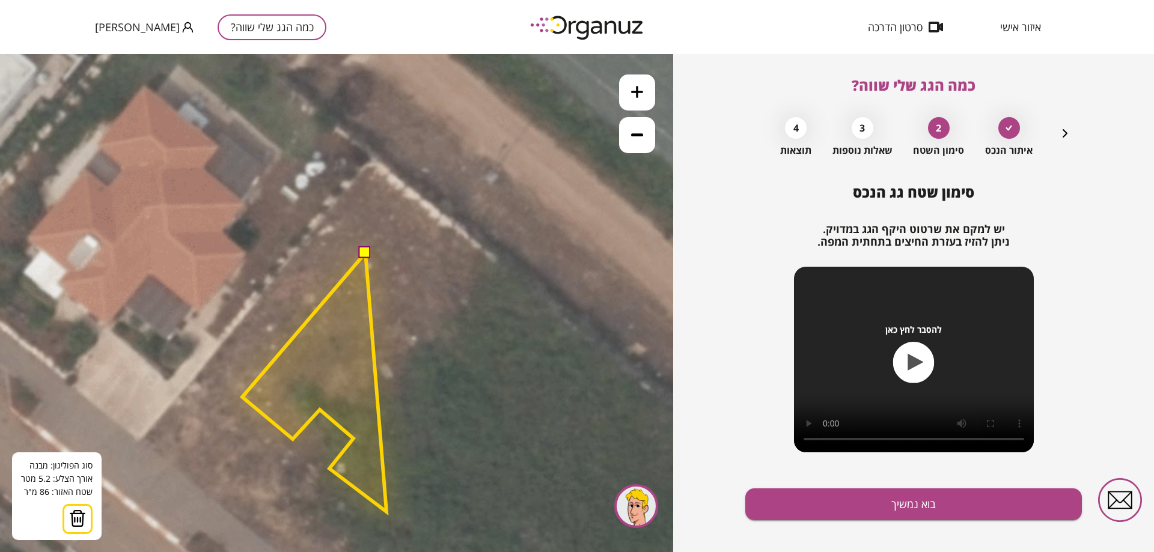
click at [386, 512] on polygon at bounding box center [314, 382] width 144 height 259
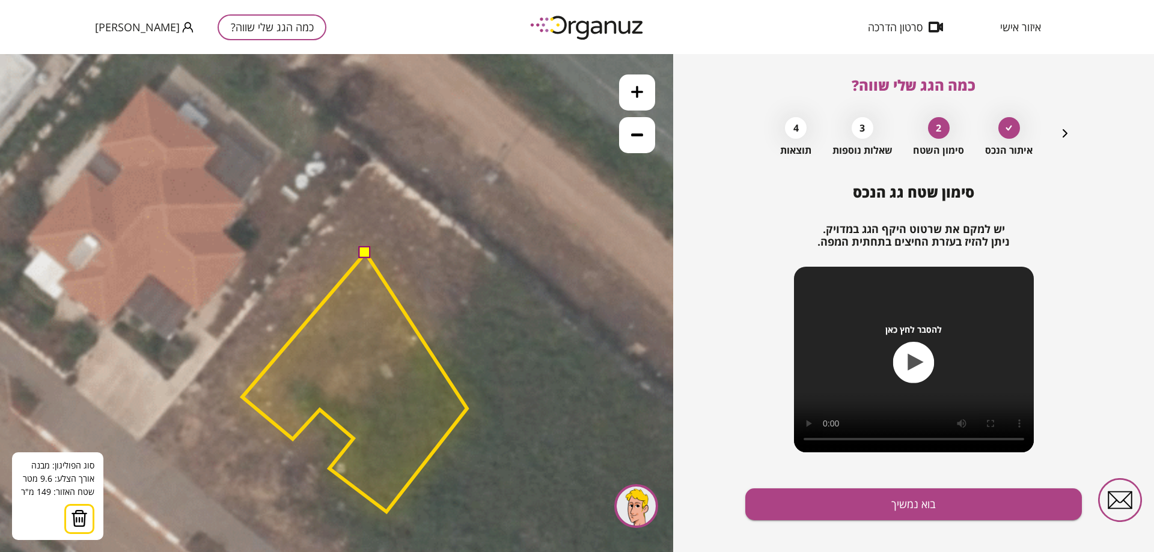
click at [467, 409] on polygon at bounding box center [354, 382] width 225 height 259
click at [409, 367] on polygon at bounding box center [354, 382] width 225 height 259
click at [373, 414] on polygon at bounding box center [354, 382] width 225 height 259
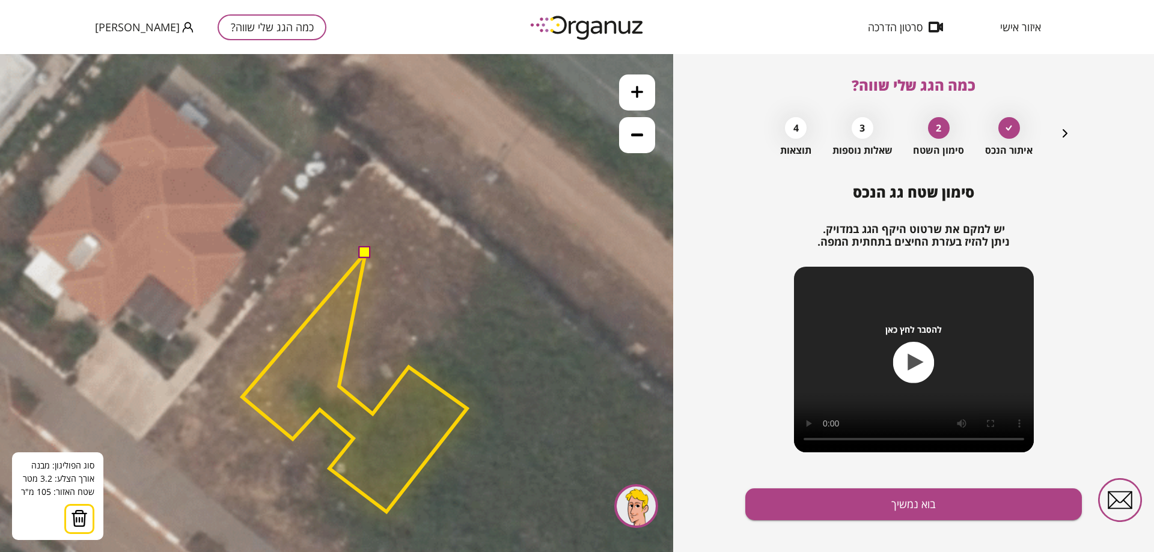
click at [339, 386] on polygon at bounding box center [354, 382] width 225 height 259
click at [409, 296] on polygon at bounding box center [354, 382] width 225 height 259
click at [367, 252] on button at bounding box center [365, 252] width 12 height 12
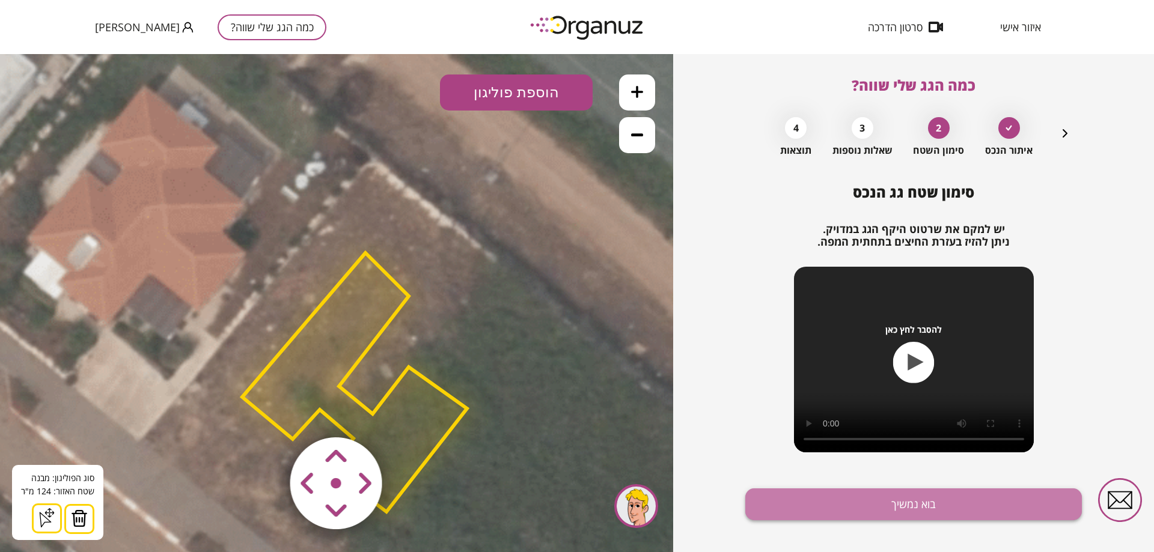
click at [928, 504] on button "בוא נמשיך" at bounding box center [913, 505] width 336 height 32
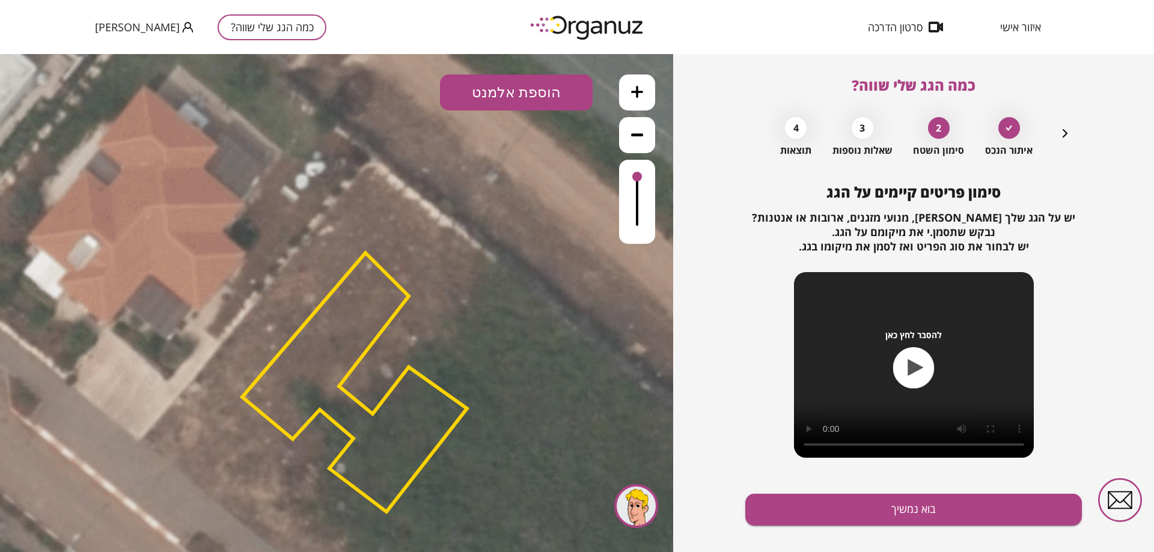
click at [525, 88] on button "הוספת אלמנט" at bounding box center [516, 93] width 153 height 36
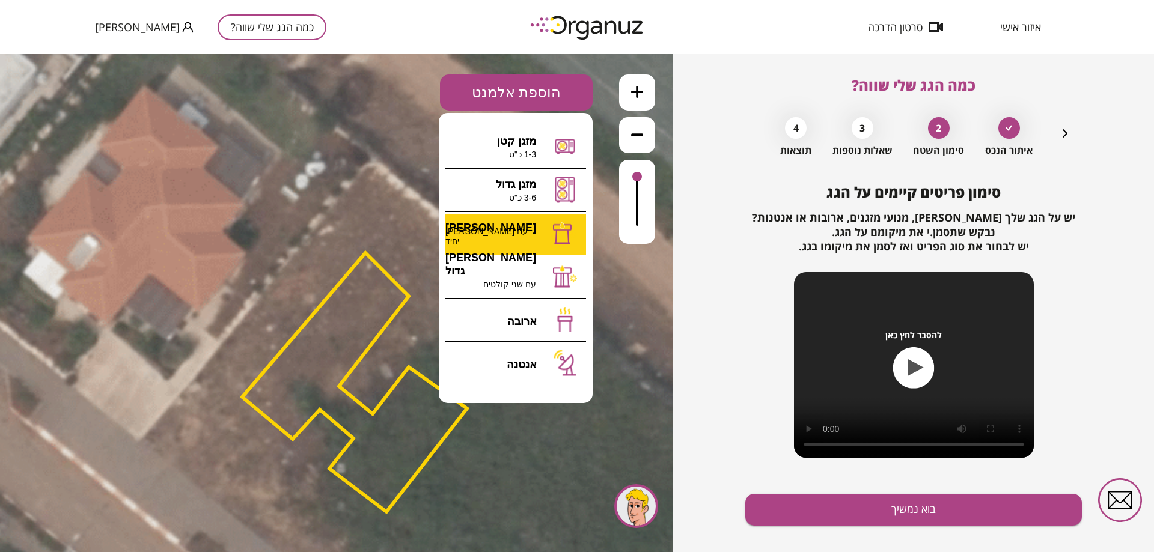
click at [510, 228] on div ".st0 { fill: #FFFFFF; } א" at bounding box center [336, 303] width 673 height 498
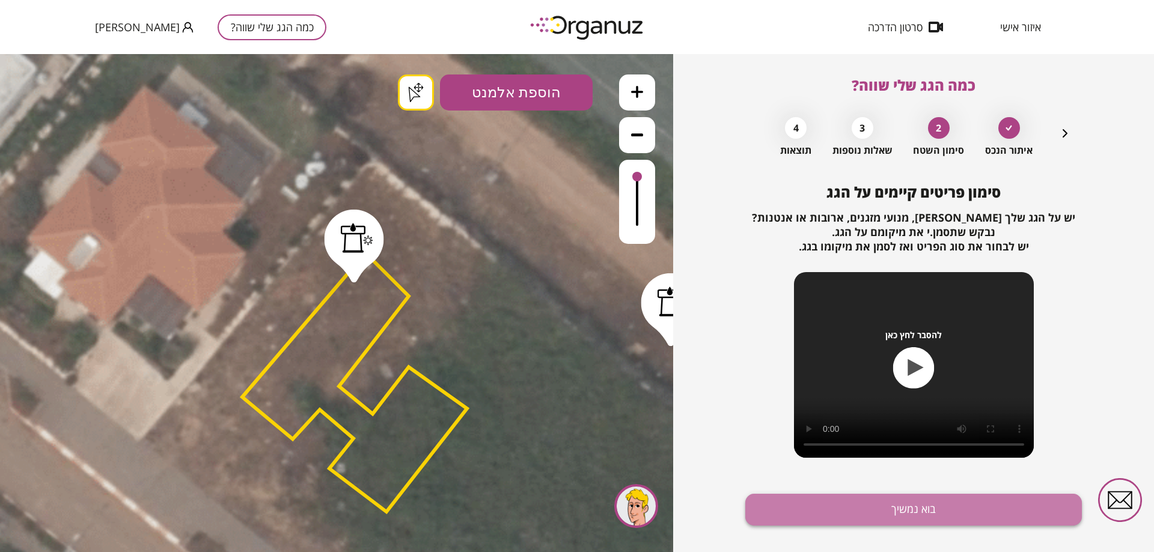
click at [928, 511] on button "בוא נמשיך" at bounding box center [913, 510] width 336 height 32
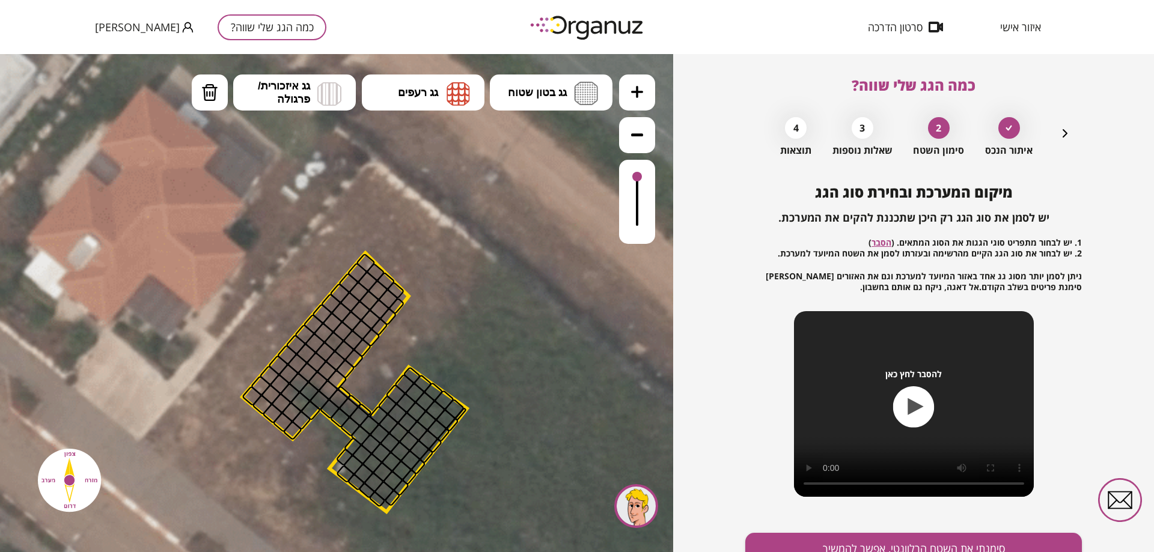
drag, startPoint x: 457, startPoint y: 407, endPoint x: 389, endPoint y: 487, distance: 104.0
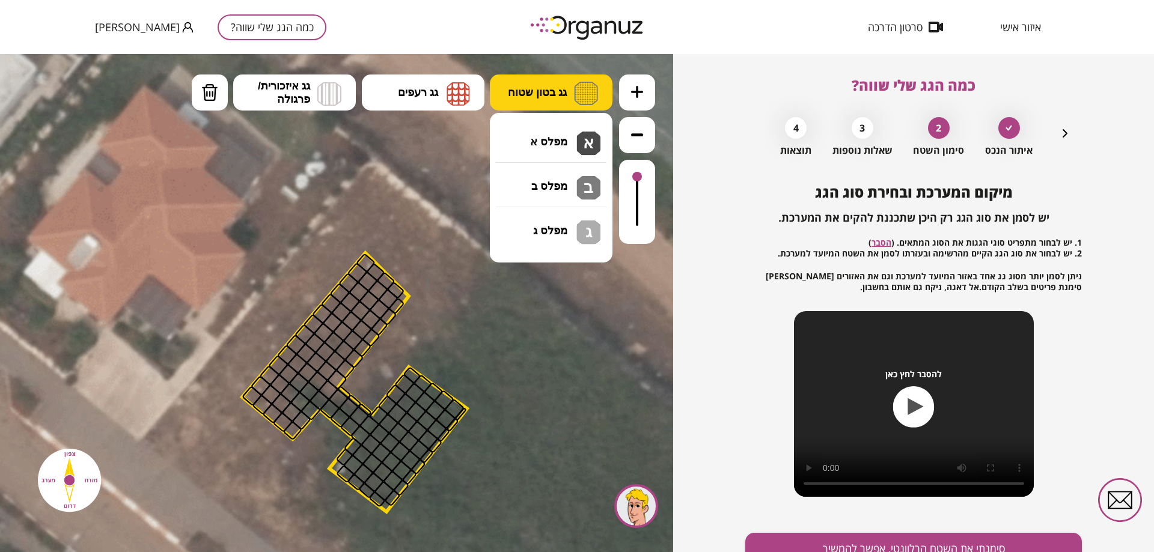
click at [522, 84] on button "גג בטון שטוח" at bounding box center [551, 93] width 123 height 36
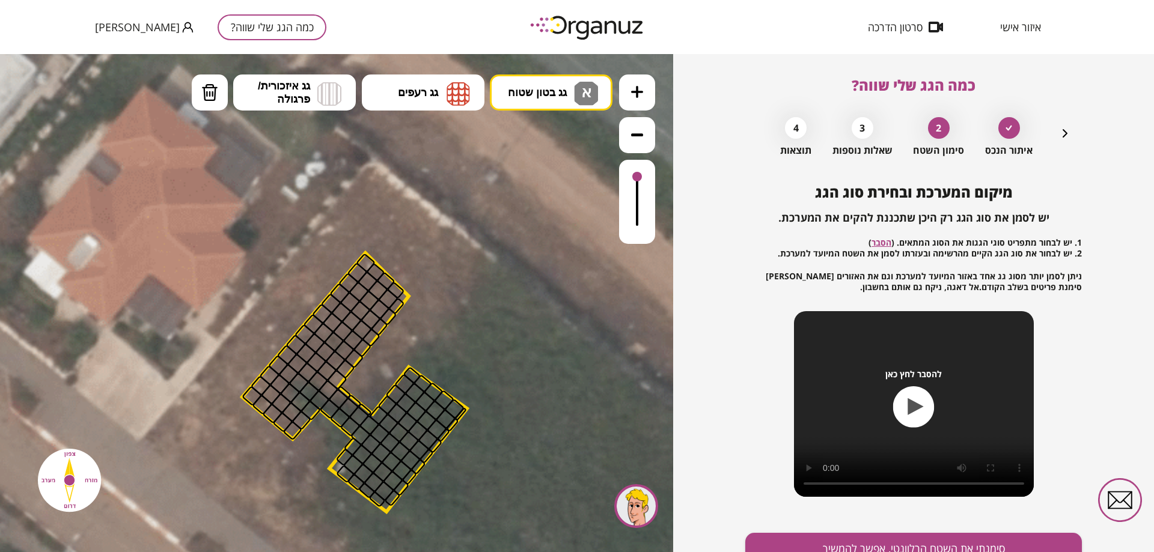
click at [540, 140] on div ".st0 { fill: #FFFFFF; } .st0 { fill: #FFFFFF; }" at bounding box center [336, 303] width 673 height 498
click at [455, 409] on div at bounding box center [454, 408] width 21 height 21
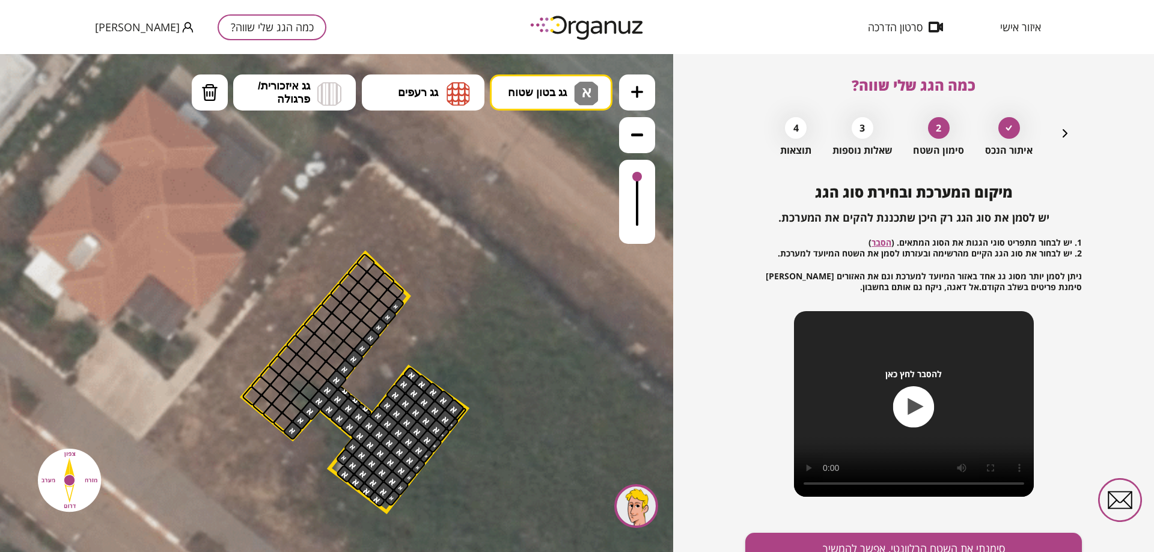
drag, startPoint x: 449, startPoint y: 413, endPoint x: 407, endPoint y: 300, distance: 120.3
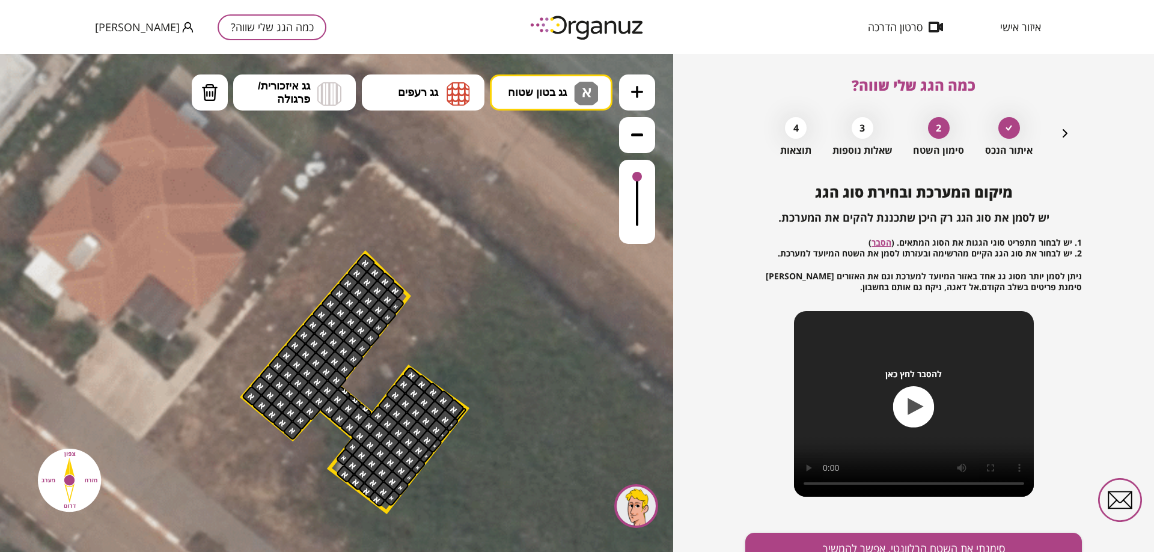
drag, startPoint x: 398, startPoint y: 287, endPoint x: 306, endPoint y: 414, distance: 157.0
drag, startPoint x: 445, startPoint y: 391, endPoint x: 428, endPoint y: 379, distance: 20.7
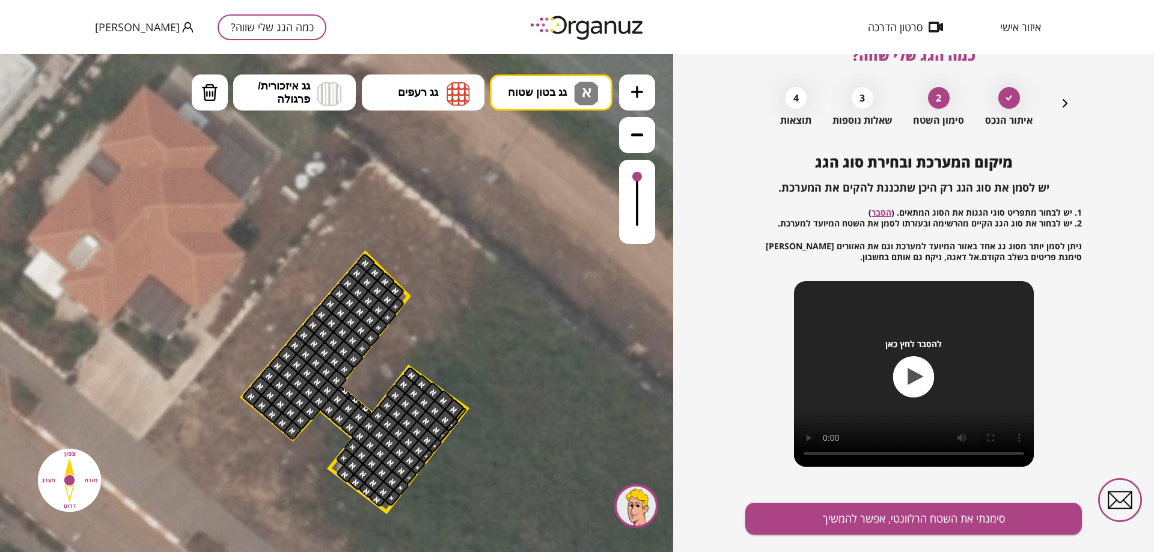
scroll to position [58, 0]
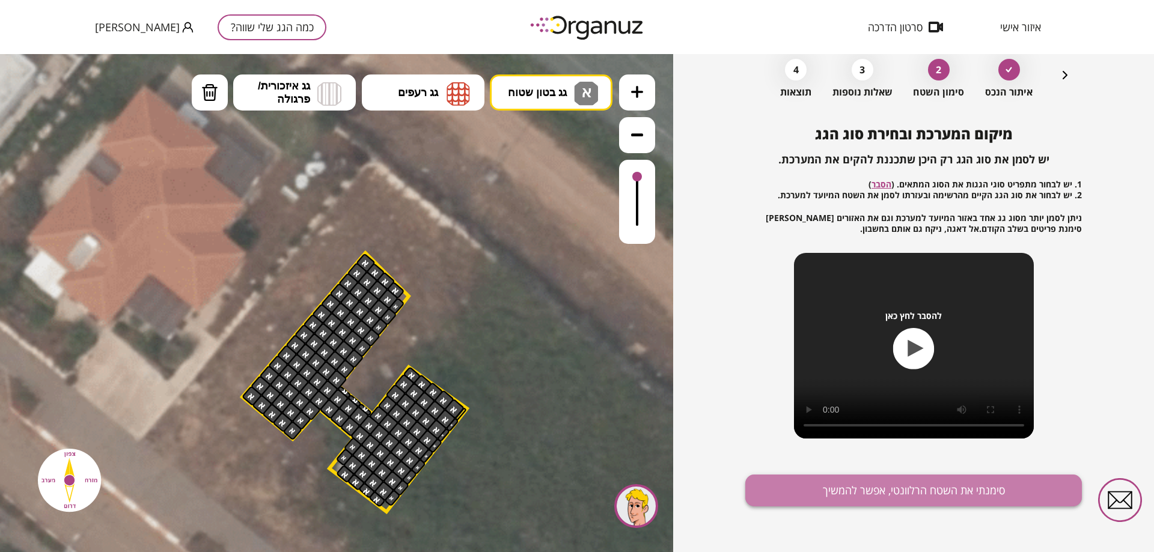
click at [923, 486] on button "סימנתי את השטח הרלוונטי, אפשר להמשיך" at bounding box center [913, 491] width 336 height 32
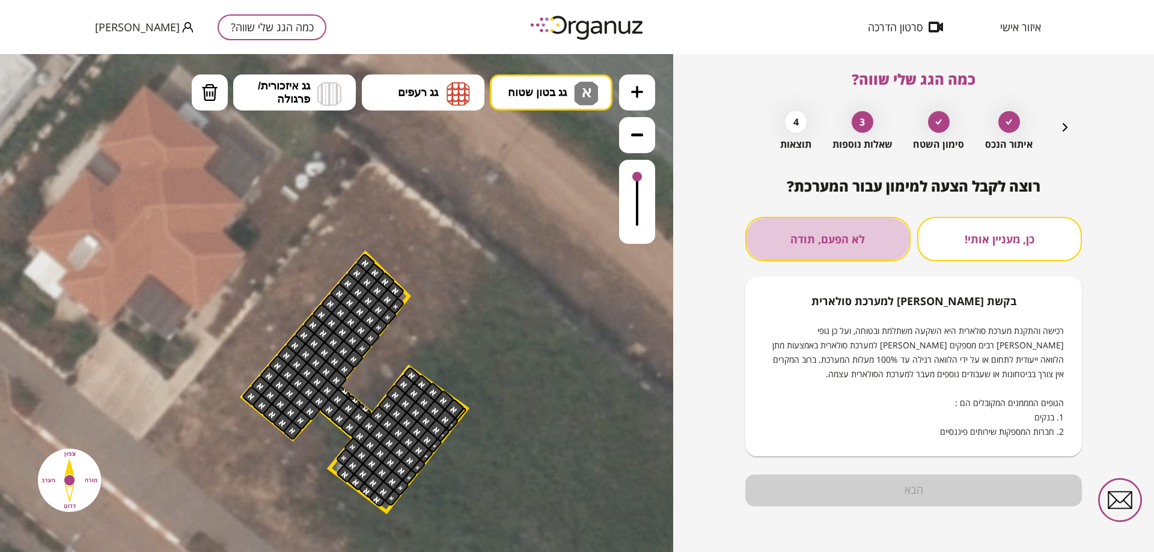
click at [820, 236] on button "לא הפעם, תודה" at bounding box center [827, 239] width 165 height 44
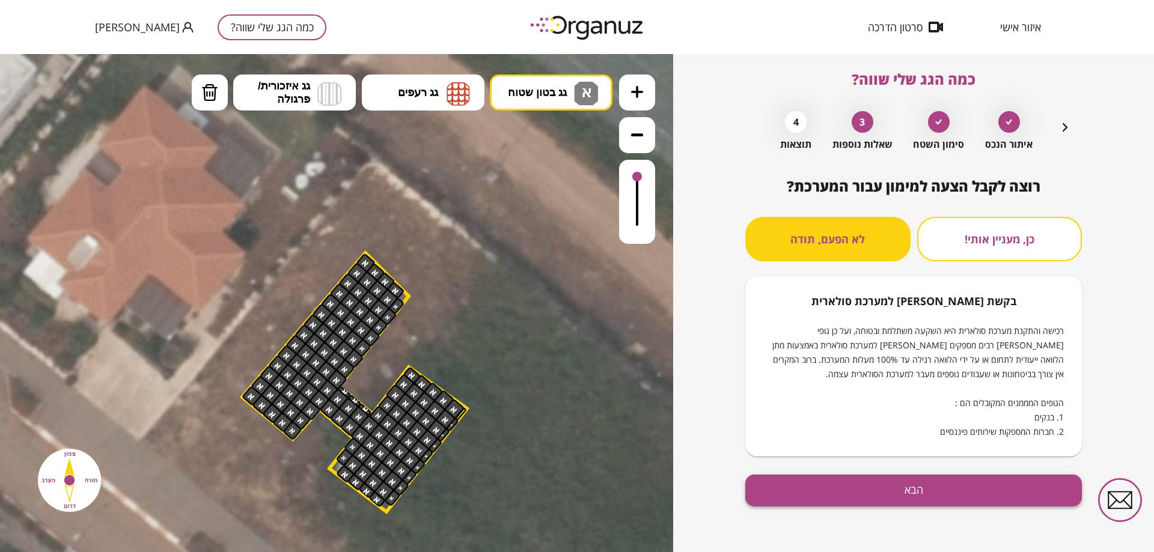
click at [912, 490] on button "הבא" at bounding box center [913, 491] width 336 height 32
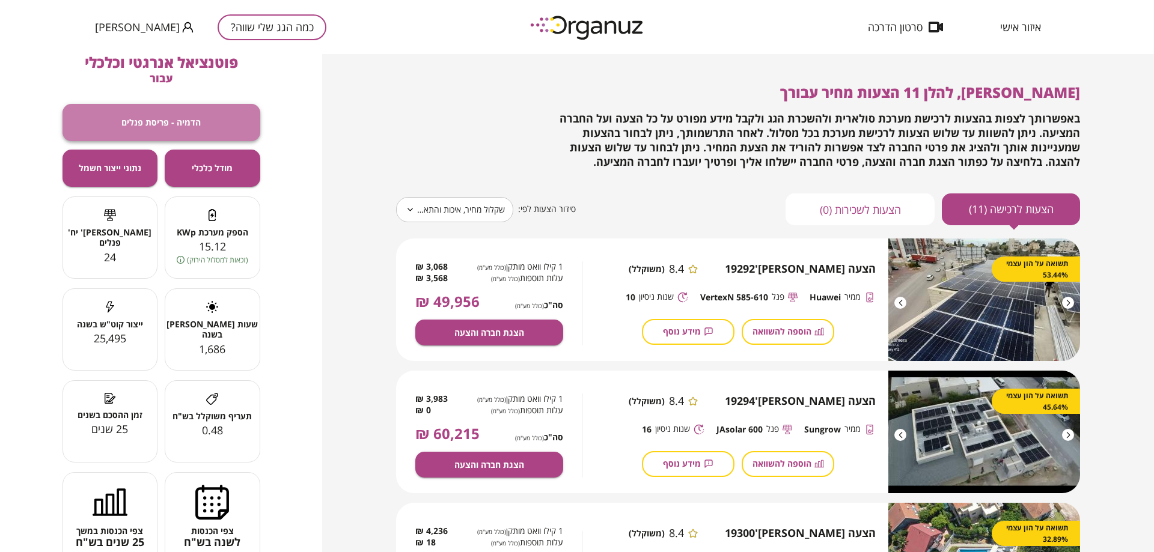
click at [175, 116] on button "הדמיה - פריסת פנלים" at bounding box center [161, 122] width 198 height 37
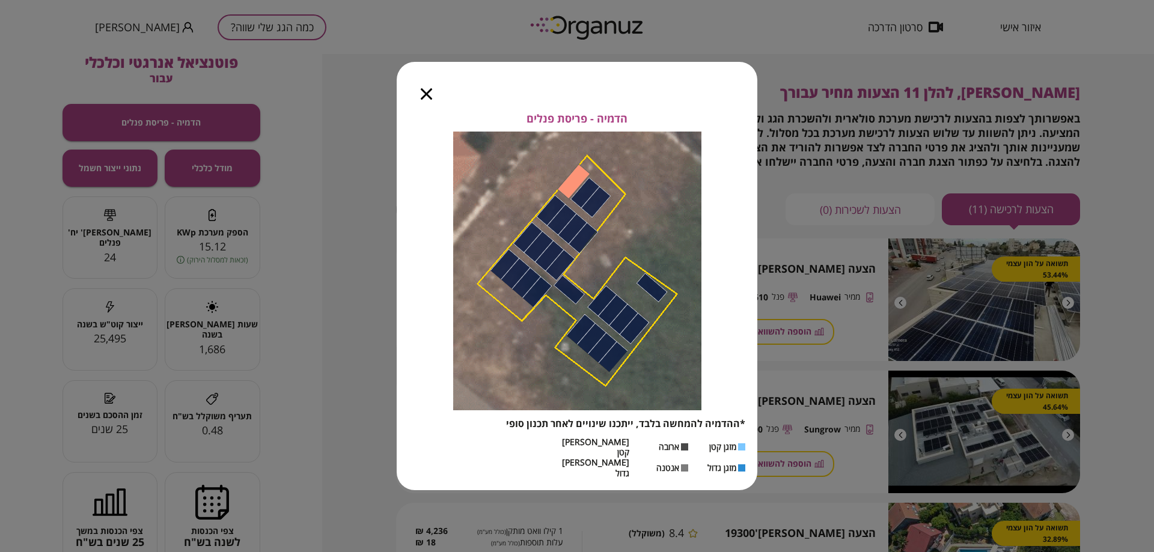
click at [427, 97] on div at bounding box center [426, 87] width 59 height 50
click at [424, 100] on icon "button" at bounding box center [426, 93] width 11 height 11
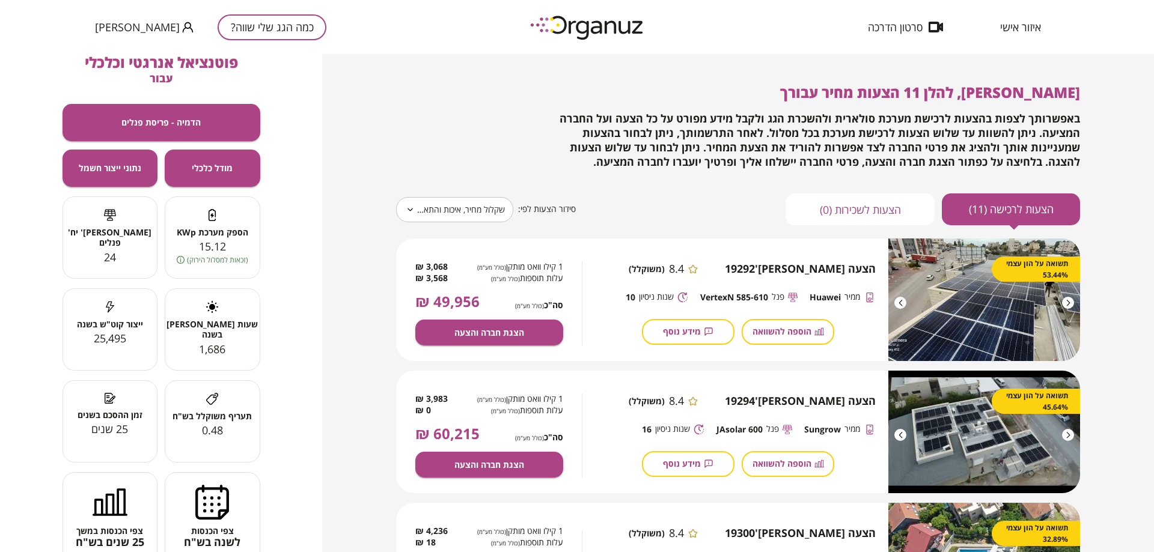
click at [429, 204] on body "**********" at bounding box center [577, 276] width 1154 height 552
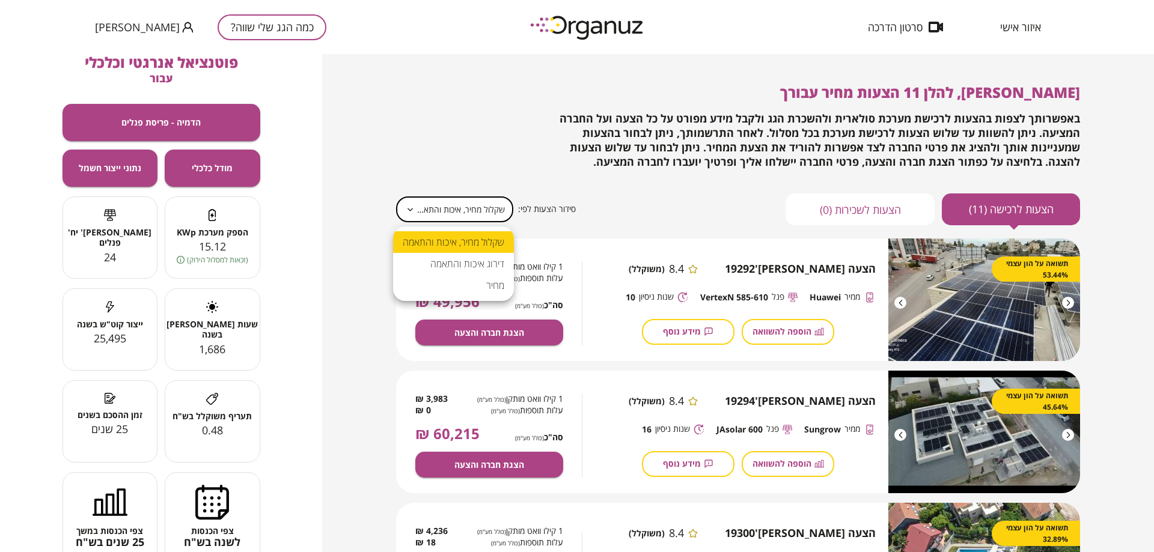
click at [487, 290] on li "מחיר" at bounding box center [453, 286] width 121 height 22
type input "*****"
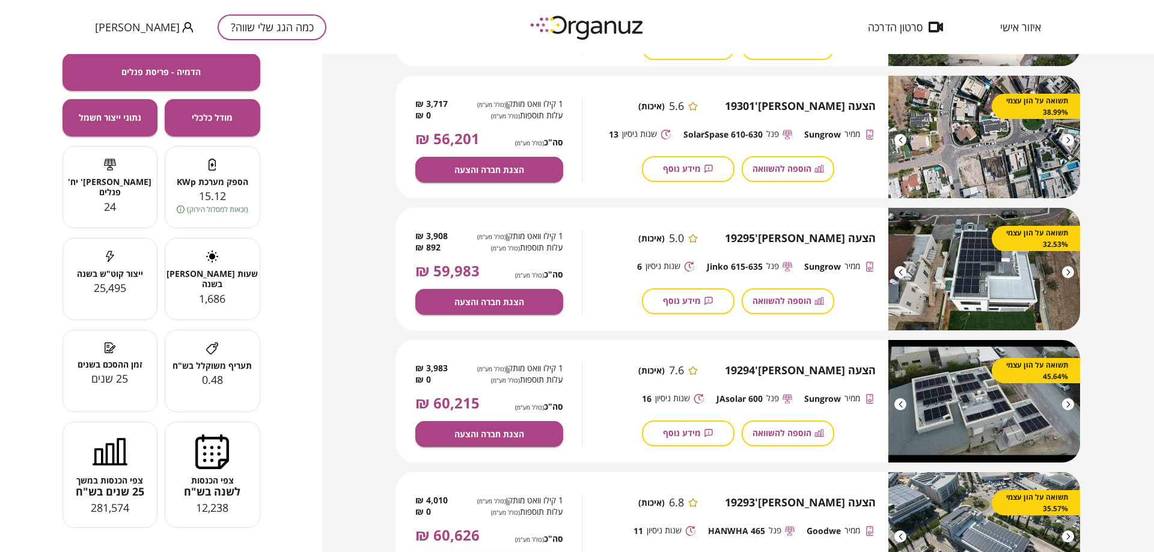
scroll to position [380, 0]
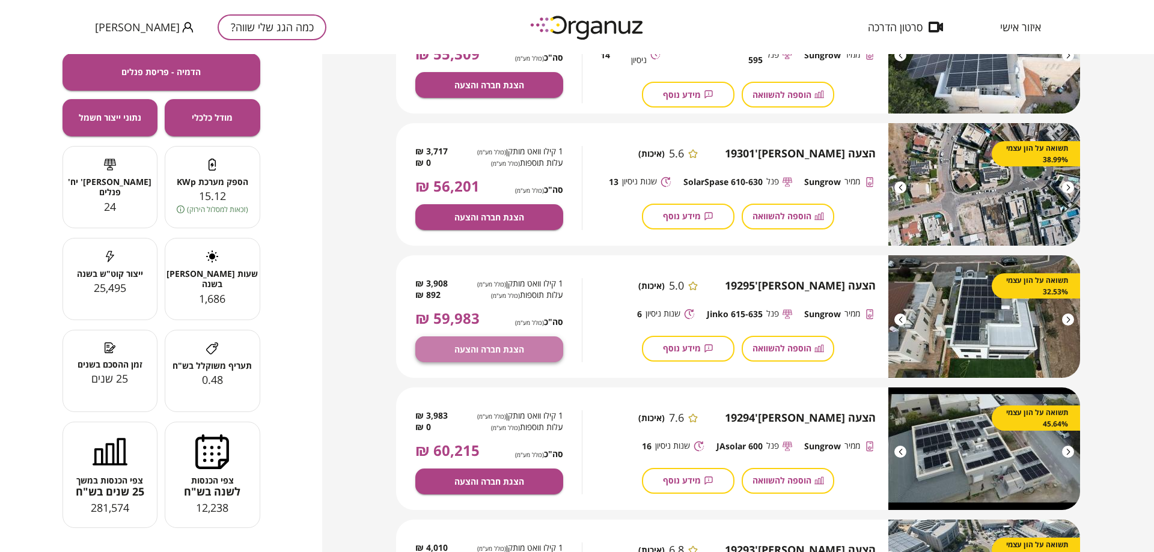
click at [487, 347] on span "הצגת חברה והצעה" at bounding box center [489, 349] width 70 height 10
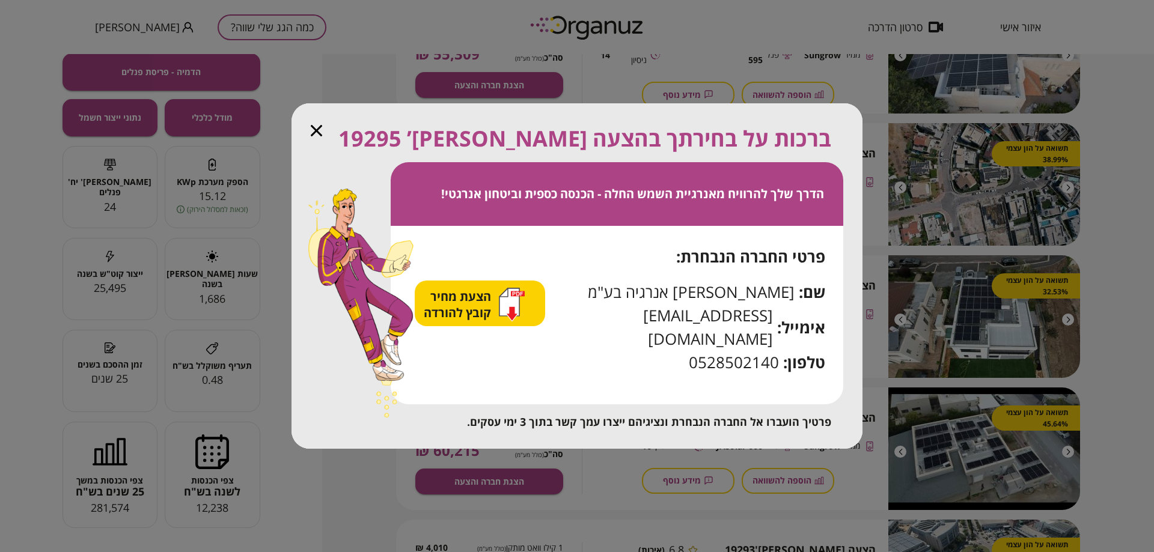
click at [318, 135] on div at bounding box center [316, 130] width 11 height 14
click at [315, 136] on icon "button" at bounding box center [316, 130] width 11 height 11
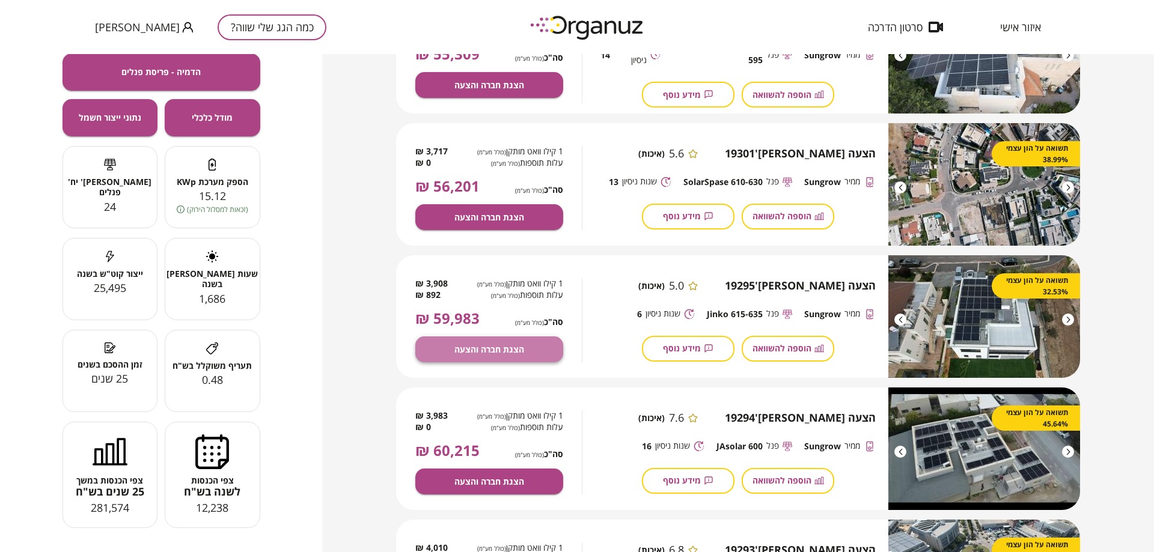
click at [504, 349] on span "הצגת חברה והצעה" at bounding box center [489, 349] width 70 height 10
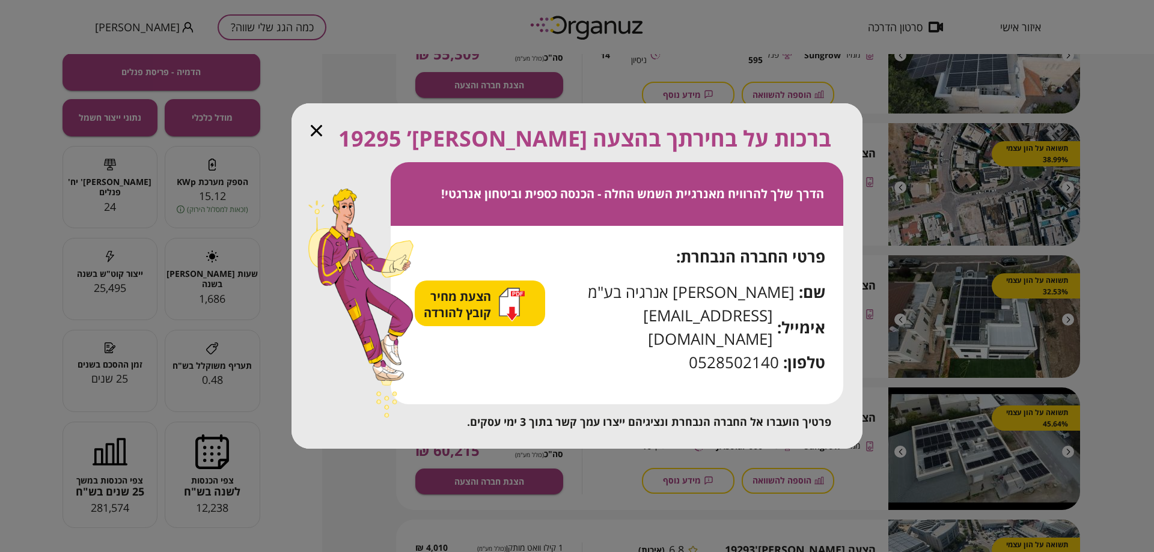
click at [317, 136] on icon "button" at bounding box center [316, 130] width 11 height 11
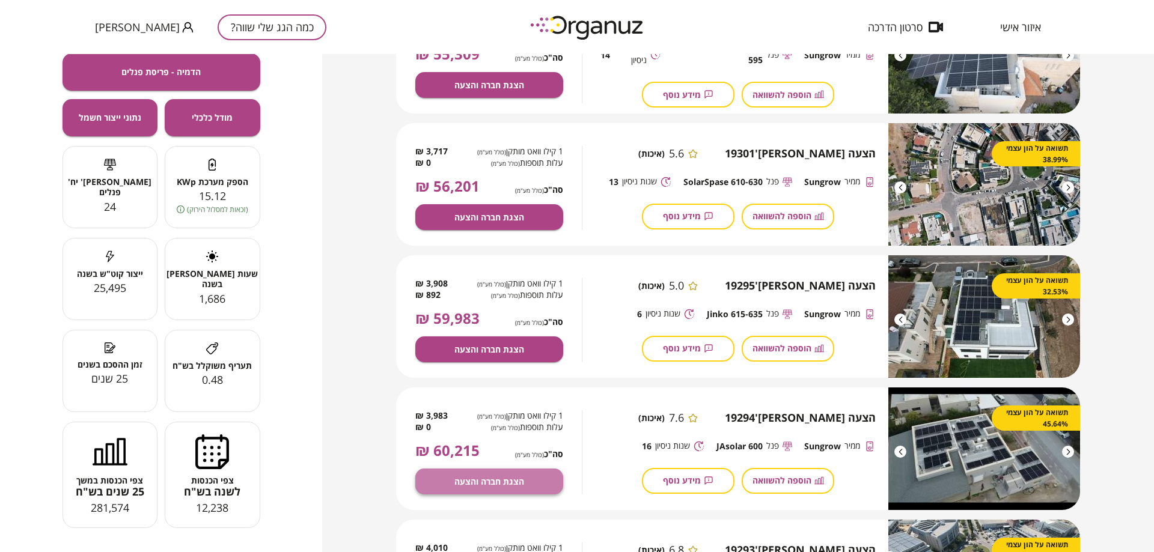
click at [490, 476] on span "הצגת חברה והצעה" at bounding box center [489, 481] width 70 height 10
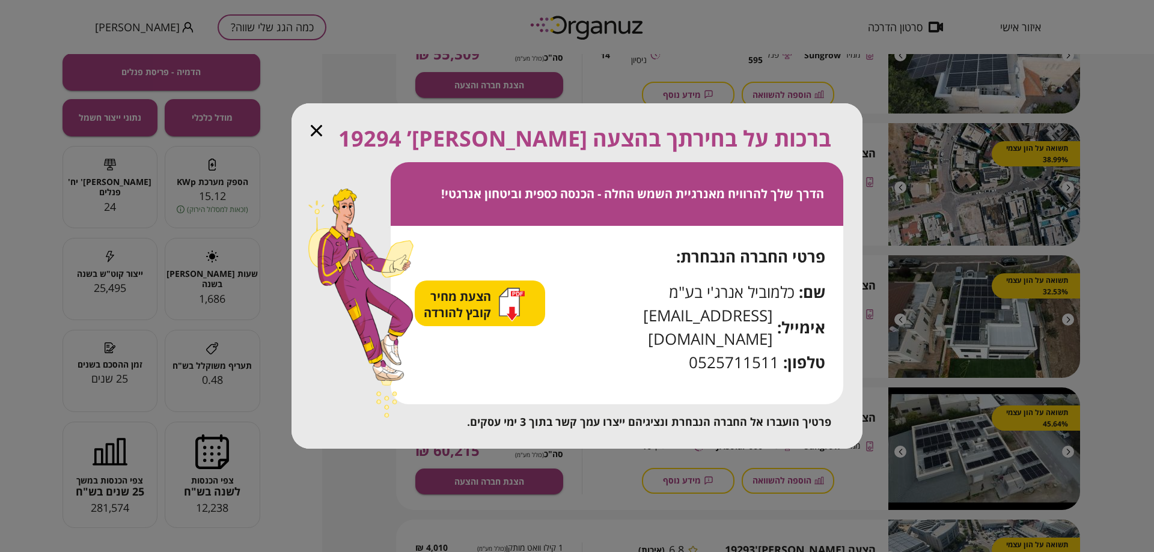
click at [465, 309] on span "הצעת מחיר קובץ להורדה" at bounding box center [459, 304] width 70 height 32
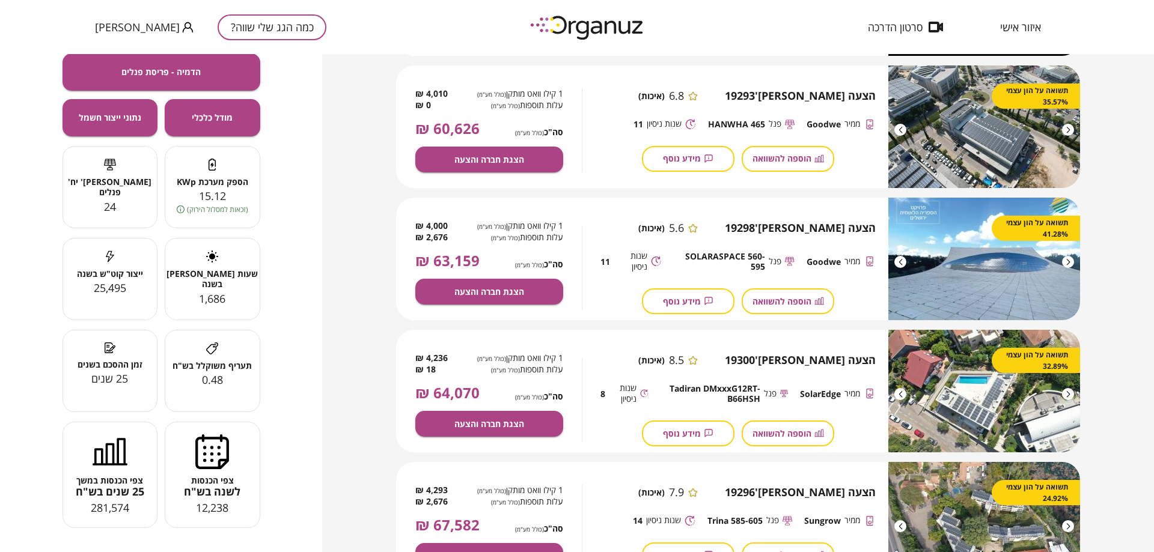
scroll to position [860, 0]
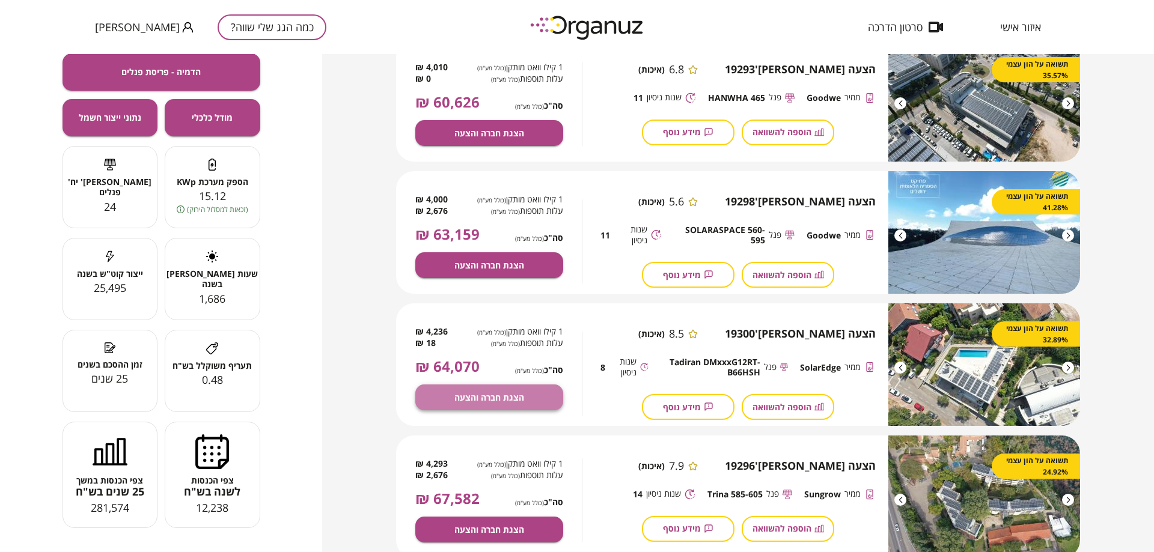
click at [489, 394] on span "הצגת חברה והצעה" at bounding box center [489, 397] width 70 height 10
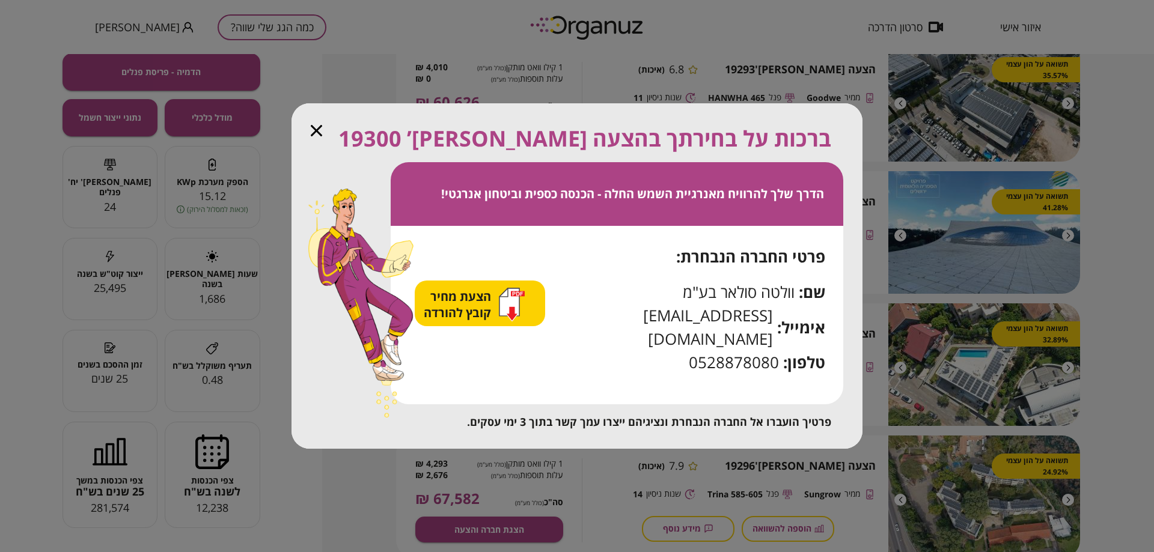
click at [470, 303] on span "הצעת מחיר קובץ להורדה" at bounding box center [459, 304] width 70 height 32
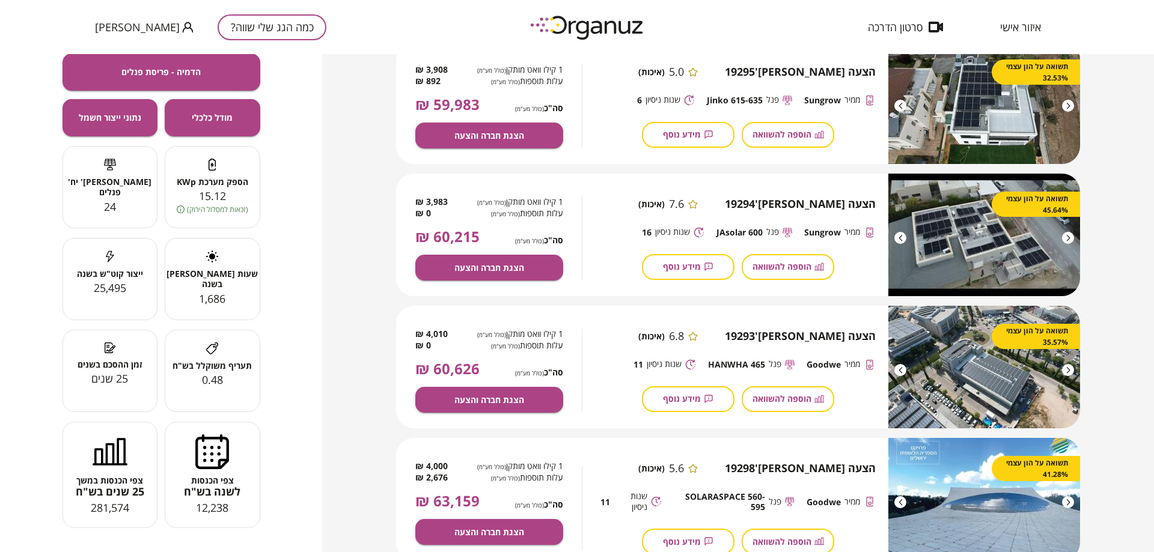
scroll to position [560, 0]
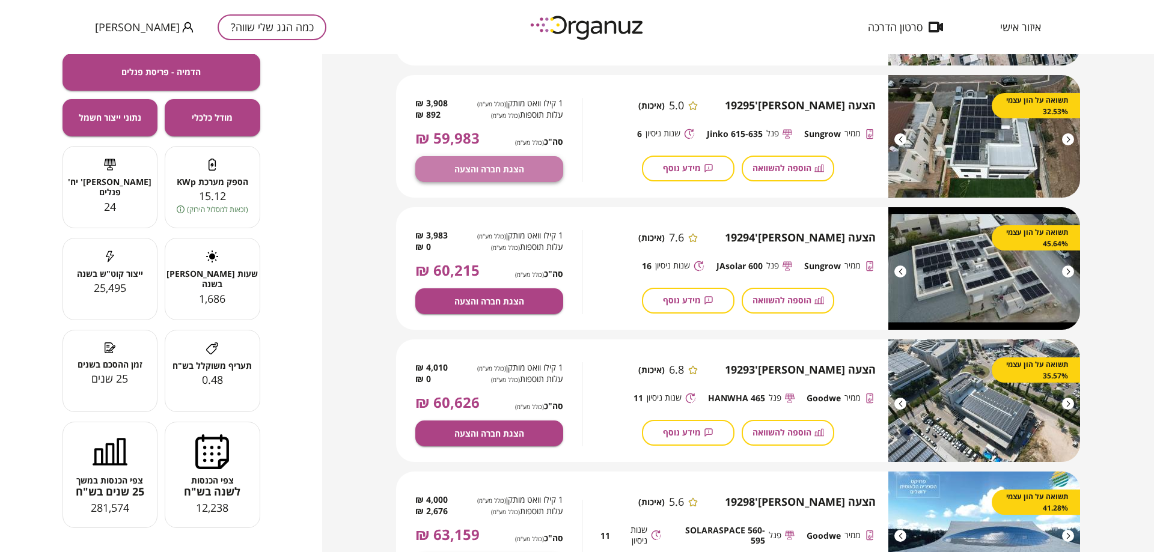
click at [504, 164] on span "הצגת חברה והצעה" at bounding box center [489, 169] width 70 height 10
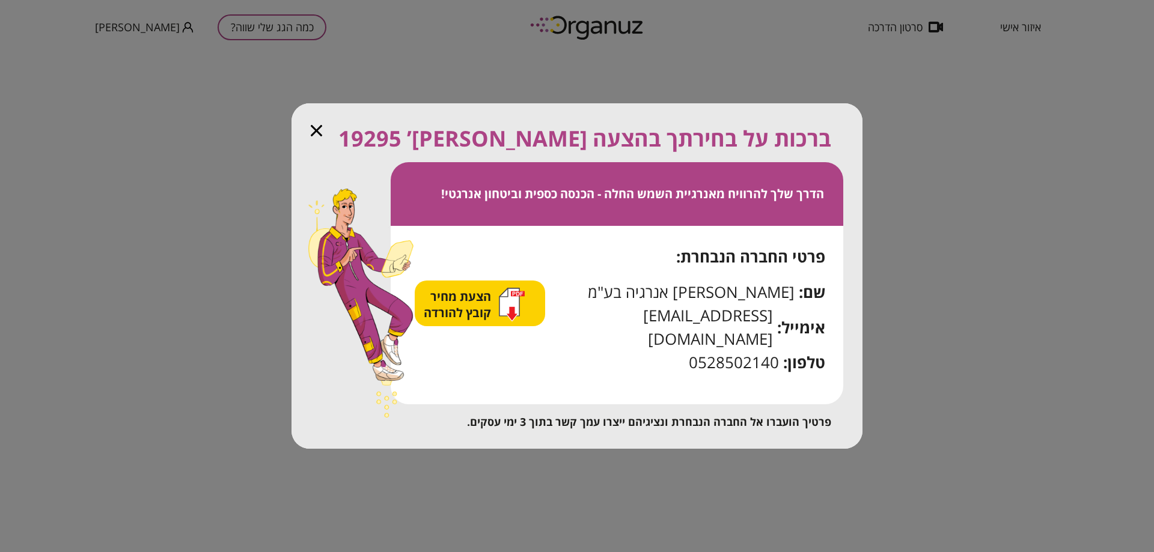
click at [464, 309] on span "הצעת מחיר קובץ להורדה" at bounding box center [459, 304] width 70 height 32
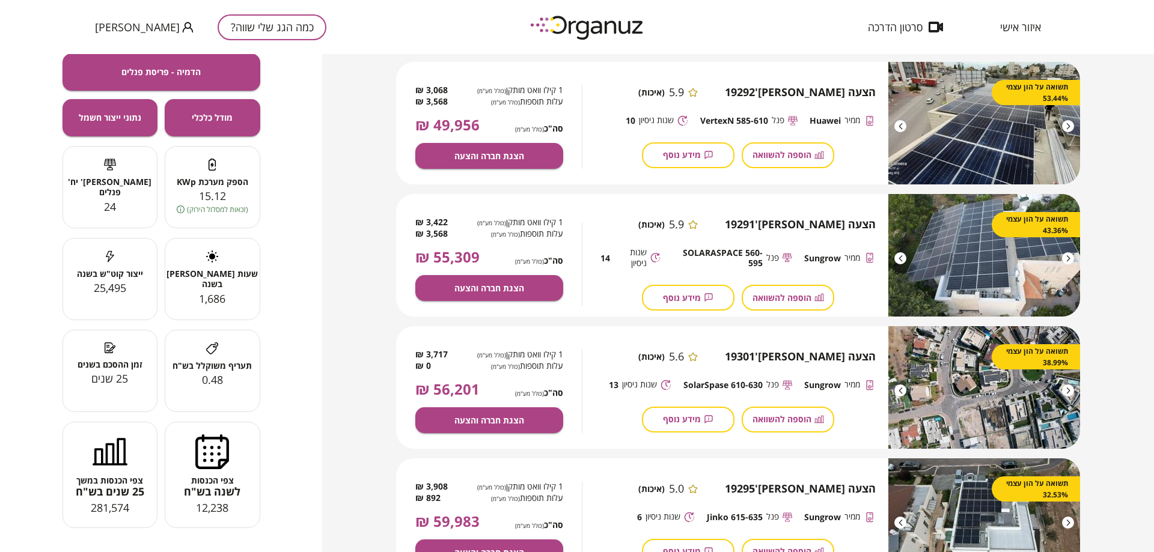
scroll to position [180, 0]
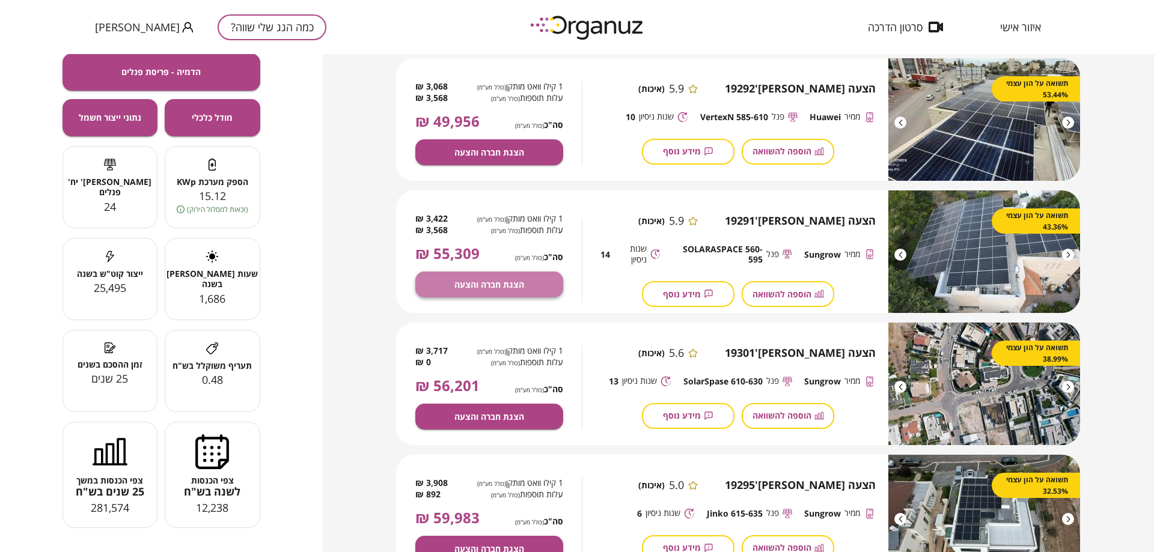
click at [496, 286] on span "הצגת חברה והצעה" at bounding box center [489, 284] width 70 height 10
